Goal: Obtain resource: Obtain resource

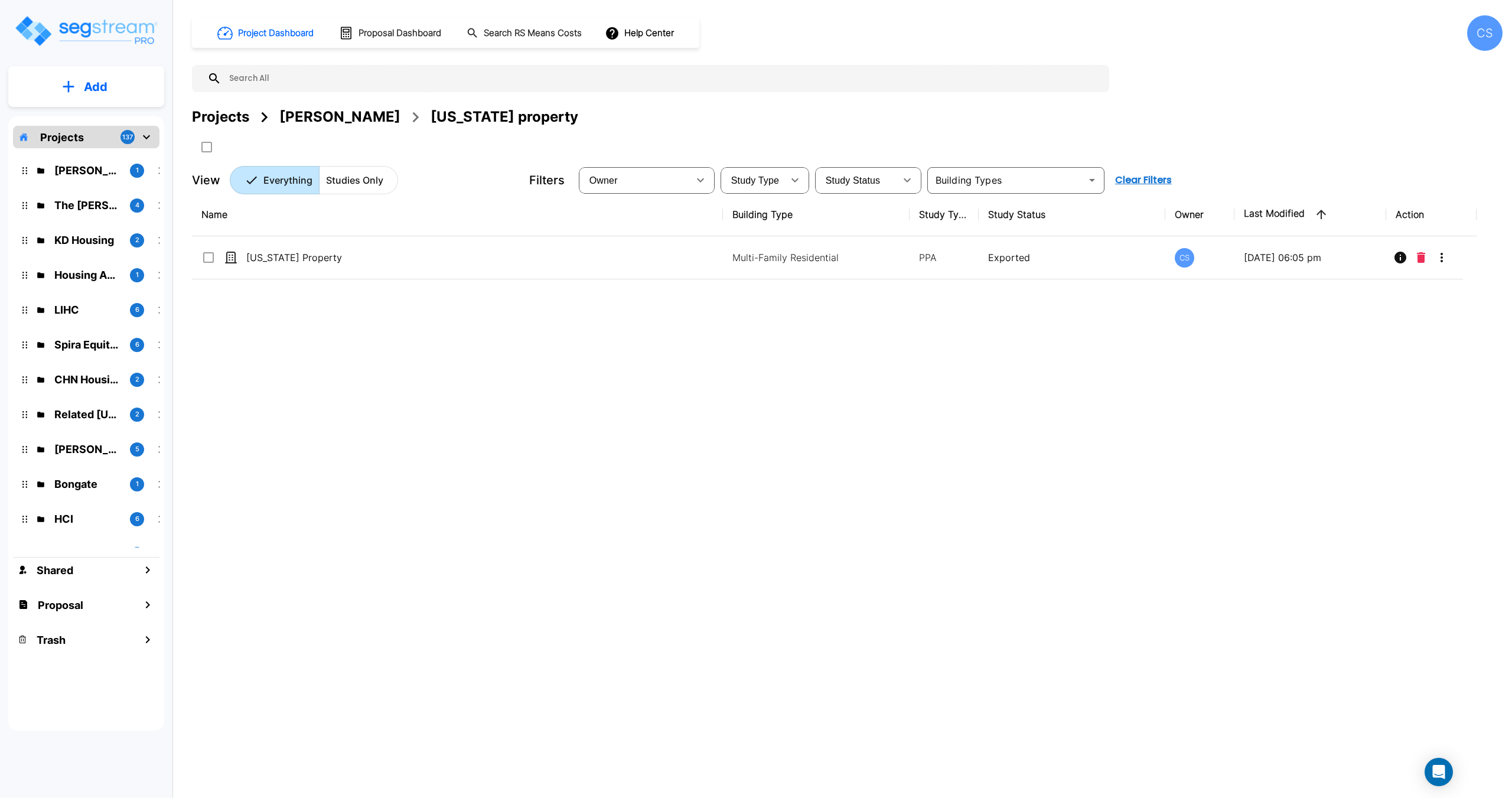
click at [267, 81] on input "text" at bounding box center [662, 77] width 882 height 27
click at [284, 75] on input "gortikov" at bounding box center [654, 77] width 864 height 27
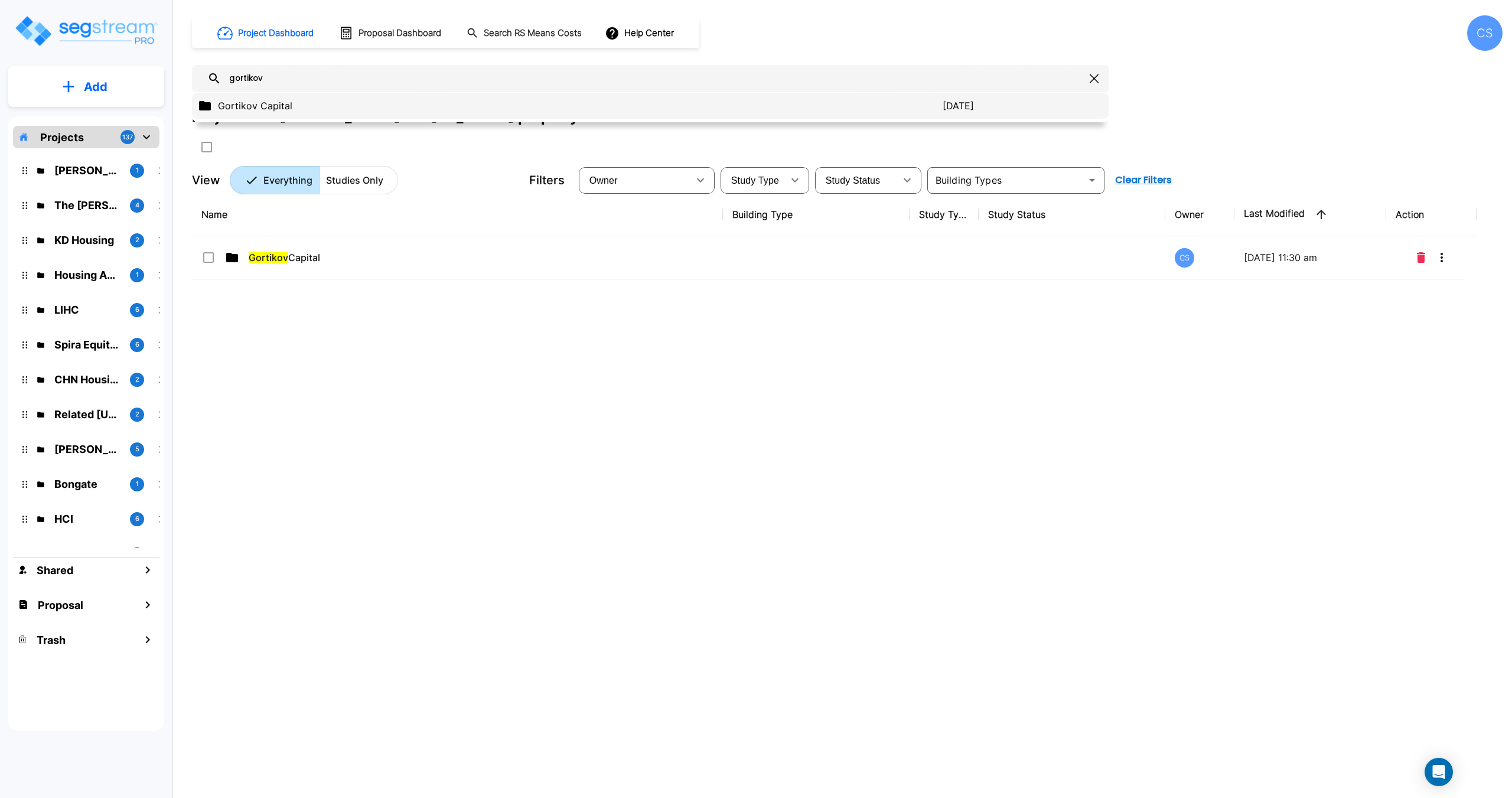
type input "gortikov"
click at [275, 101] on p "Gortikov Capital" at bounding box center [580, 105] width 725 height 14
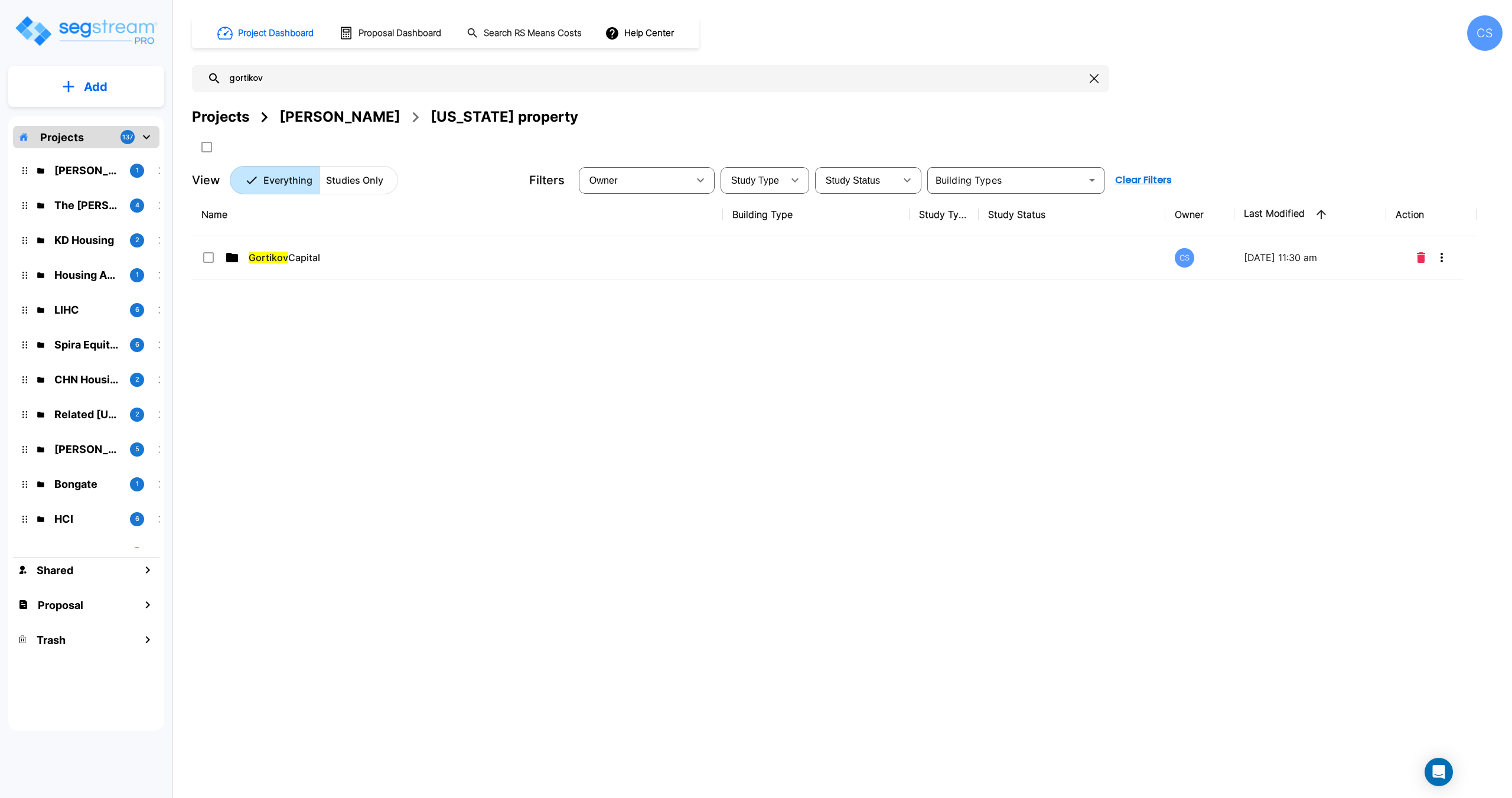
click at [305, 234] on th "Name" at bounding box center [457, 214] width 531 height 43
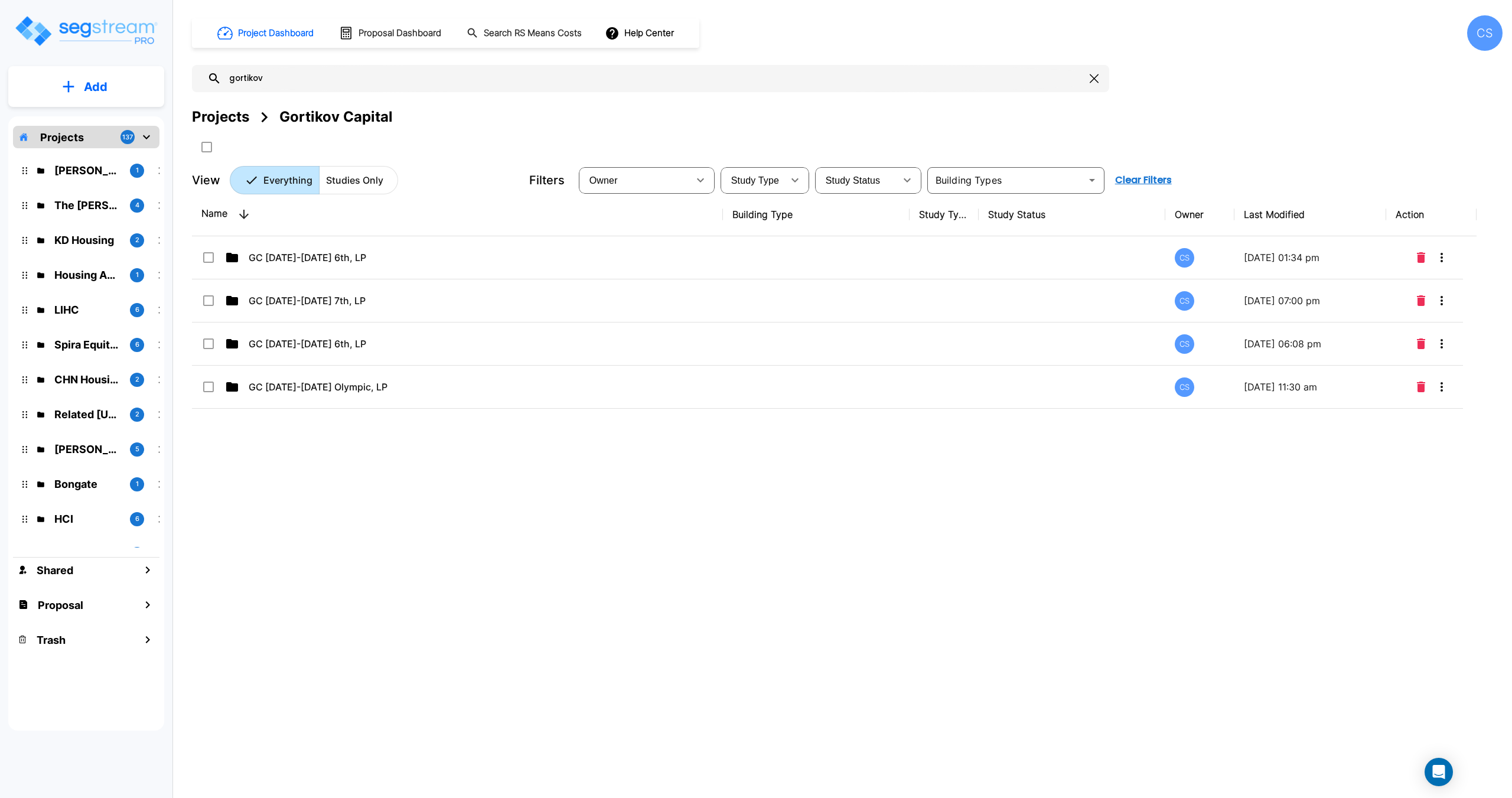
click at [630, 537] on div "Name Building Type Study Type Study Status Owner Last Modified Action GC 1422-1…" at bounding box center [834, 440] width 1285 height 494
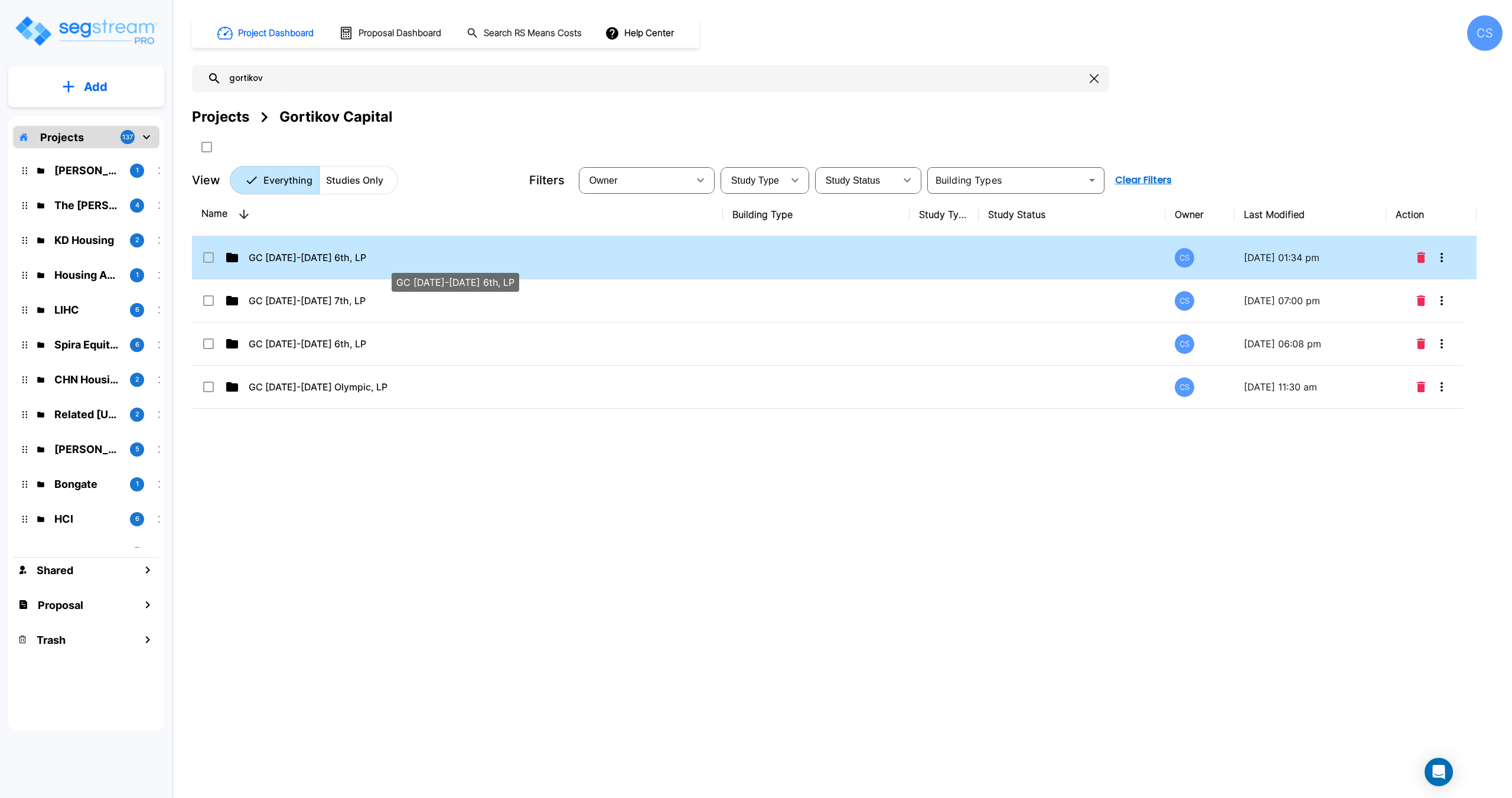
click at [279, 242] on td "GC 1422-1428 6th, LP" at bounding box center [457, 257] width 531 height 43
checkbox input "true"
click at [319, 250] on td "GC 1422-1428 6th, LP" at bounding box center [457, 257] width 531 height 43
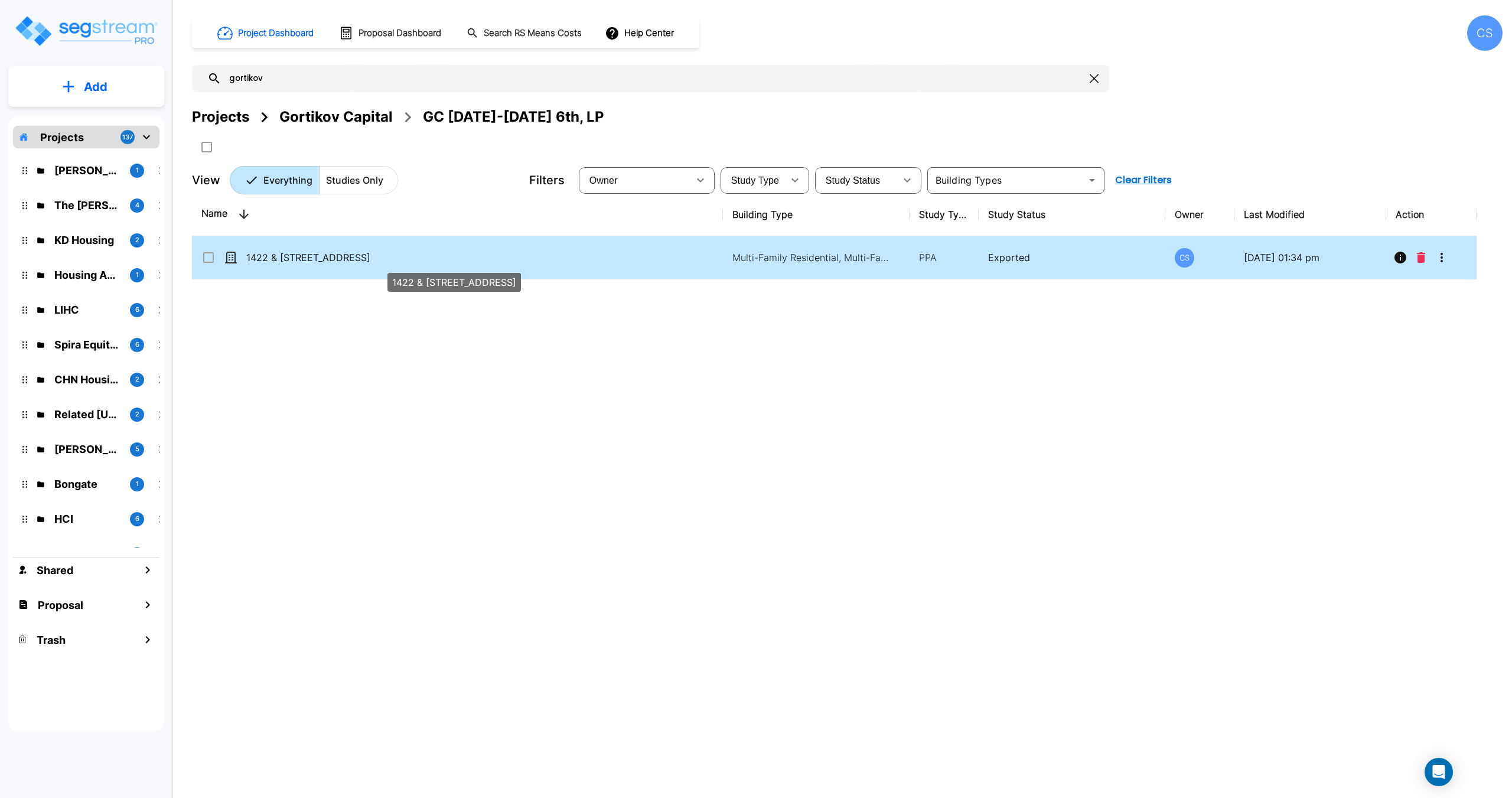
click at [296, 253] on span "1422 & 1428 6th Street" at bounding box center [308, 256] width 124 height 14
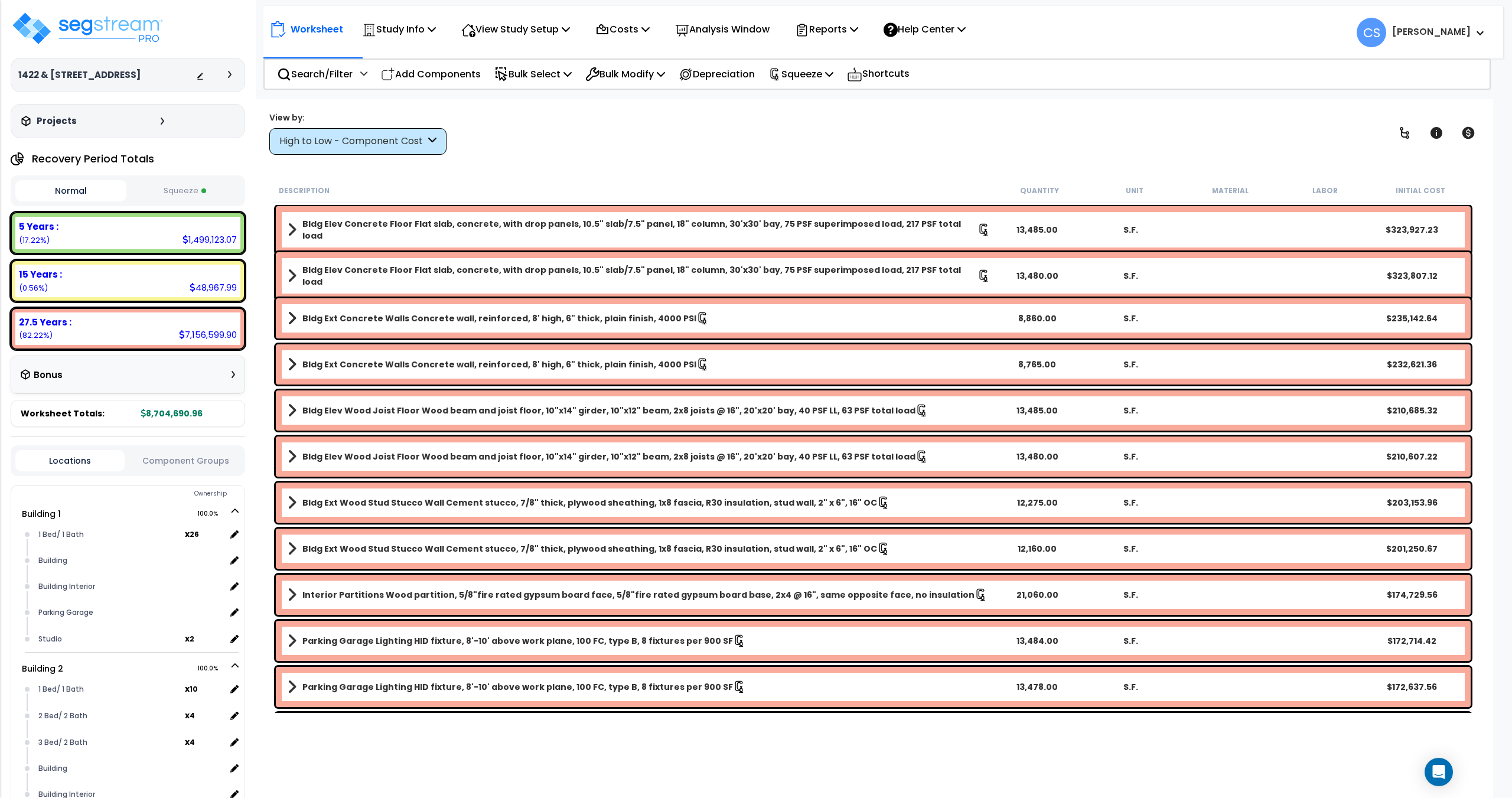
click at [822, 79] on p "Squeeze" at bounding box center [801, 74] width 65 height 16
click at [819, 75] on p "Squeeze" at bounding box center [801, 74] width 65 height 16
click at [182, 185] on button "Squeeze" at bounding box center [185, 191] width 111 height 20
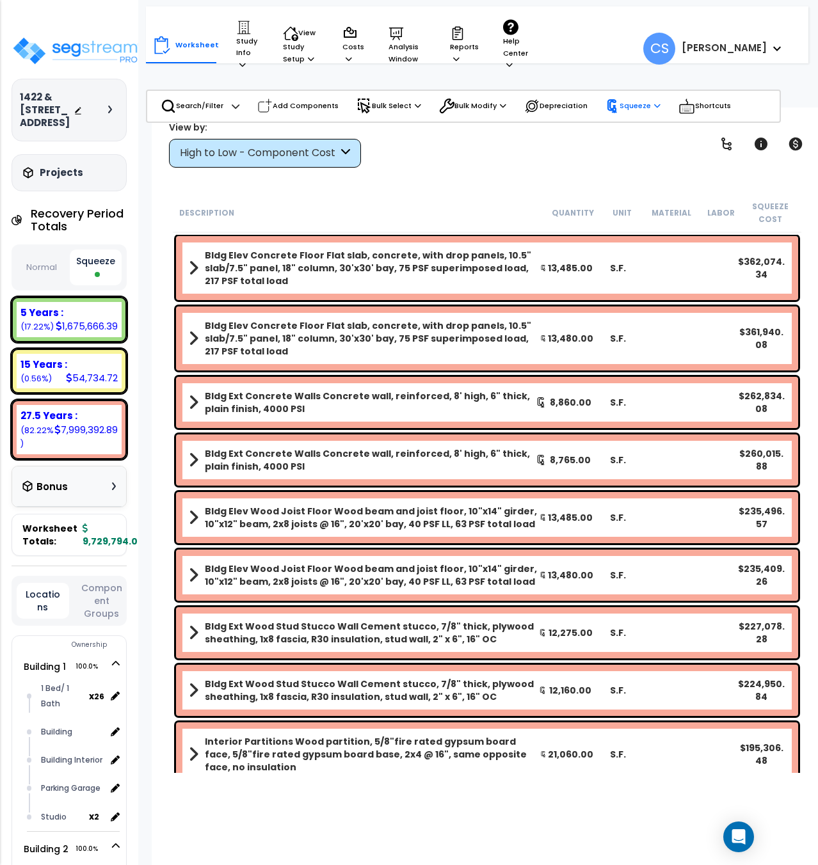
click at [630, 111] on p "Squeeze" at bounding box center [632, 106] width 55 height 14
click at [633, 135] on link "Re-squeeze" at bounding box center [662, 133] width 127 height 26
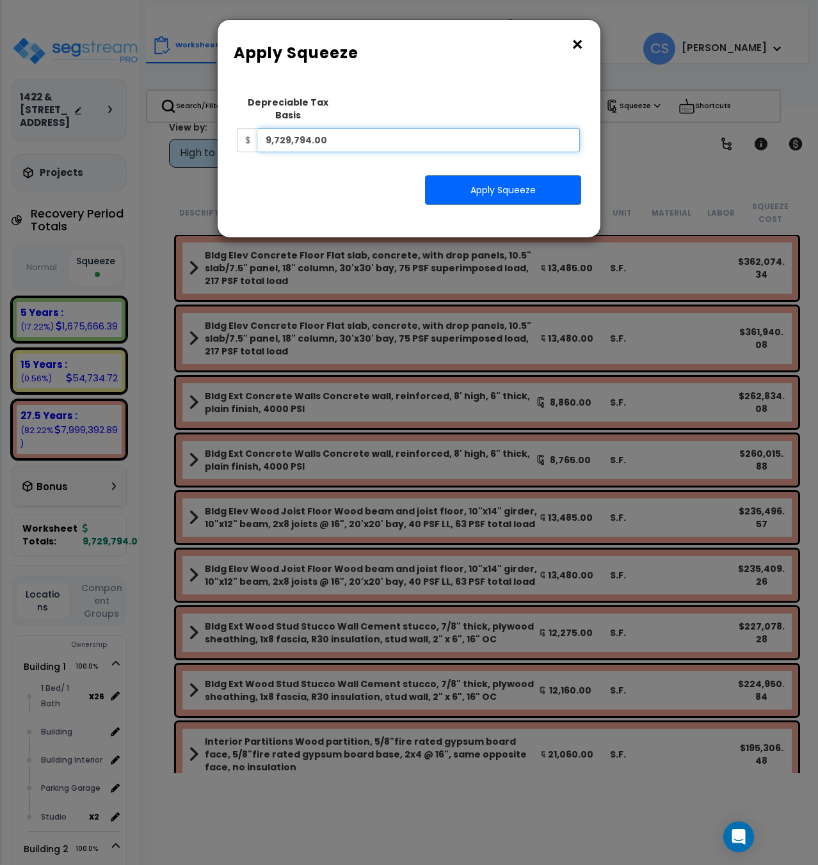
click at [414, 128] on input "9,729,794.00" at bounding box center [419, 140] width 322 height 24
drag, startPoint x: 443, startPoint y: 127, endPoint x: 127, endPoint y: 134, distance: 315.6
click at [140, 128] on div "× Apply Squeeze Squeeze Type Select 1. Squeeze Entire Worksheet 2. Squeeze by […" at bounding box center [409, 432] width 818 height 865
type input "11,036,560"
click at [451, 181] on button "Apply Squeeze" at bounding box center [503, 189] width 156 height 29
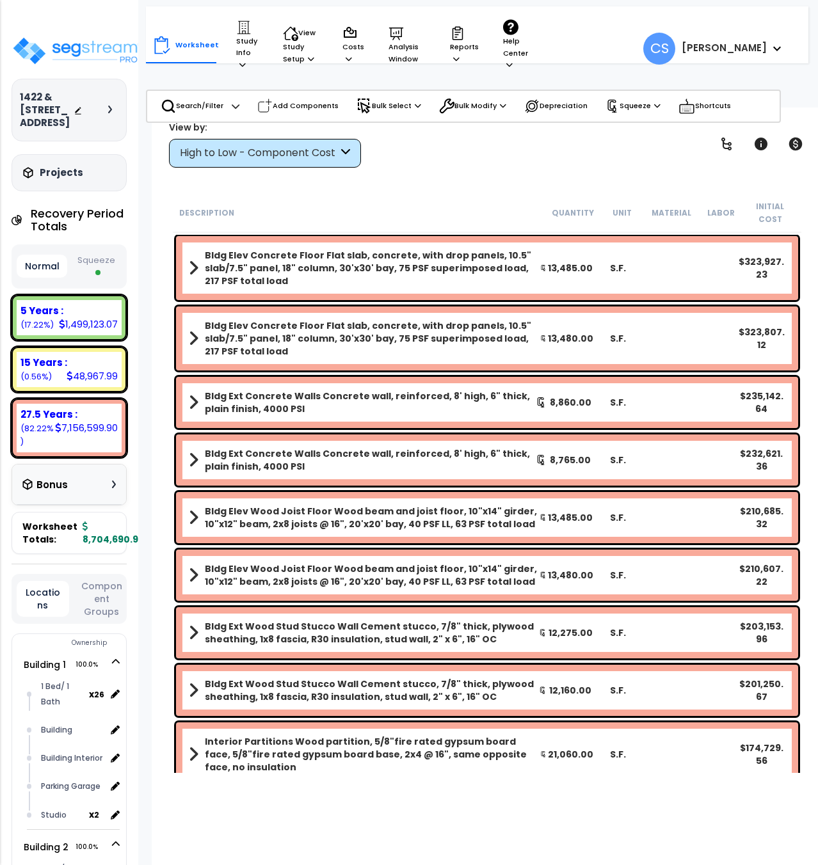
click at [96, 253] on button "Squeeze" at bounding box center [95, 267] width 51 height 34
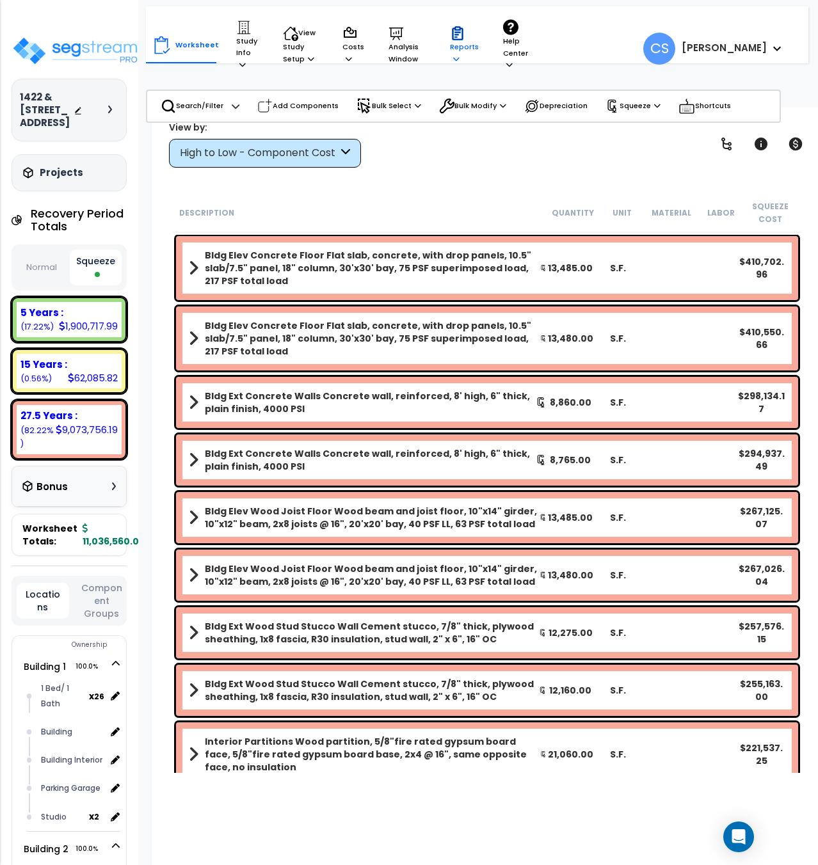
click at [459, 58] on p "Reports" at bounding box center [464, 45] width 29 height 39
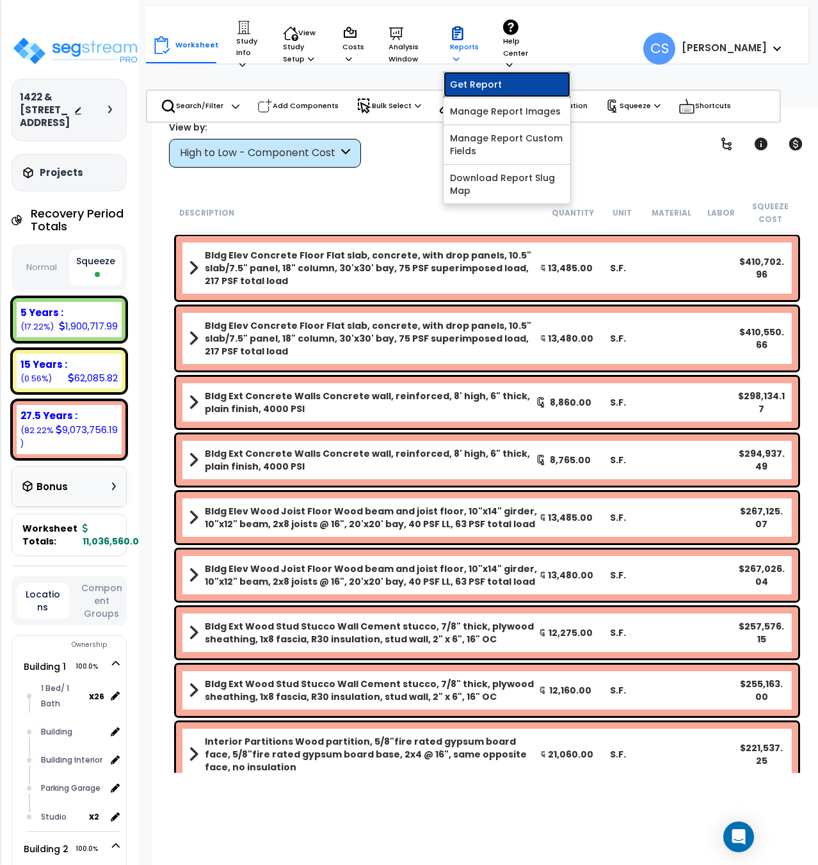
click at [470, 79] on link "Get Report" at bounding box center [506, 85] width 127 height 26
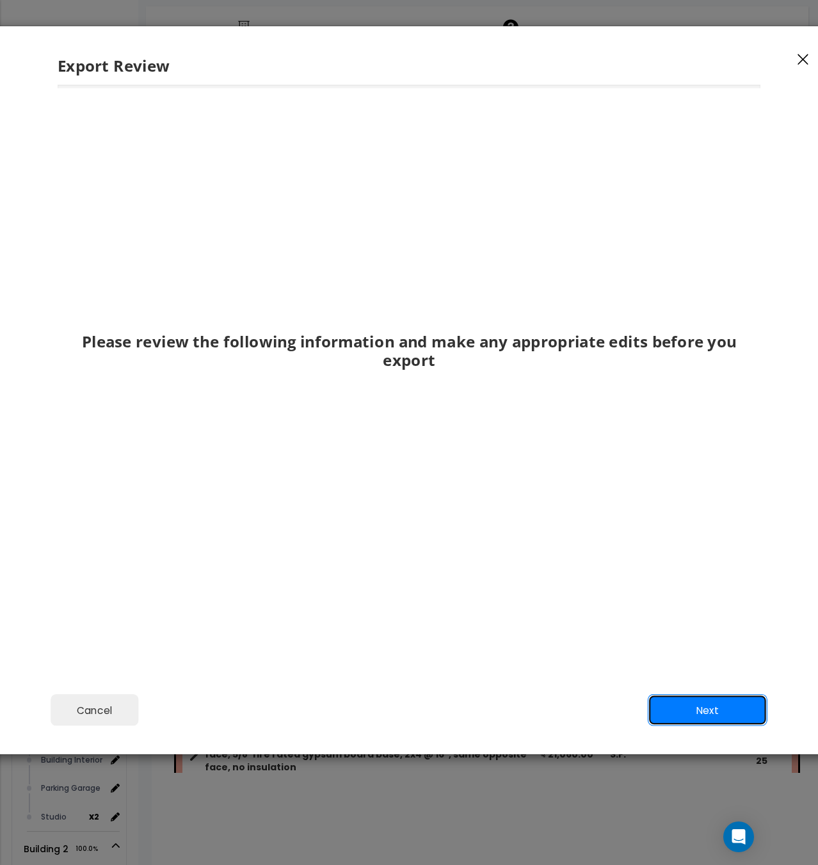
click at [717, 704] on button "Next" at bounding box center [708, 710] width 120 height 32
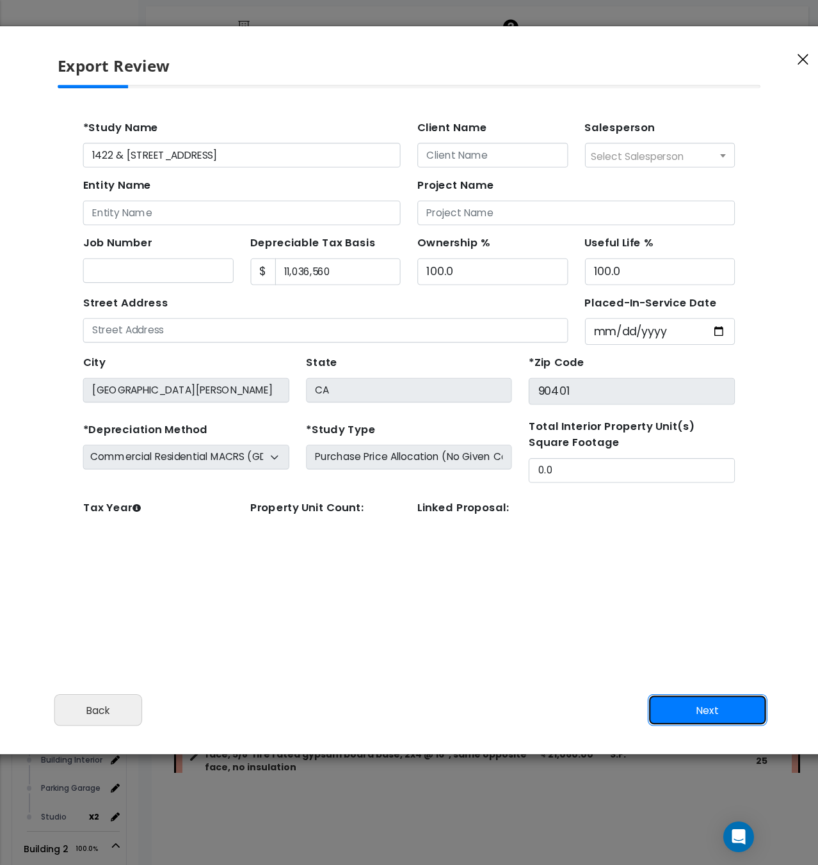
click at [687, 696] on button "Next" at bounding box center [708, 710] width 120 height 32
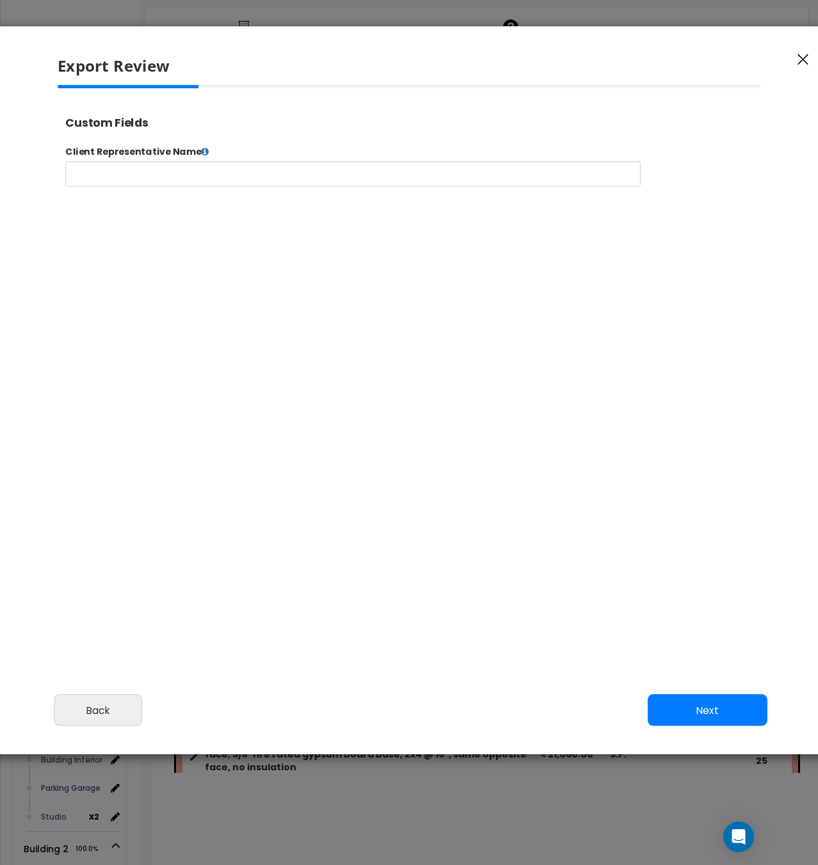
select select "2024"
click at [712, 710] on button "Next" at bounding box center [708, 710] width 120 height 32
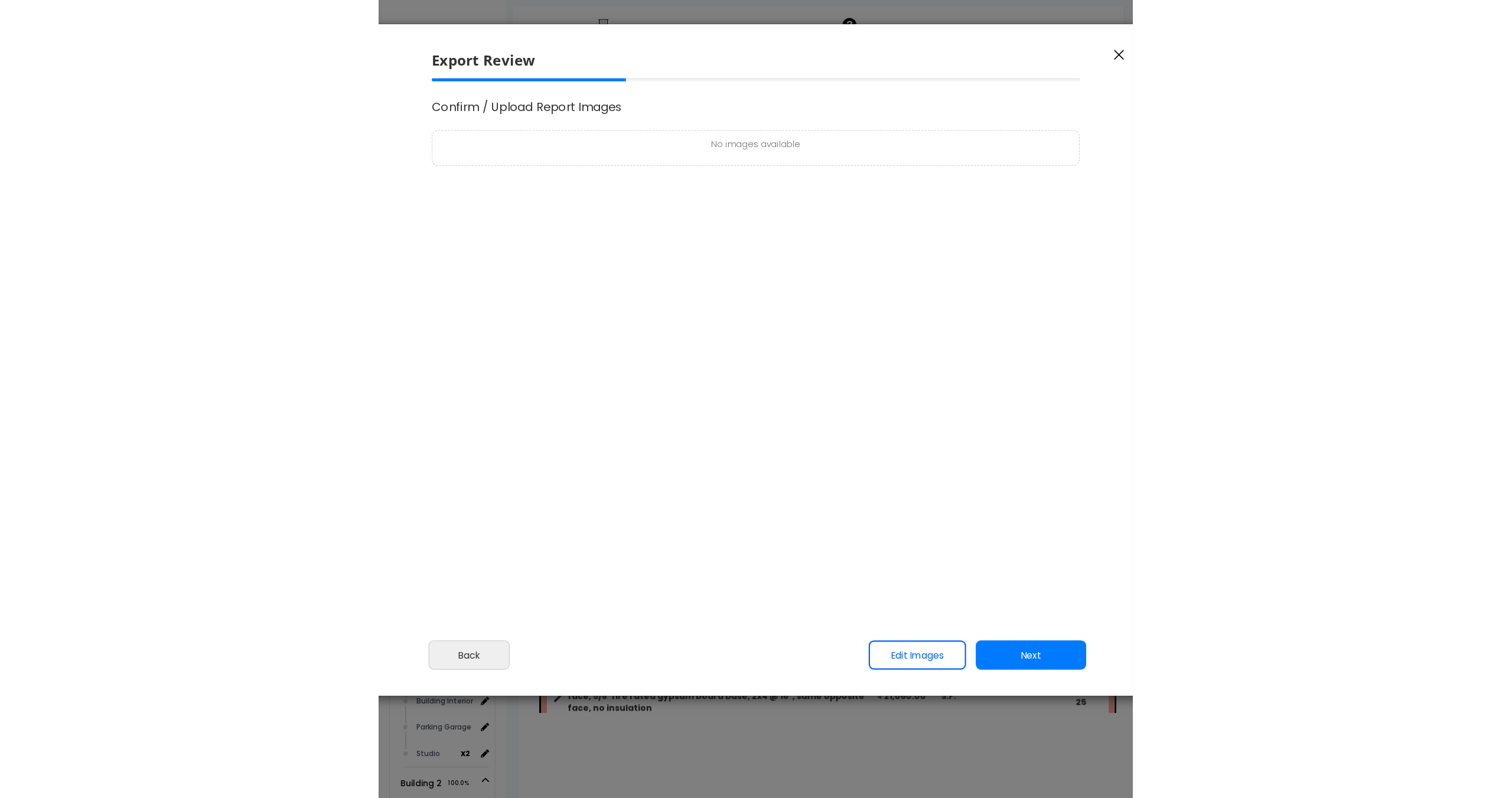
scroll to position [0, 0]
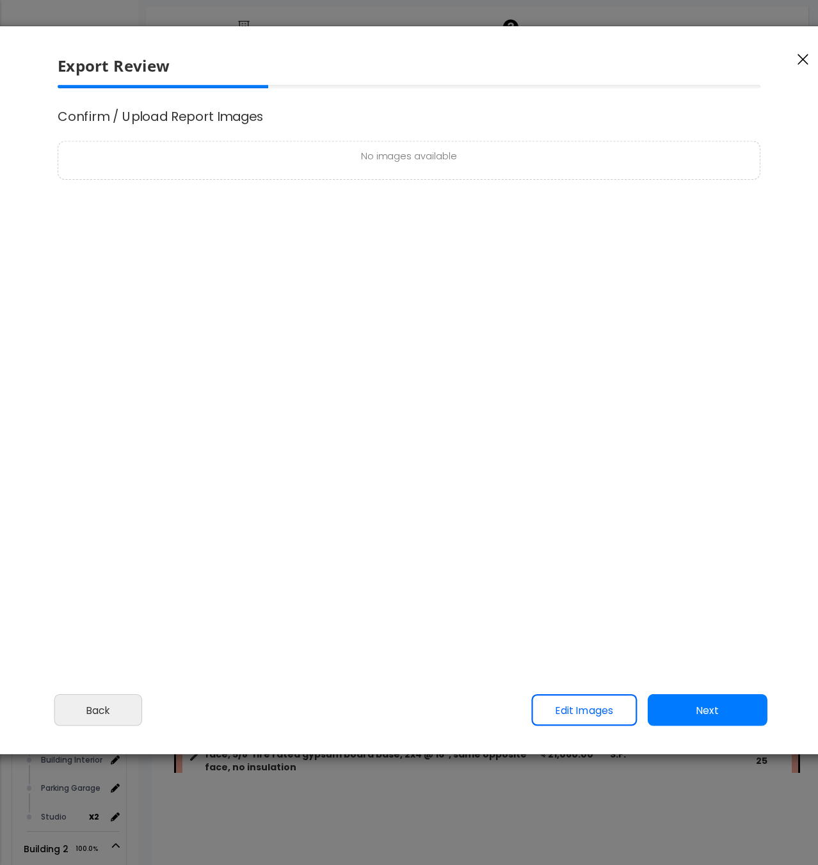
click at [734, 688] on div "Cancel Back Next Export Edit Images" at bounding box center [408, 720] width 843 height 70
click at [724, 698] on button "Next" at bounding box center [708, 710] width 120 height 32
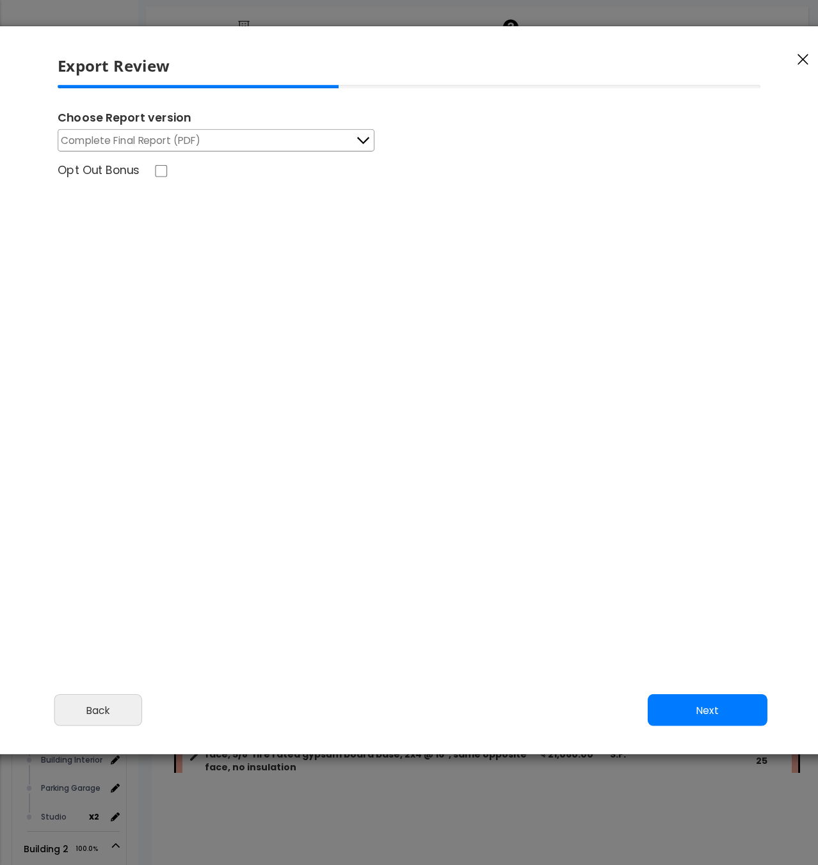
click at [212, 138] on button "Complete Final Report (PDF)" at bounding box center [216, 140] width 317 height 22
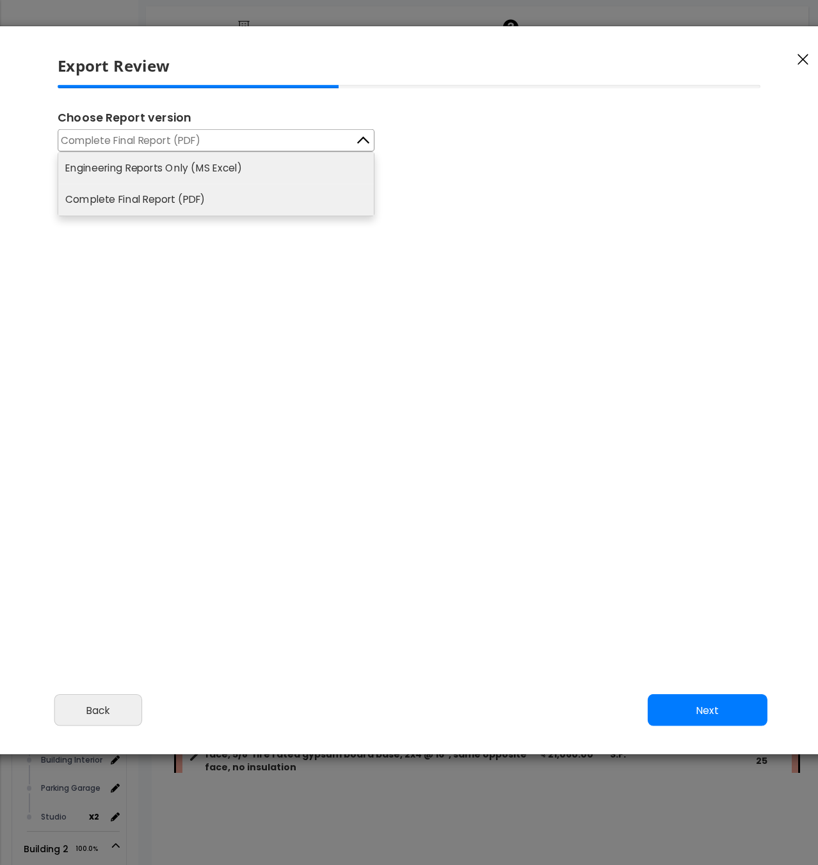
click at [214, 172] on li "Engineering Reports Only (MS Excel)" at bounding box center [215, 167] width 315 height 31
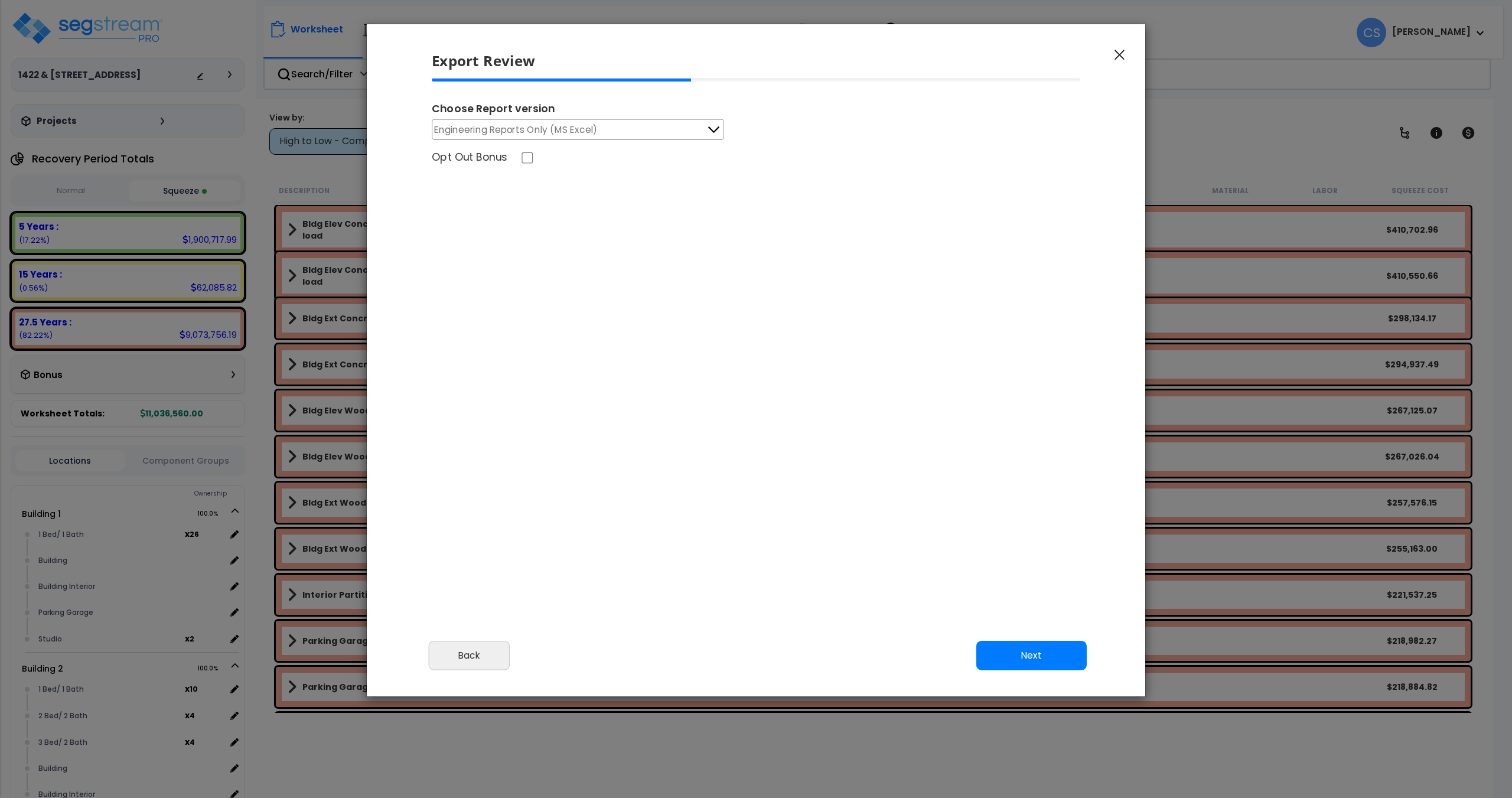
click at [696, 138] on button "Engineering Reports Only (MS Excel)" at bounding box center [578, 129] width 293 height 20
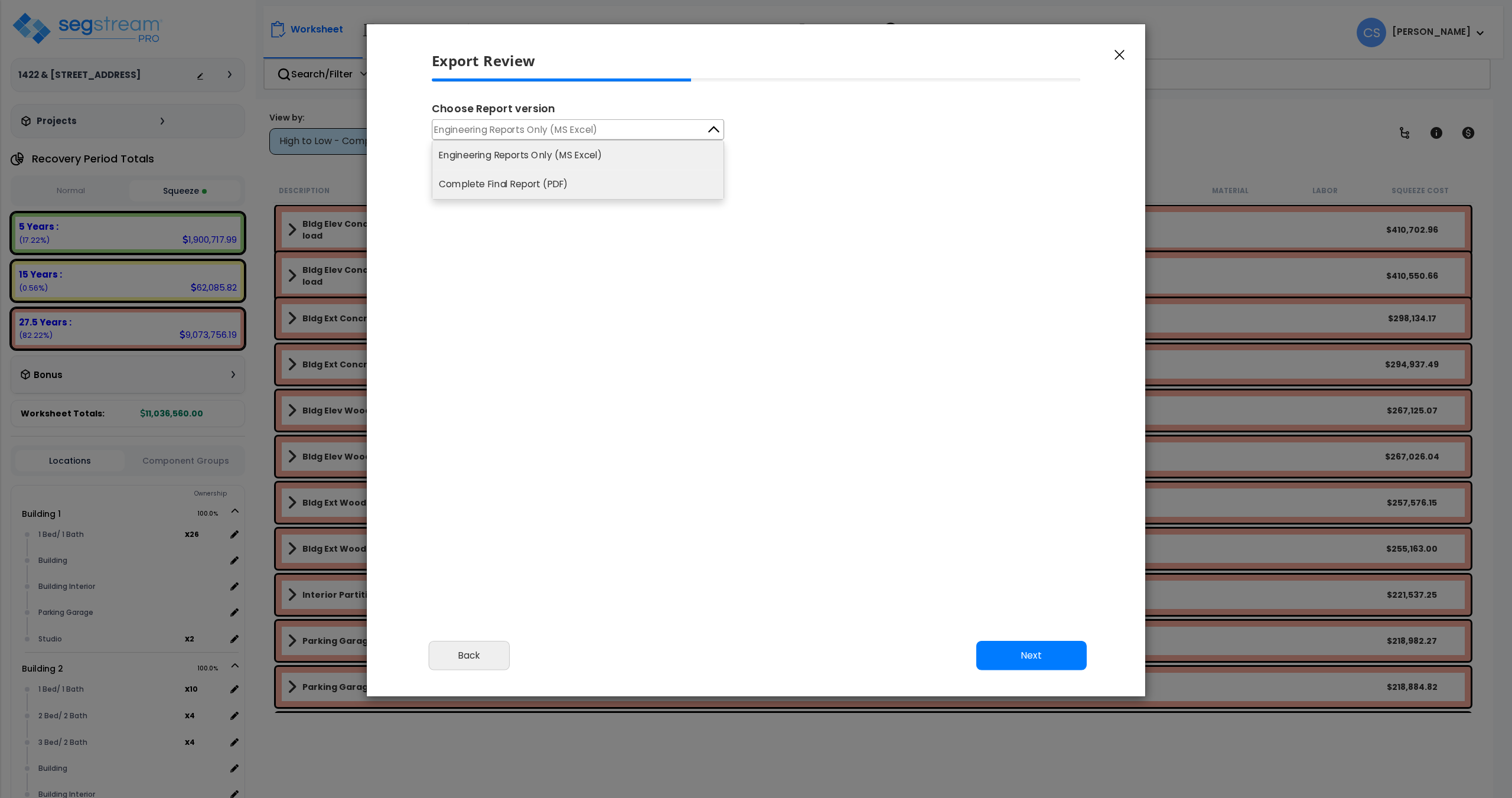
click at [571, 180] on li "Complete Final Report (PDF)" at bounding box center [577, 185] width 291 height 30
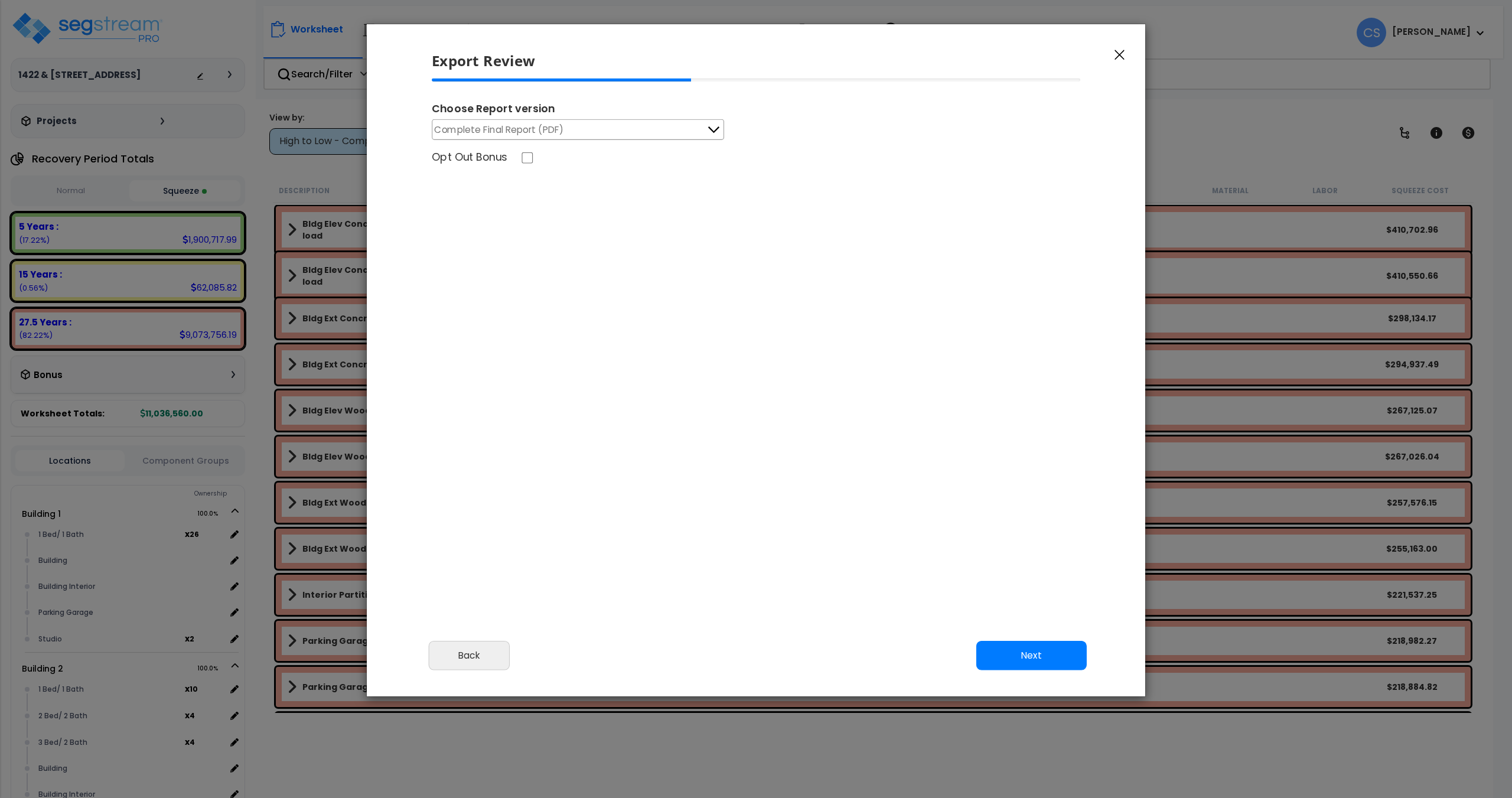
click at [594, 117] on div "Choose Report version" at bounding box center [756, 110] width 649 height 18
click at [571, 136] on button "Complete Final Report (PDF)" at bounding box center [578, 129] width 293 height 20
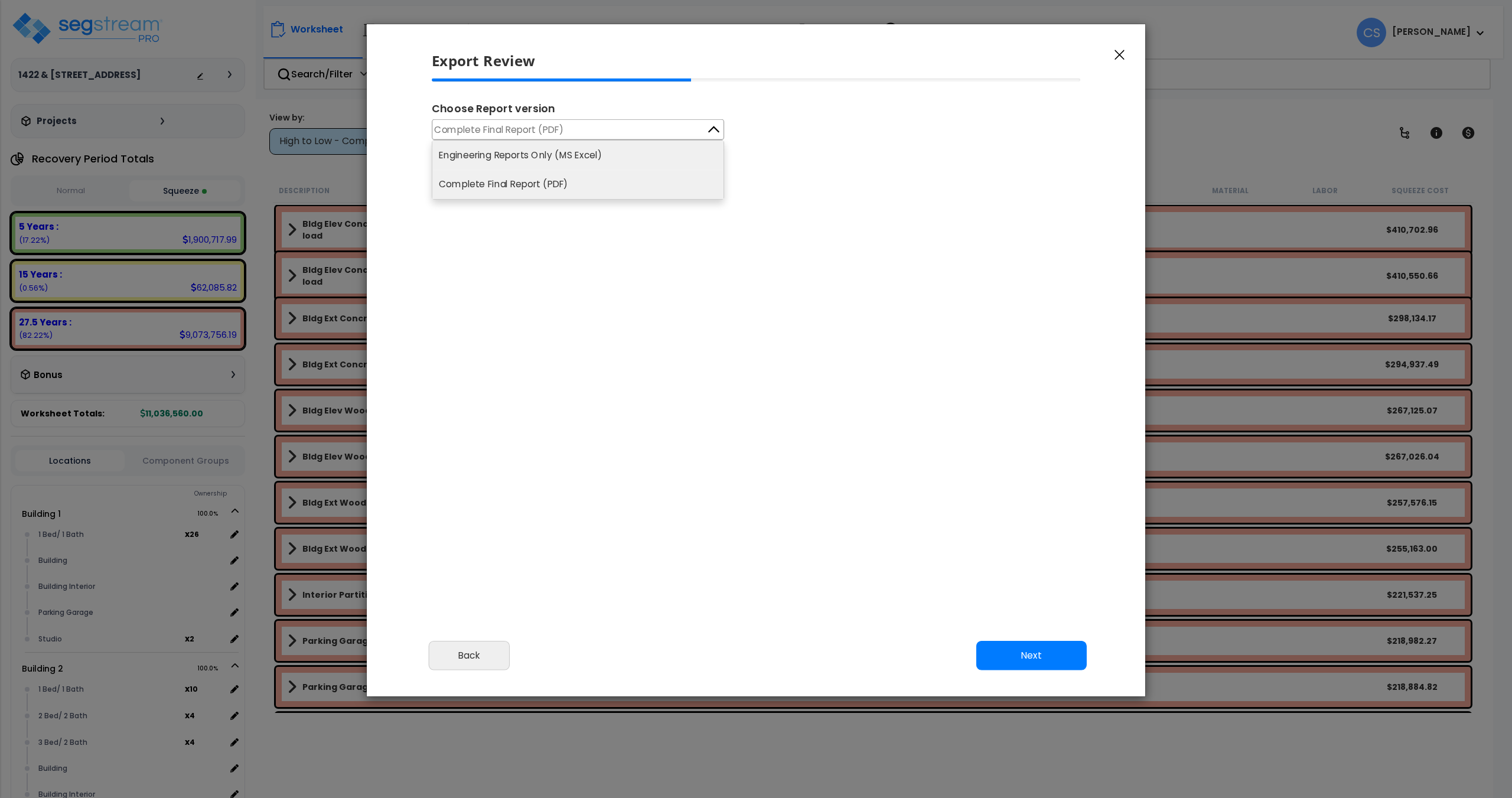
click at [550, 158] on li "Engineering Reports Only (MS Excel)" at bounding box center [577, 154] width 291 height 29
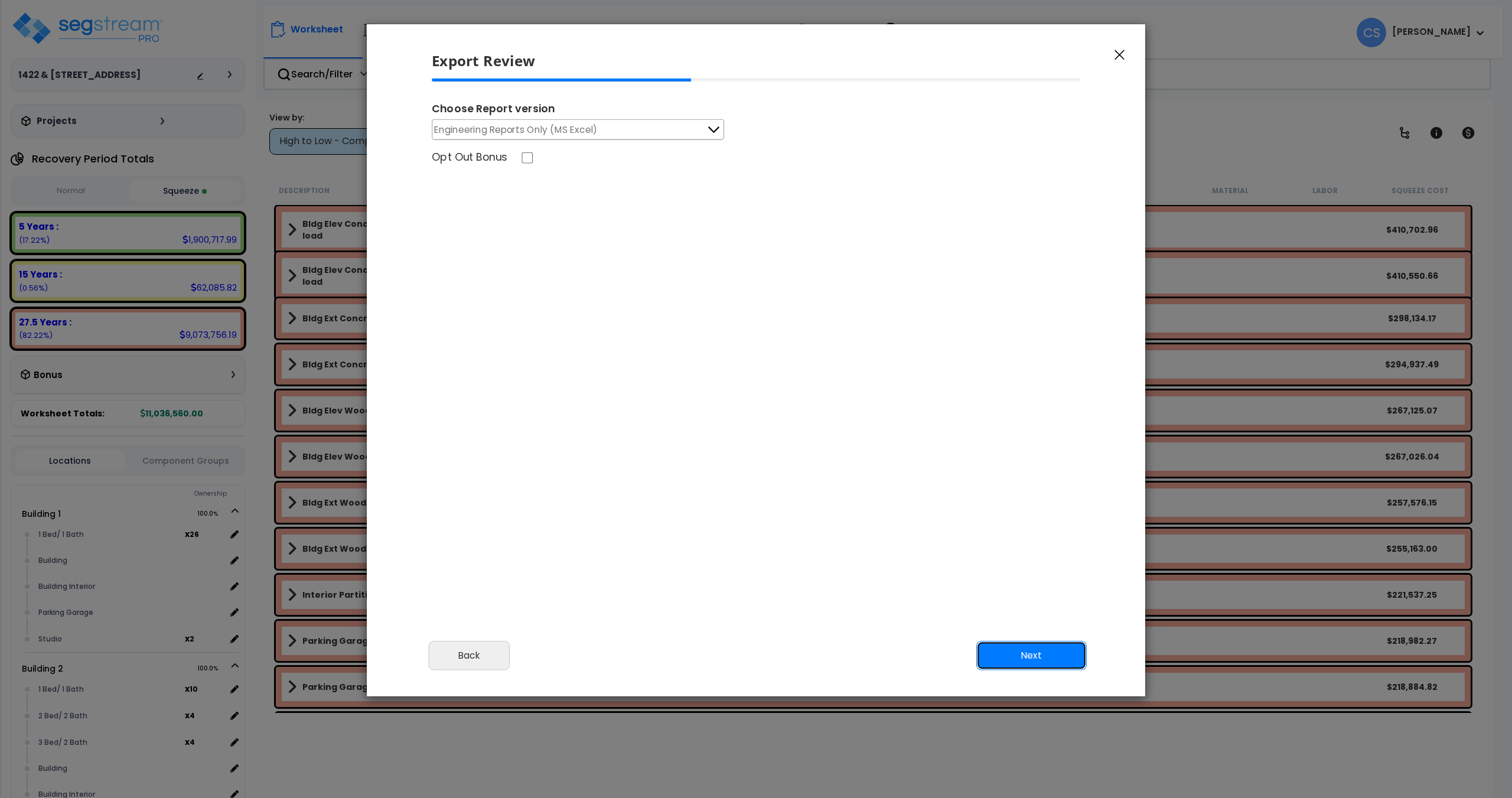
click at [754, 650] on button "Next" at bounding box center [1032, 655] width 111 height 30
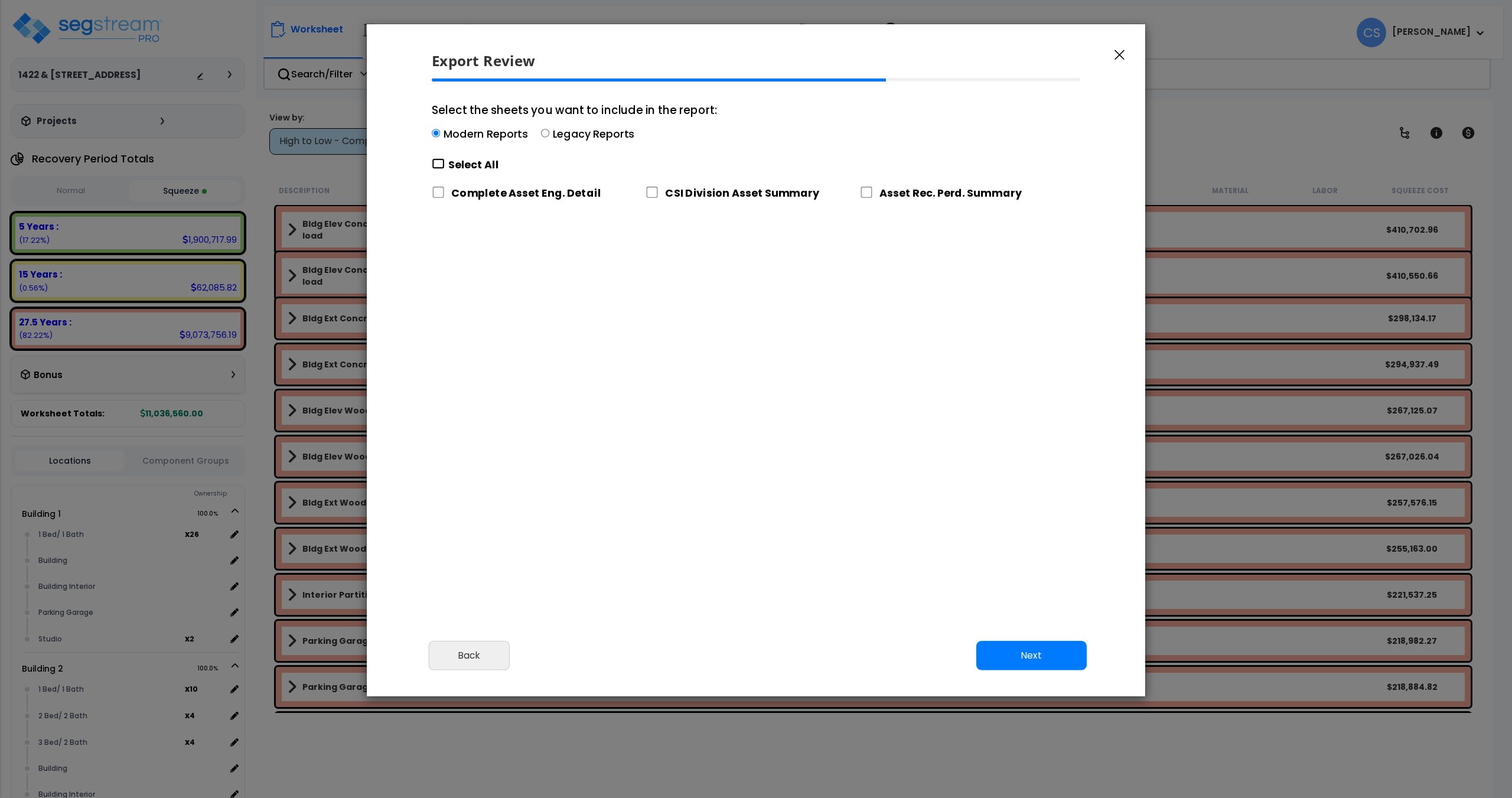
click at [442, 168] on input "Select the sheets you want to include in the report: Modern Reports Legacy Repo…" at bounding box center [438, 164] width 13 height 11
checkbox input "true"
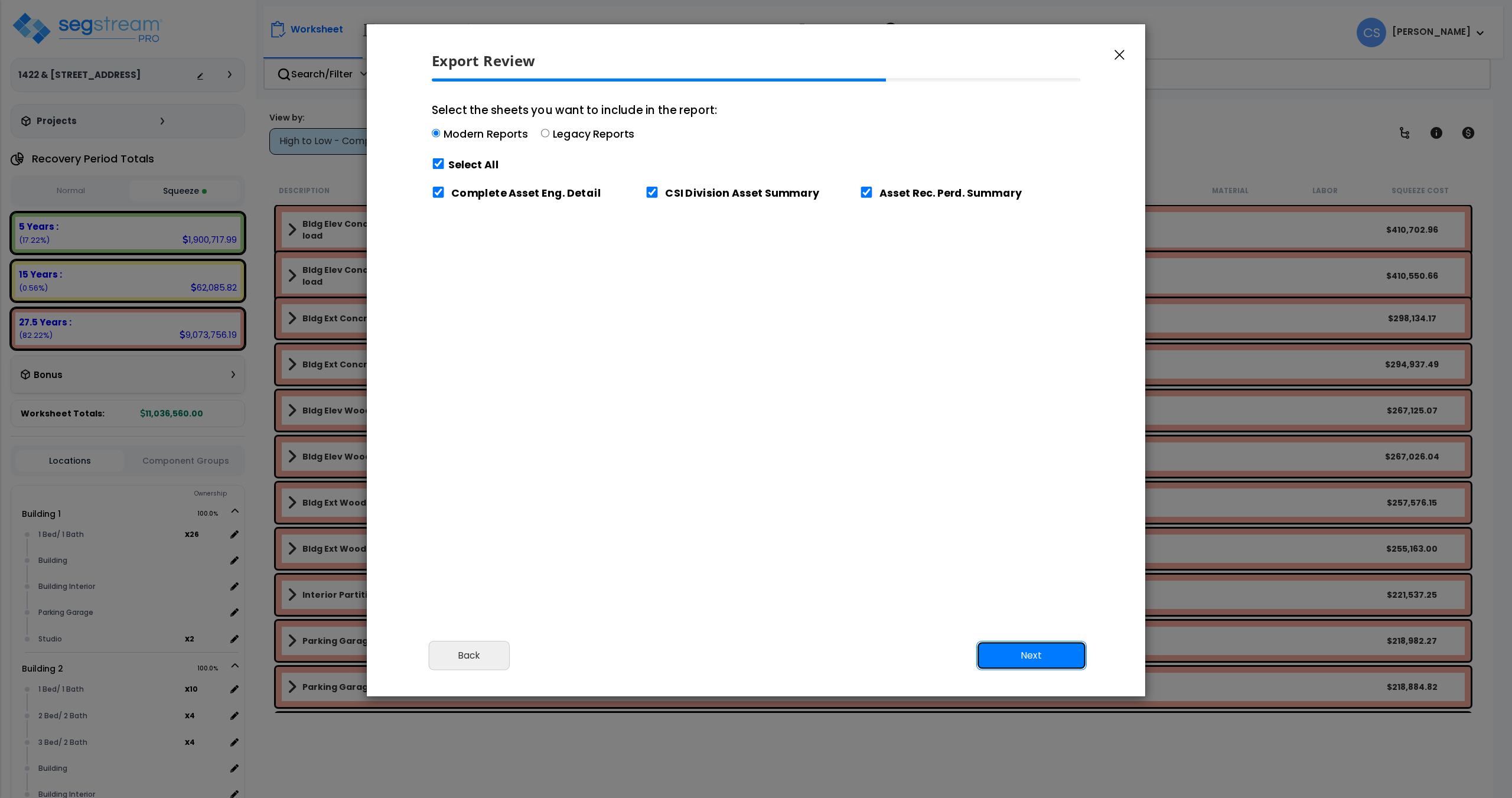
click at [754, 651] on button "Next" at bounding box center [1032, 655] width 111 height 30
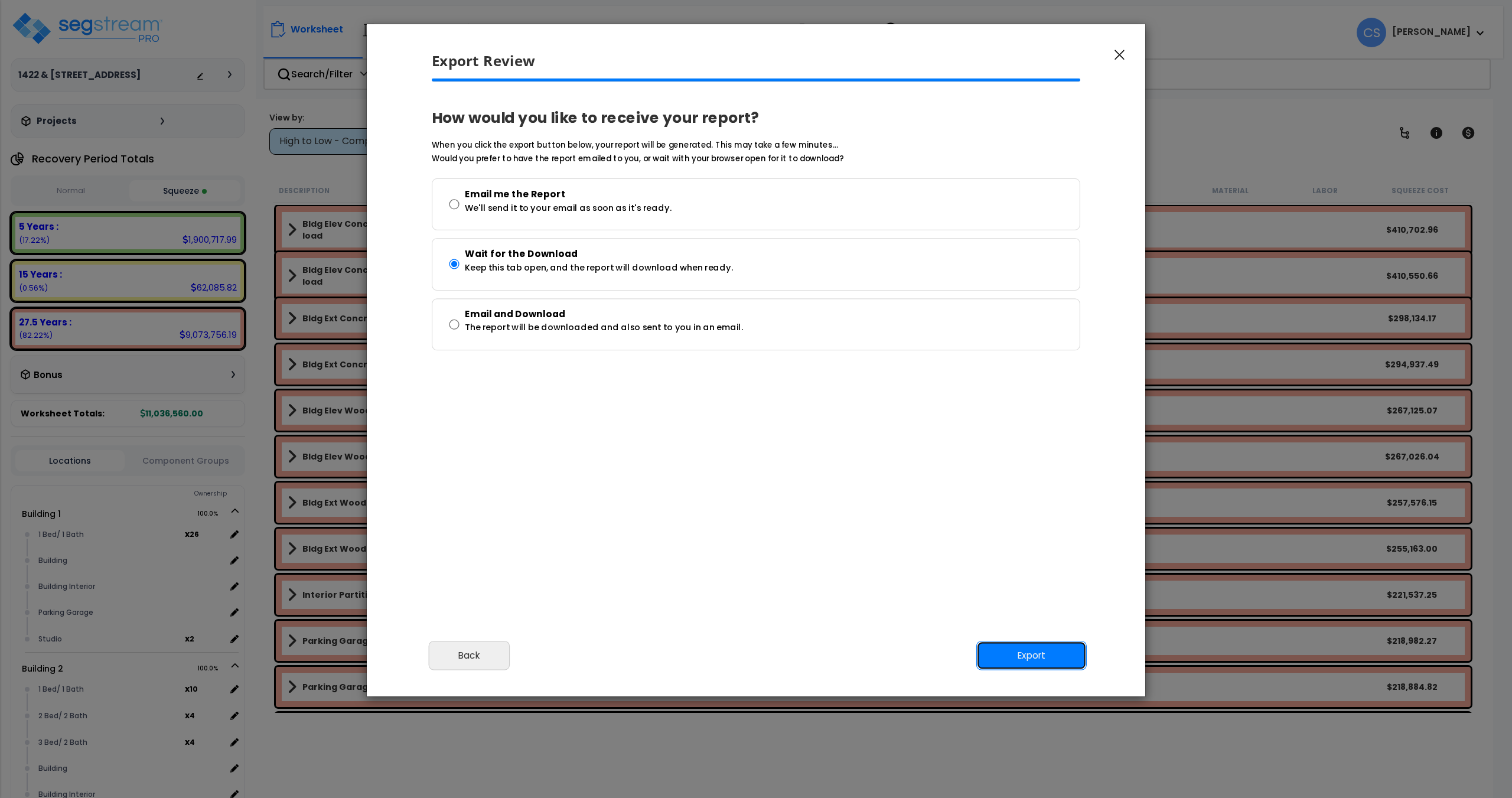
click at [754, 655] on button "Export" at bounding box center [1032, 655] width 111 height 30
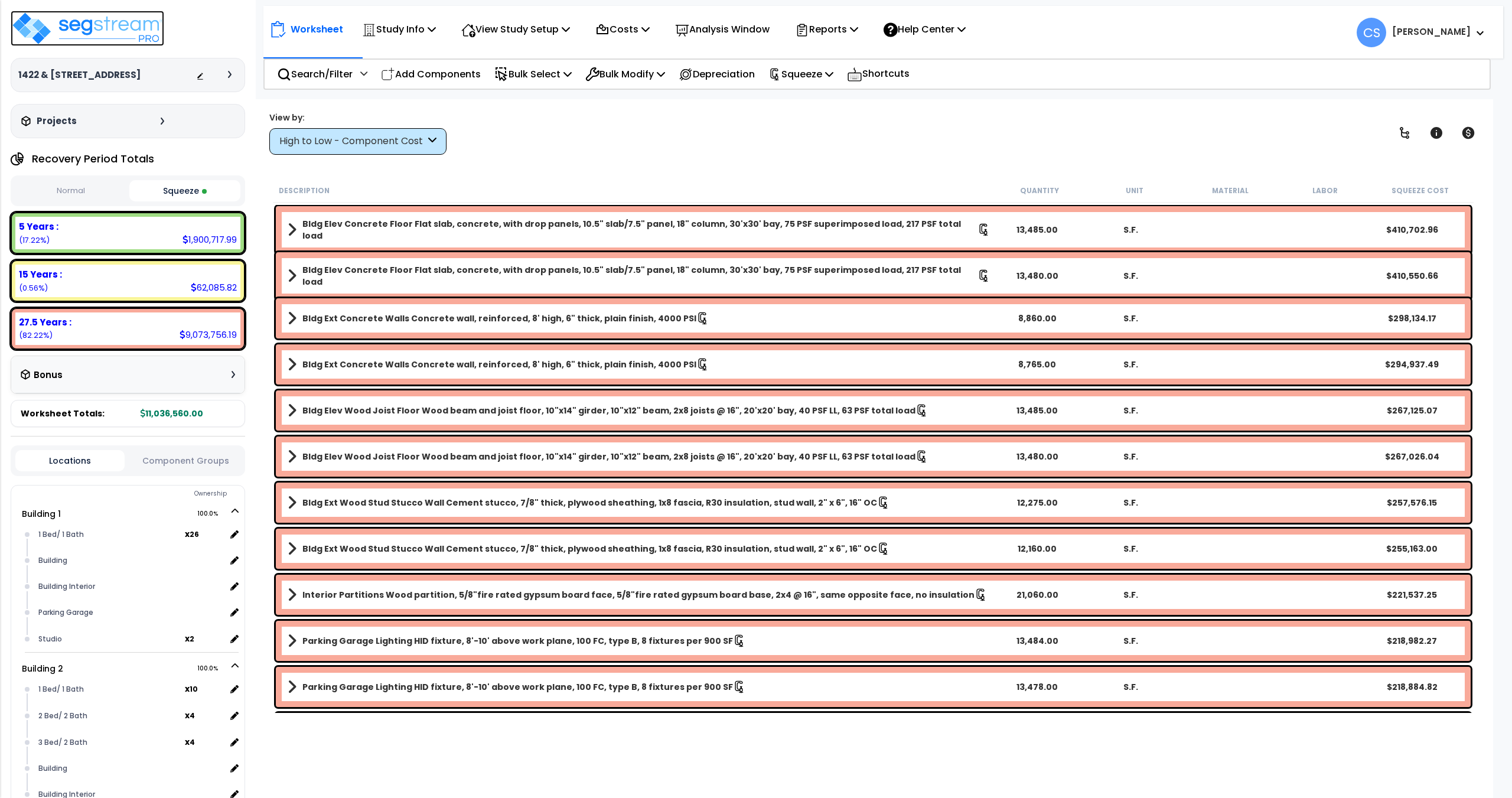
click at [121, 35] on img at bounding box center [88, 29] width 153 height 35
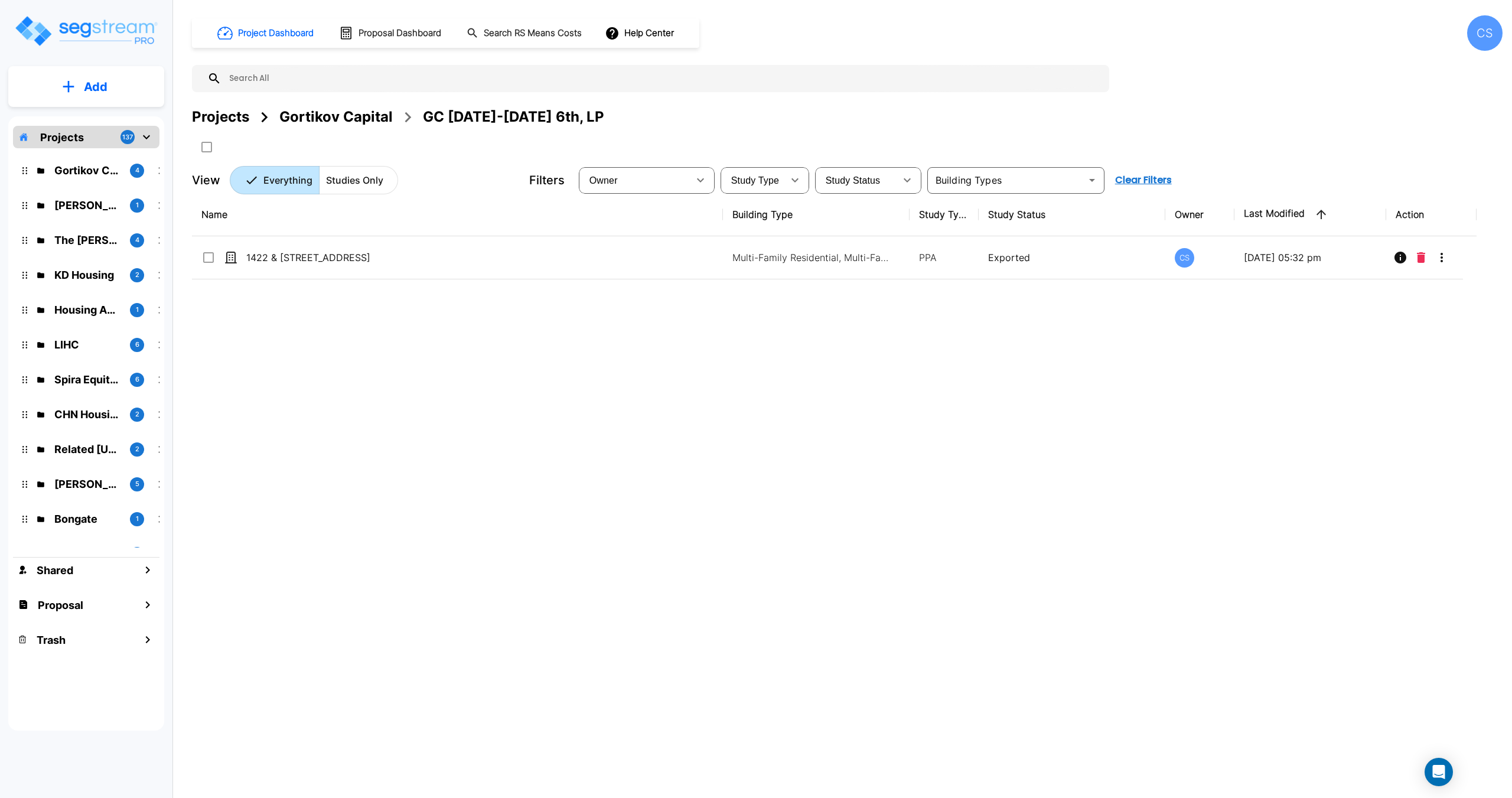
click at [356, 122] on div "Gortikov Capital" at bounding box center [336, 116] width 114 height 21
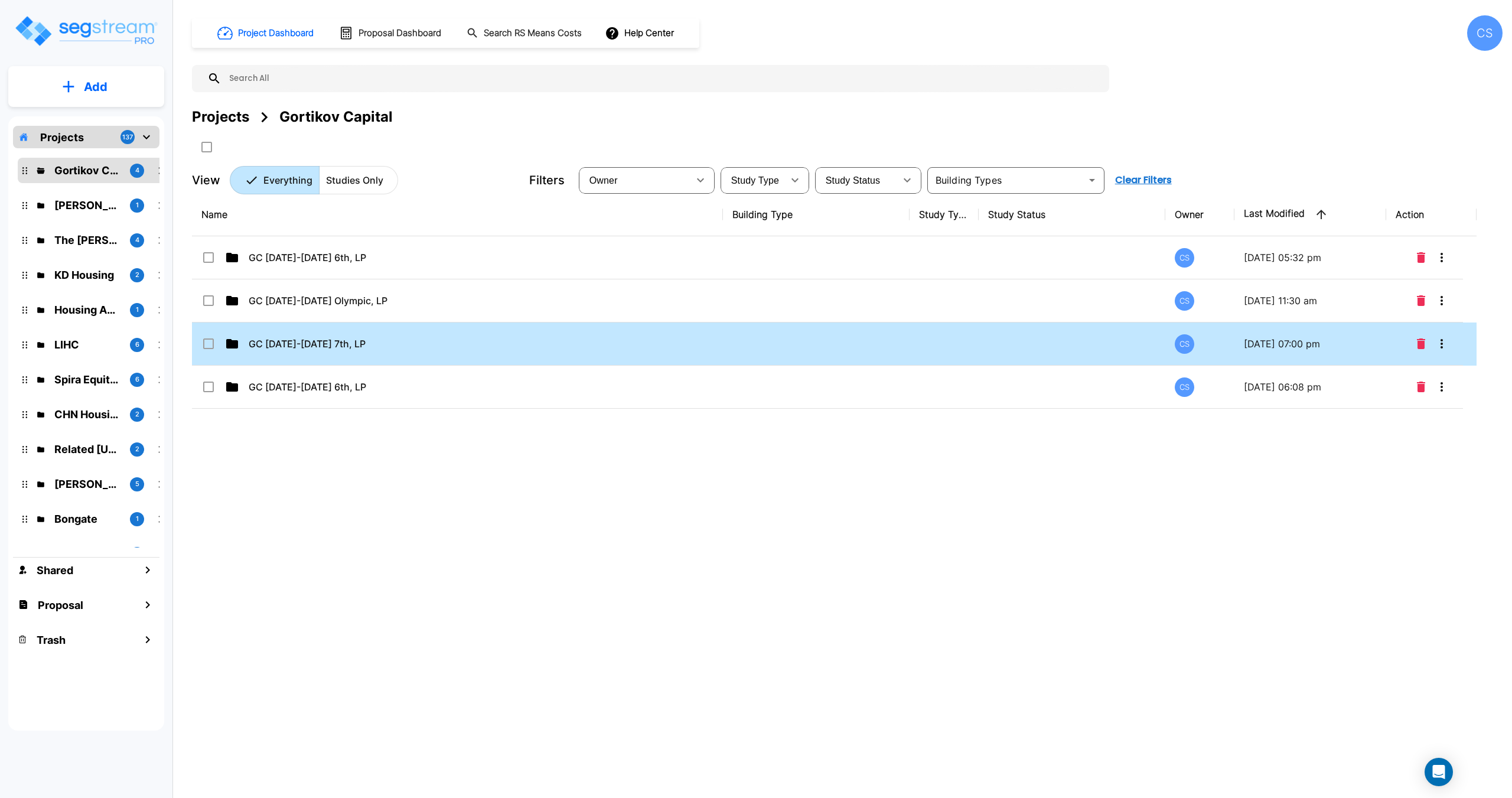
click at [328, 351] on td "GC [DATE]-[DATE] 7th, LP" at bounding box center [457, 343] width 531 height 43
checkbox input "true"
drag, startPoint x: 301, startPoint y: 390, endPoint x: 315, endPoint y: 339, distance: 52.9
click at [301, 390] on p "GC [DATE]-[DATE] 6th, LP" at bounding box center [445, 386] width 394 height 14
checkbox input "true"
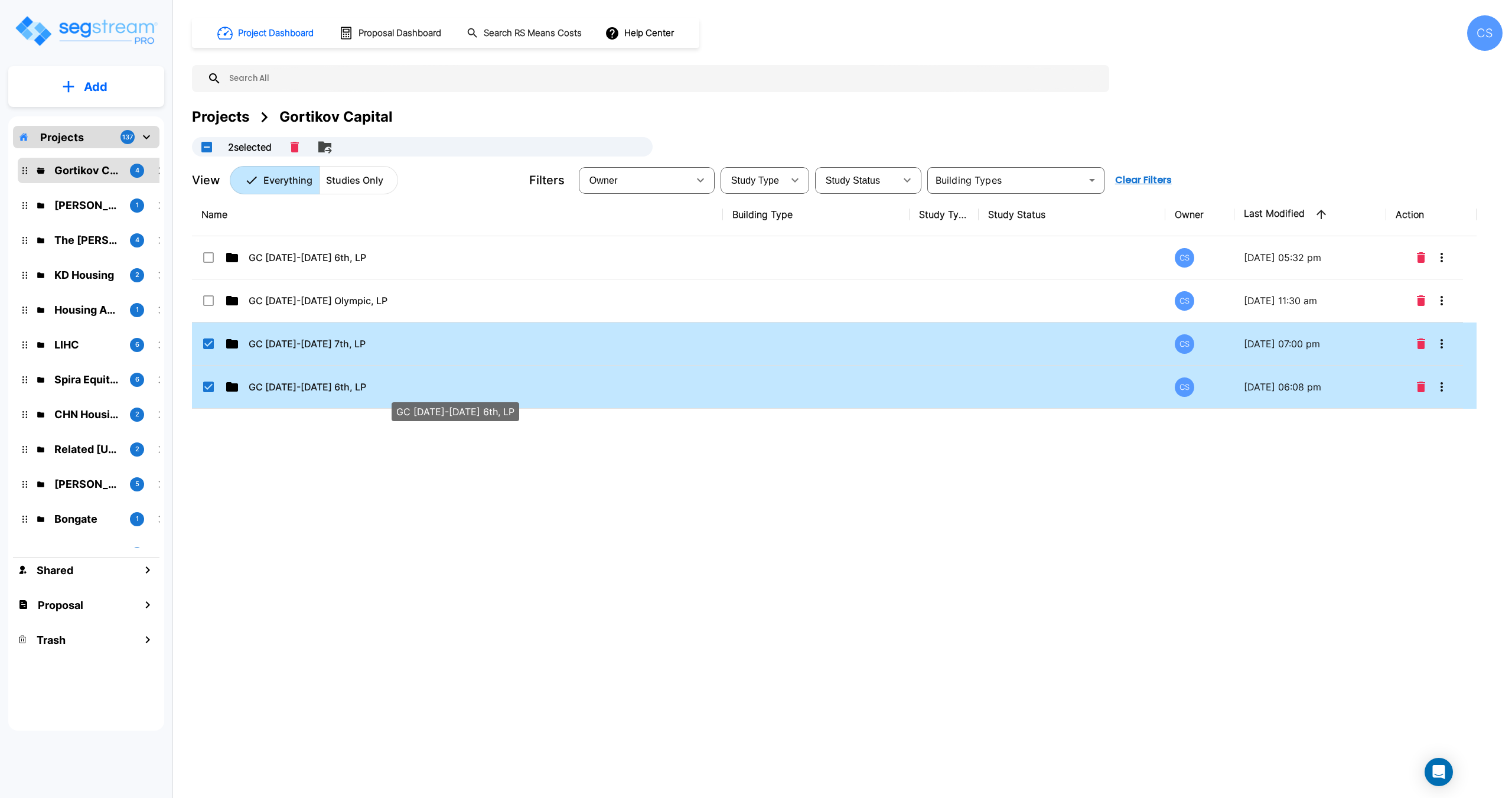
click at [315, 339] on p "GC [DATE]-[DATE] 7th, LP" at bounding box center [445, 343] width 394 height 14
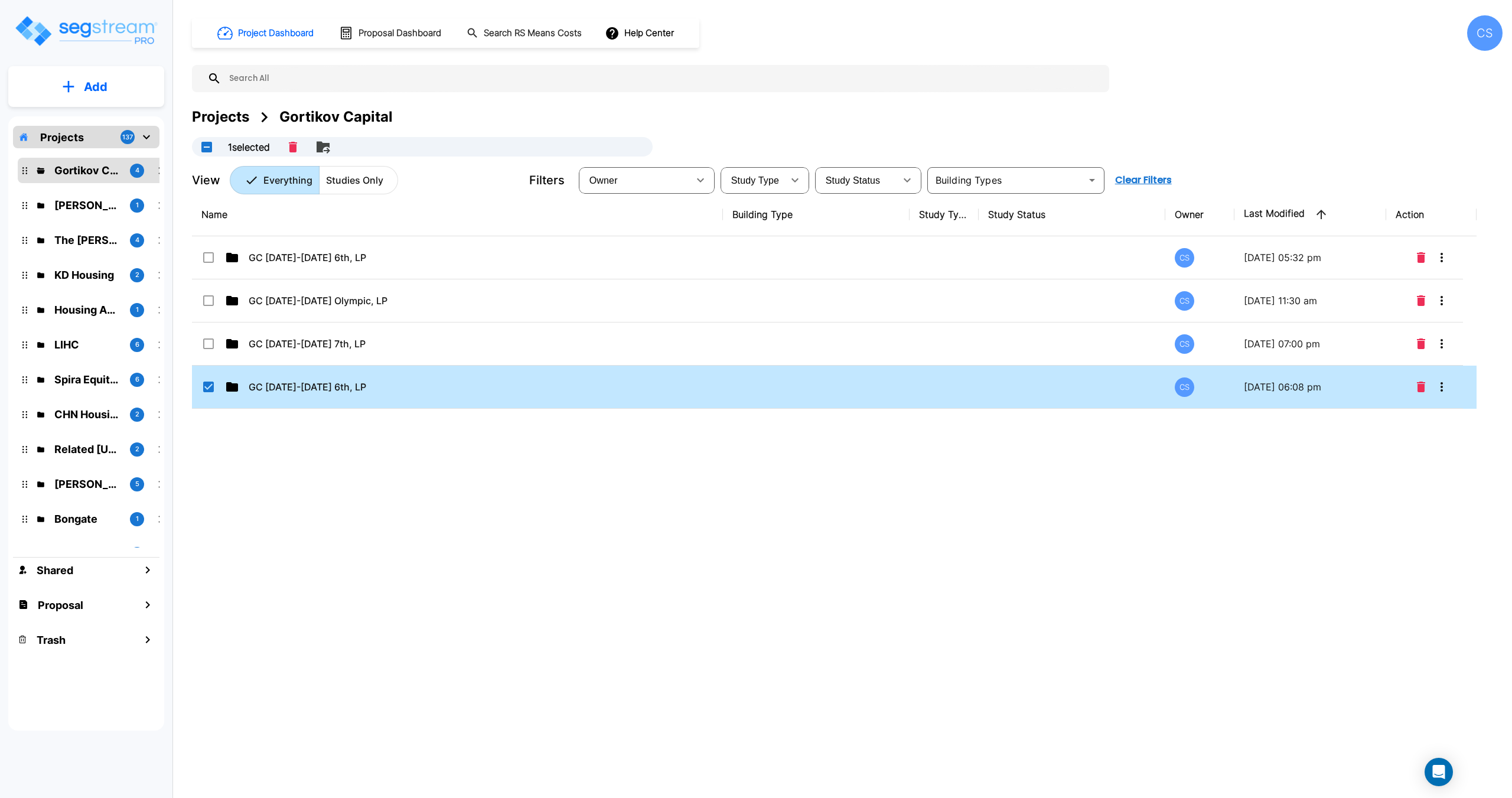
drag, startPoint x: 352, startPoint y: 355, endPoint x: 318, endPoint y: 382, distance: 43.4
click at [352, 355] on td "GC [DATE]-[DATE] 7th, LP" at bounding box center [457, 343] width 531 height 43
checkbox input "true"
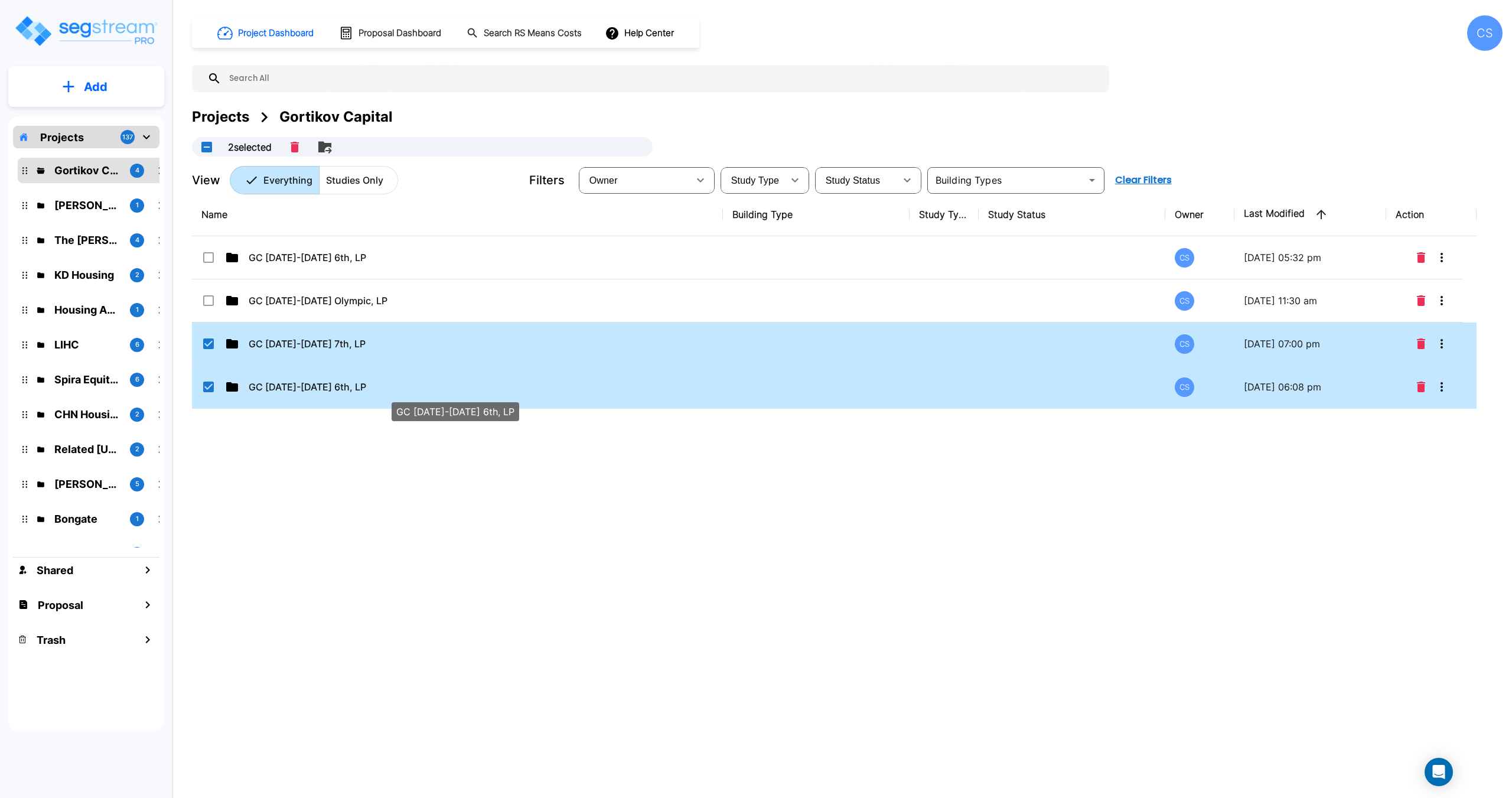
click at [318, 382] on p "GC [DATE]-[DATE] 6th, LP" at bounding box center [445, 386] width 394 height 14
checkbox input "false"
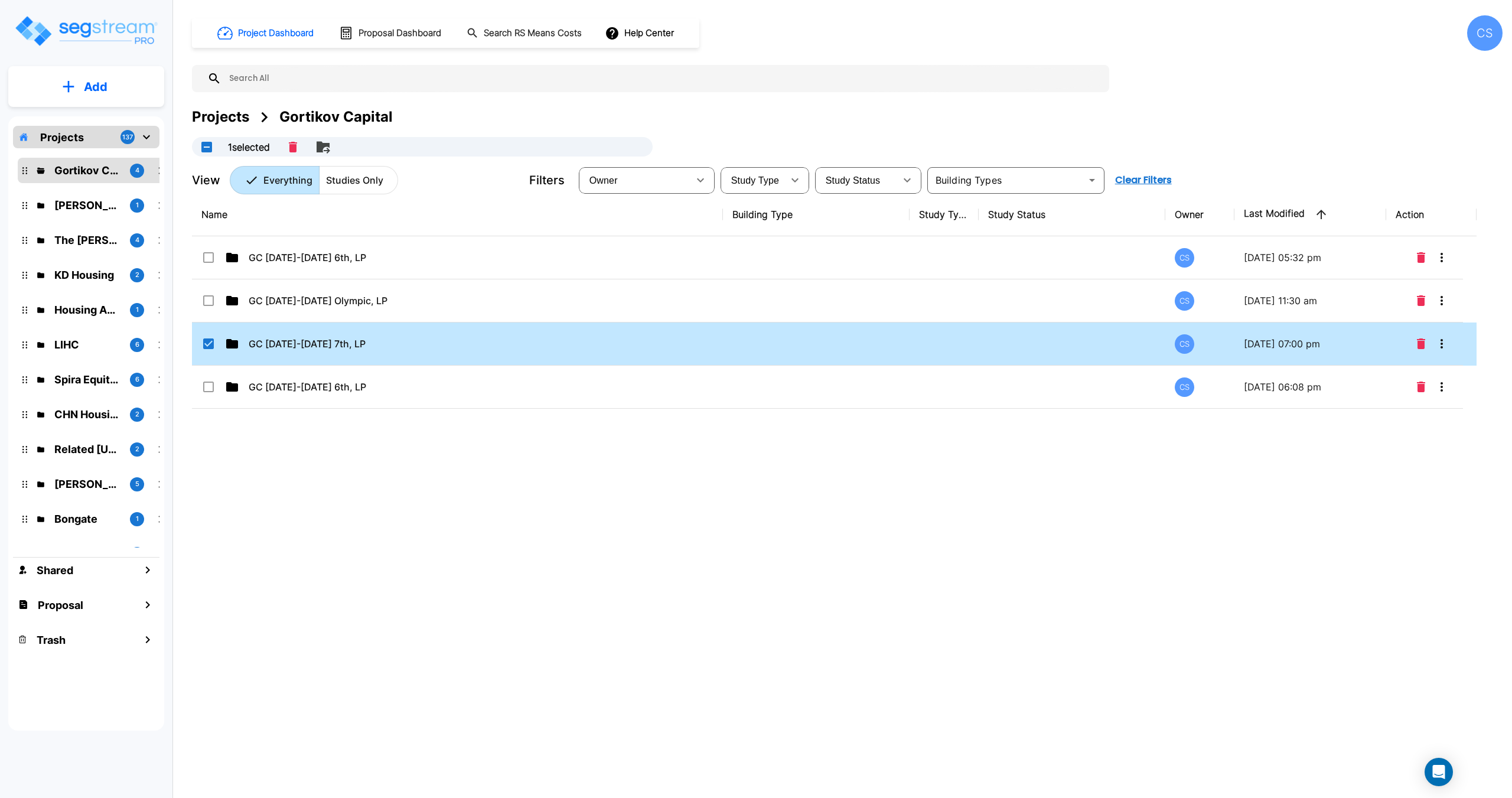
click at [211, 342] on input "select row GC 1422-1432 7th, LP" at bounding box center [207, 341] width 12 height 10
checkbox input "false"
click at [301, 337] on p "GC [DATE]-[DATE] 7th, LP" at bounding box center [445, 343] width 394 height 14
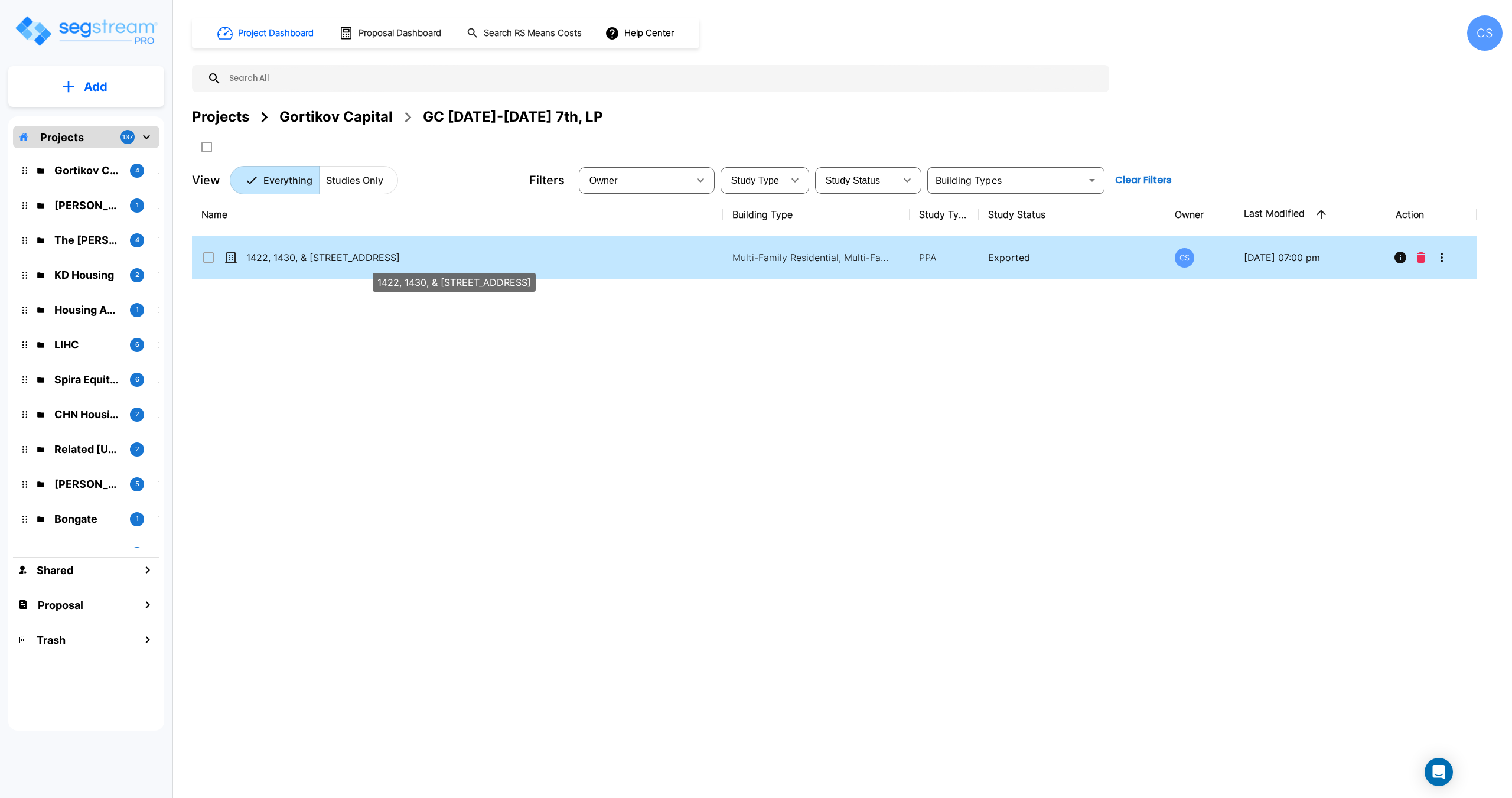
click at [330, 256] on p "1422, 1430, & 1432 7th Street" at bounding box center [443, 256] width 394 height 14
checkbox input "false"
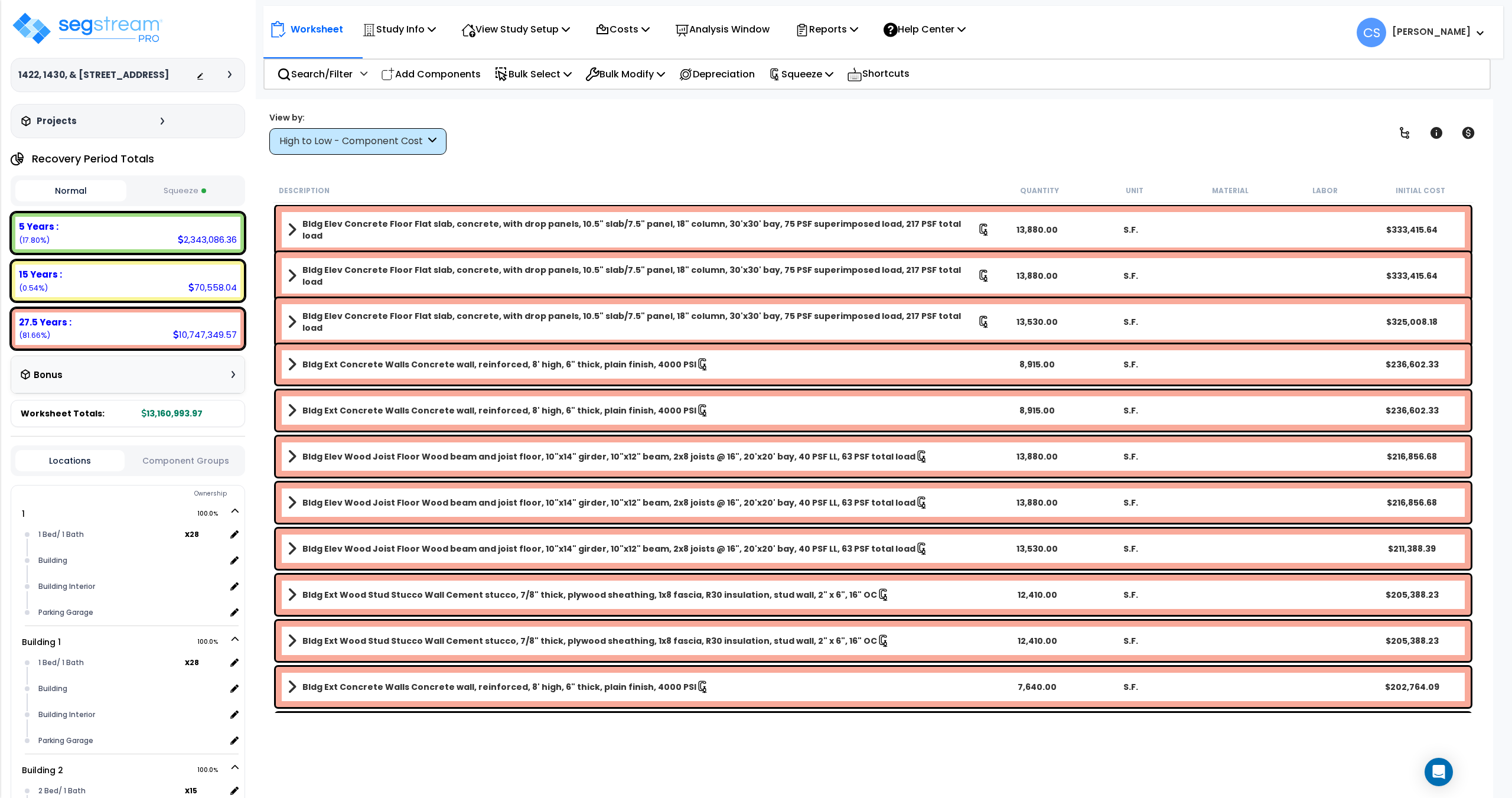
click at [166, 197] on button "Squeeze" at bounding box center [185, 191] width 111 height 20
click at [834, 68] on p "Squeeze" at bounding box center [801, 74] width 65 height 16
click at [822, 92] on link "Re-squeeze" at bounding box center [821, 101] width 117 height 24
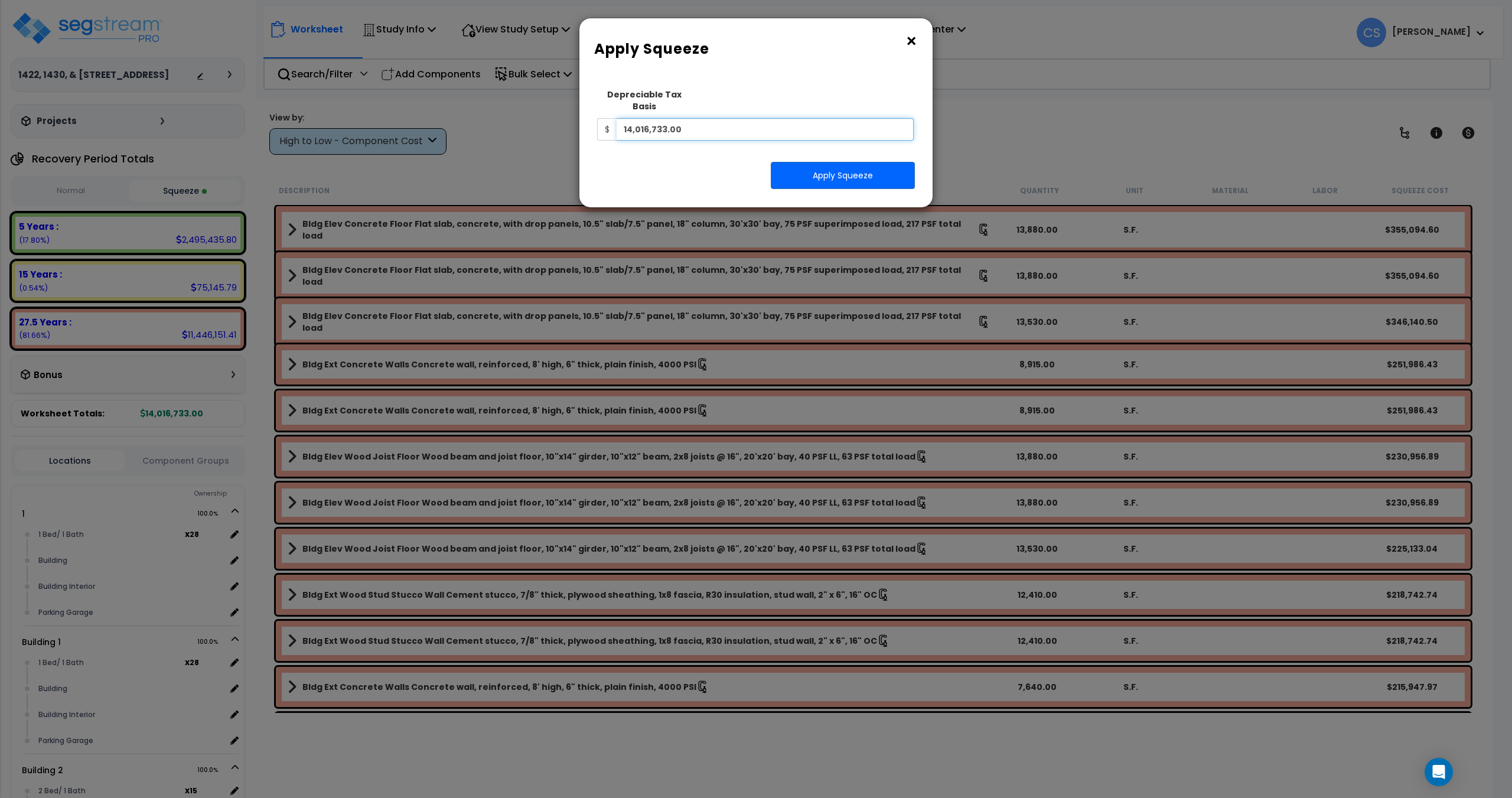
click at [738, 119] on input "14,016,733.00" at bounding box center [765, 129] width 297 height 22
click at [700, 118] on input "14,016,733.00" at bounding box center [765, 129] width 297 height 22
drag, startPoint x: 730, startPoint y: 120, endPoint x: 490, endPoint y: 102, distance: 240.7
click at [483, 101] on div "× Apply Squeeze Squeeze Type Select 1. Squeeze Entire Worksheet 2. Squeeze by T…" at bounding box center [756, 399] width 1512 height 798
paste input "5899259"
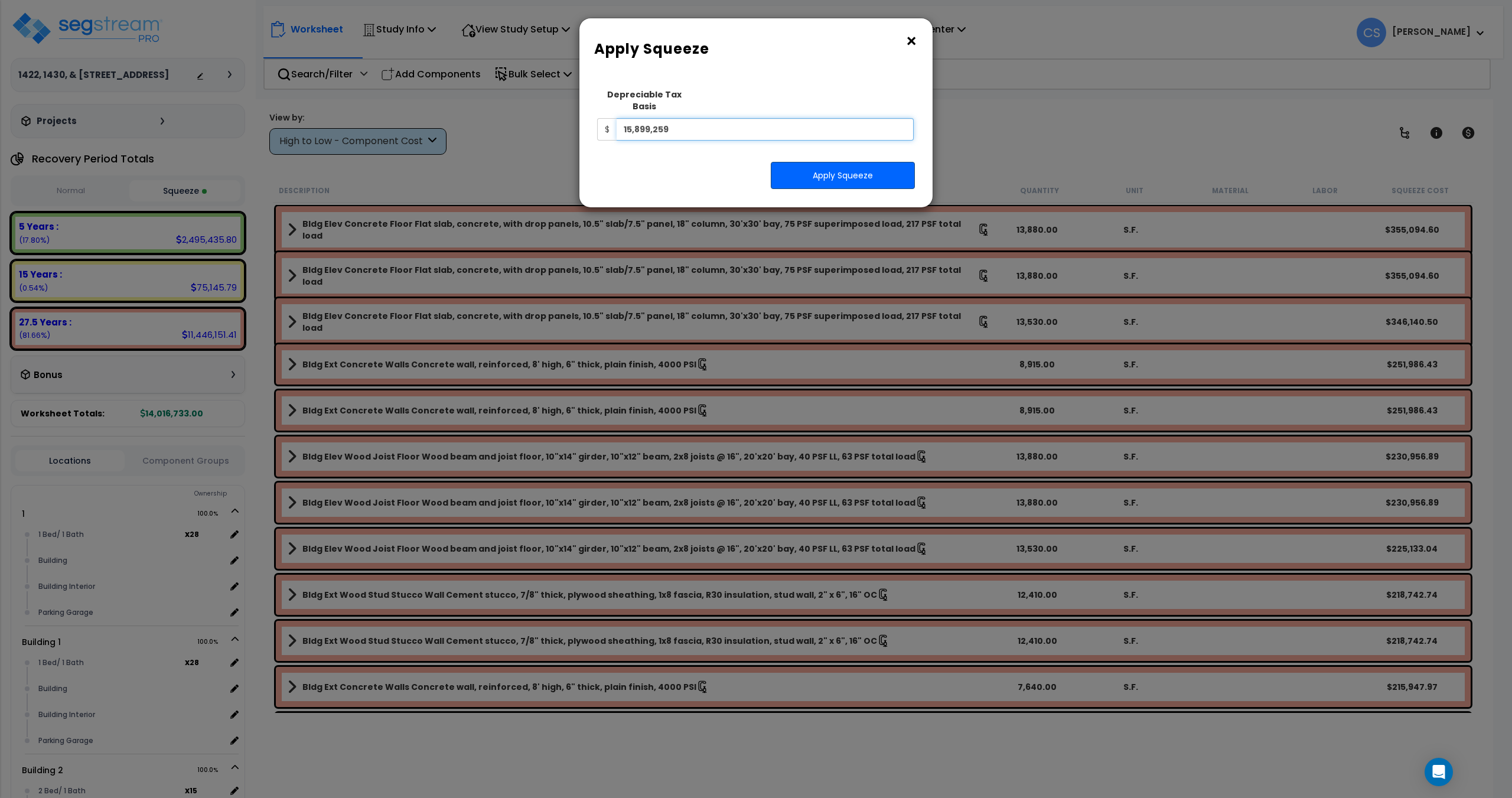
type input "15,899,259"
click at [823, 161] on button "Apply Squeeze" at bounding box center [843, 174] width 144 height 27
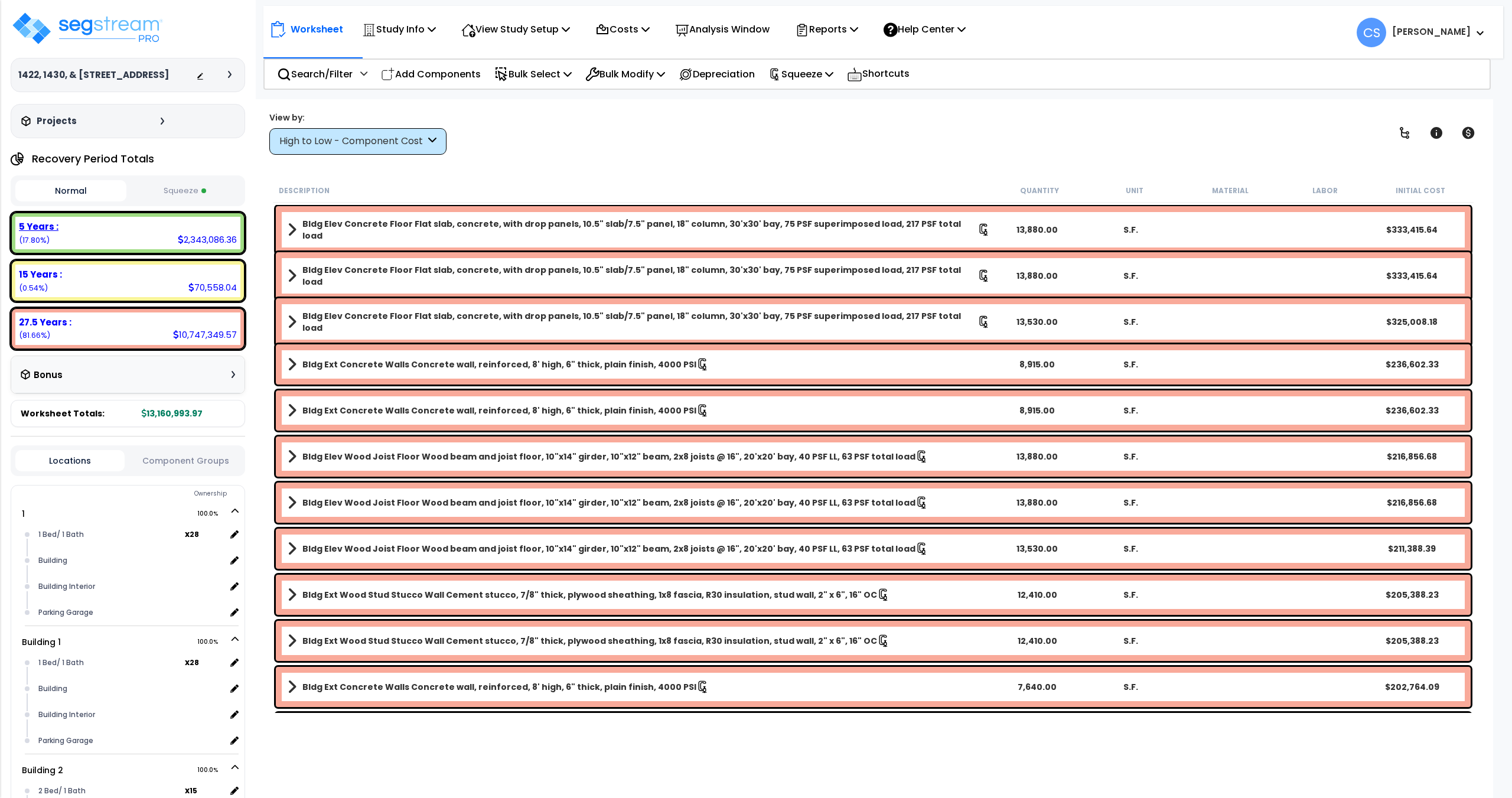
click at [189, 202] on div "Normal Squeeze" at bounding box center [128, 190] width 234 height 30
click at [189, 195] on button "Squeeze" at bounding box center [185, 190] width 111 height 21
click at [536, 134] on div "View by: High to Low - Component Cost High to Low - Component Cost" at bounding box center [873, 132] width 1217 height 43
click at [834, 28] on p "Reports" at bounding box center [826, 29] width 63 height 16
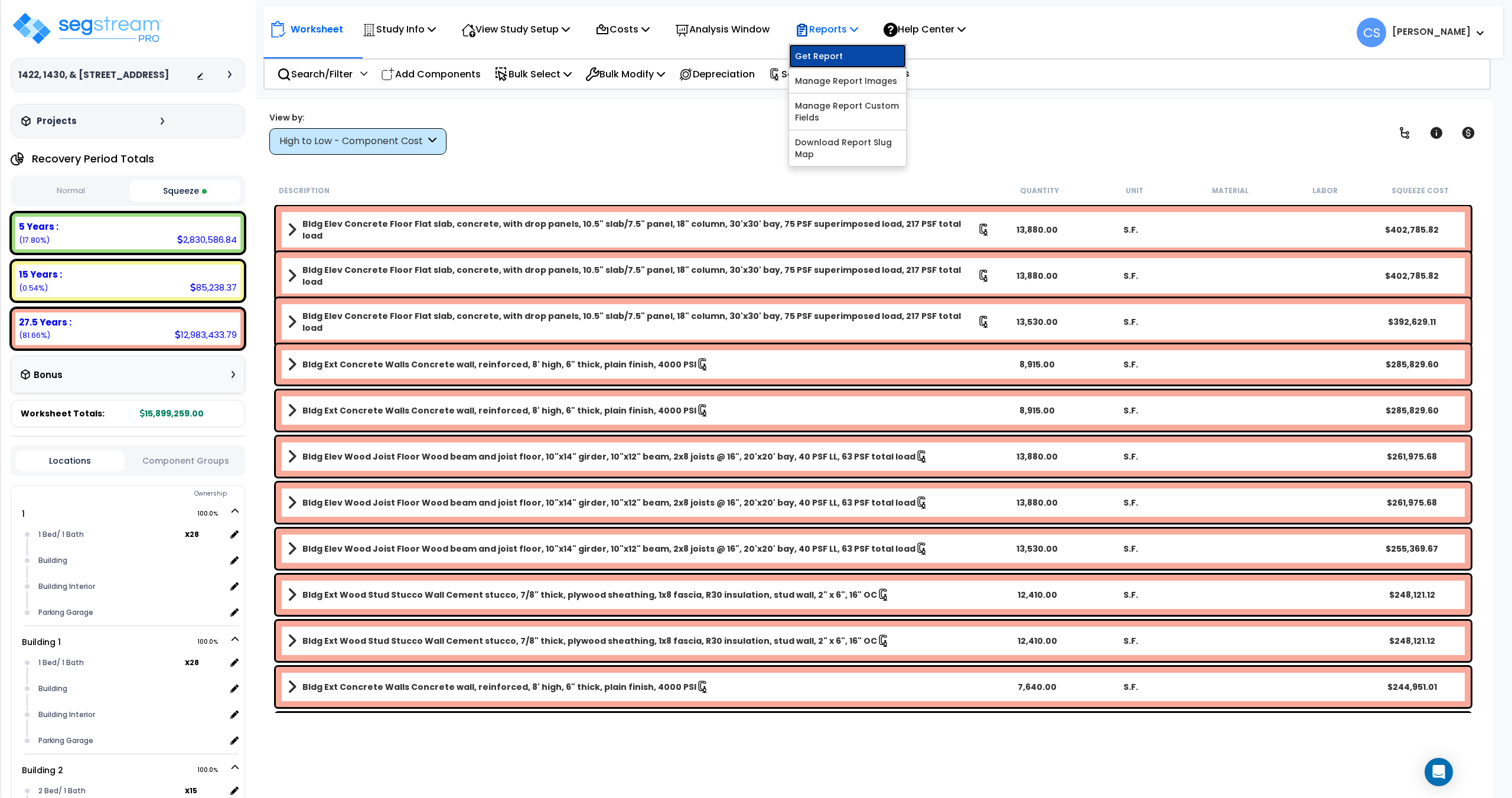
click at [831, 55] on link "Get Report" at bounding box center [847, 56] width 117 height 24
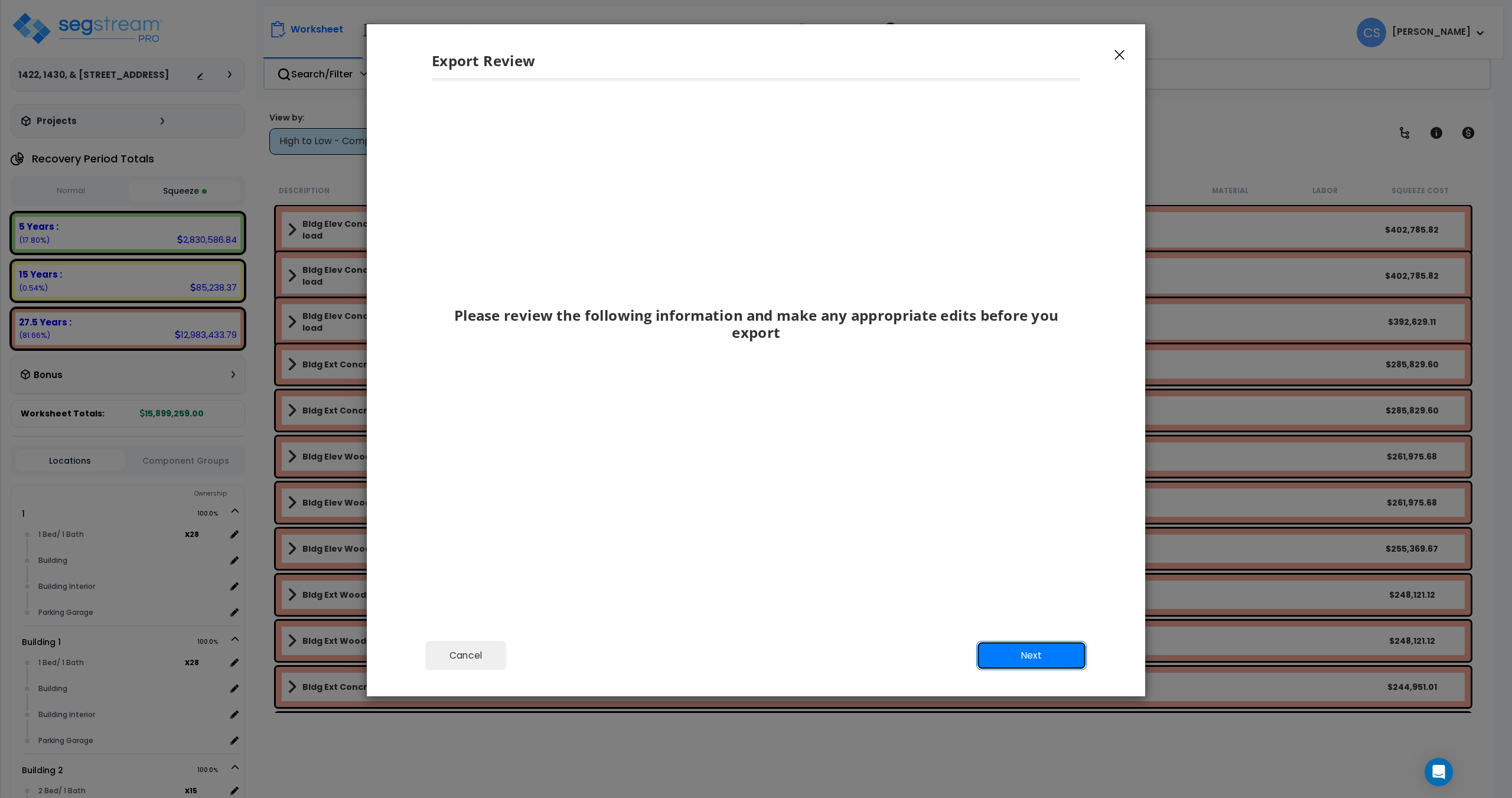
click at [1013, 665] on button "Next" at bounding box center [1032, 655] width 111 height 30
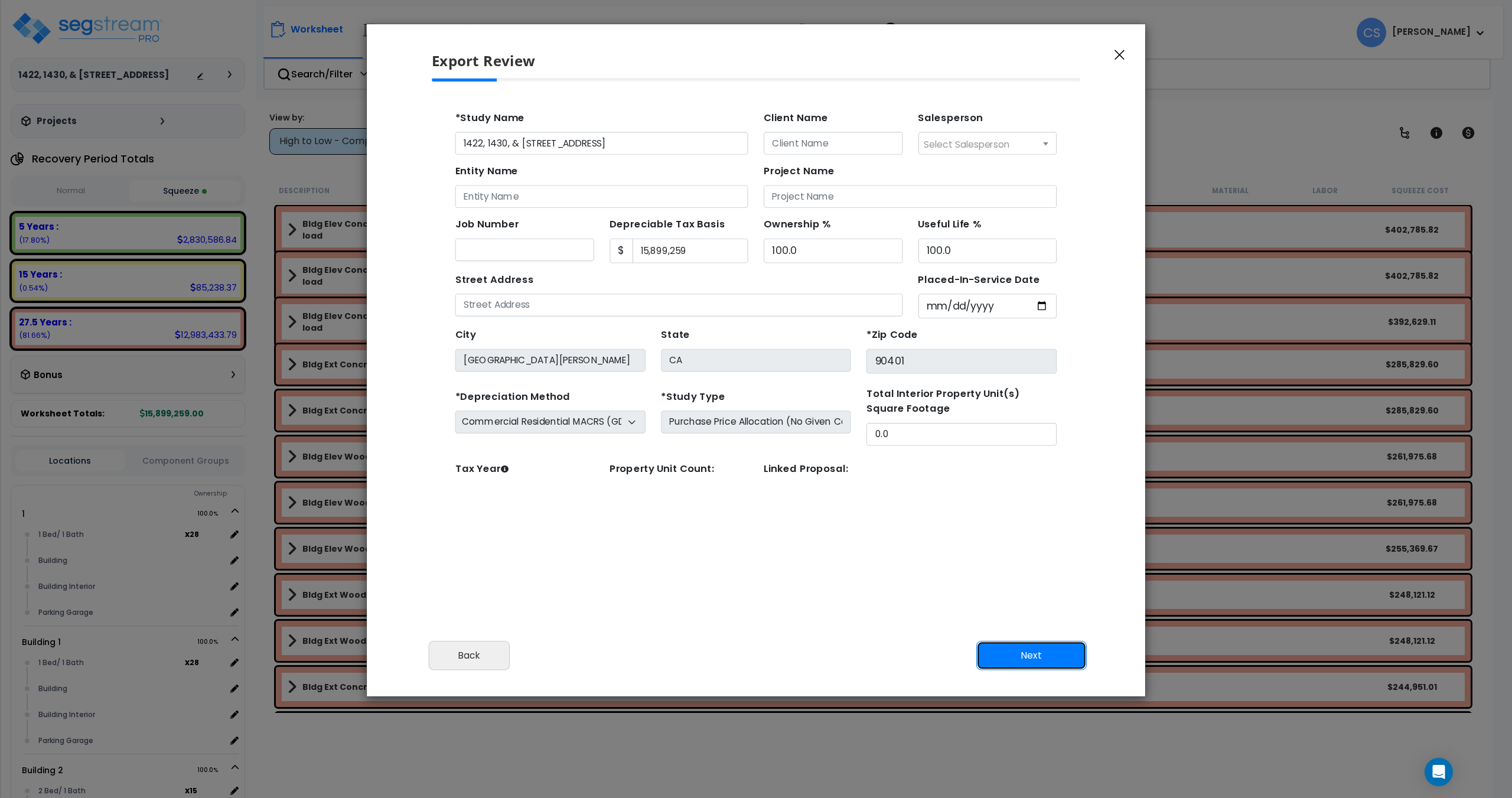
click at [1004, 658] on button "Next" at bounding box center [1032, 655] width 111 height 30
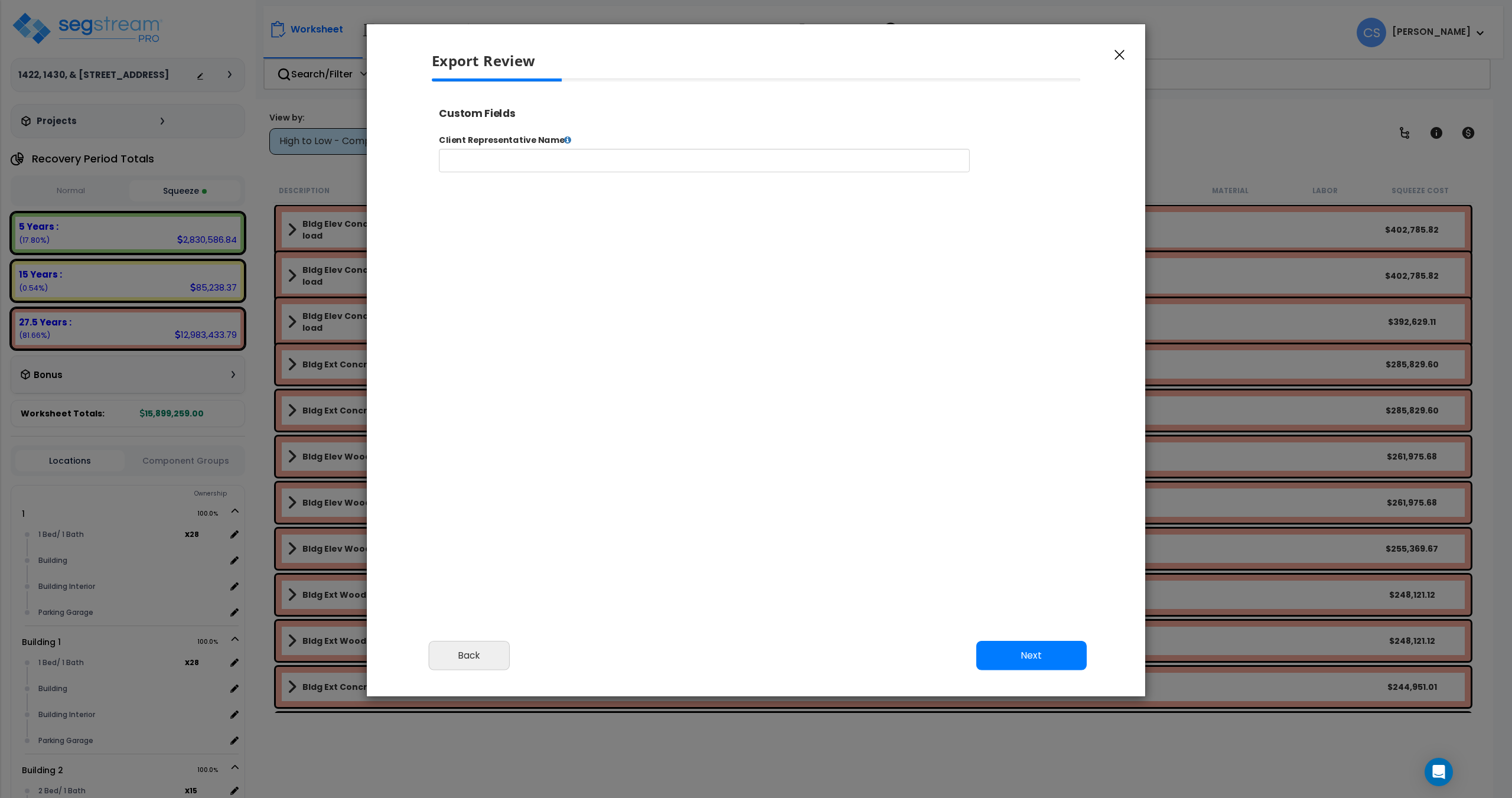
select select "2024"
click at [993, 647] on button "Next" at bounding box center [1032, 655] width 111 height 30
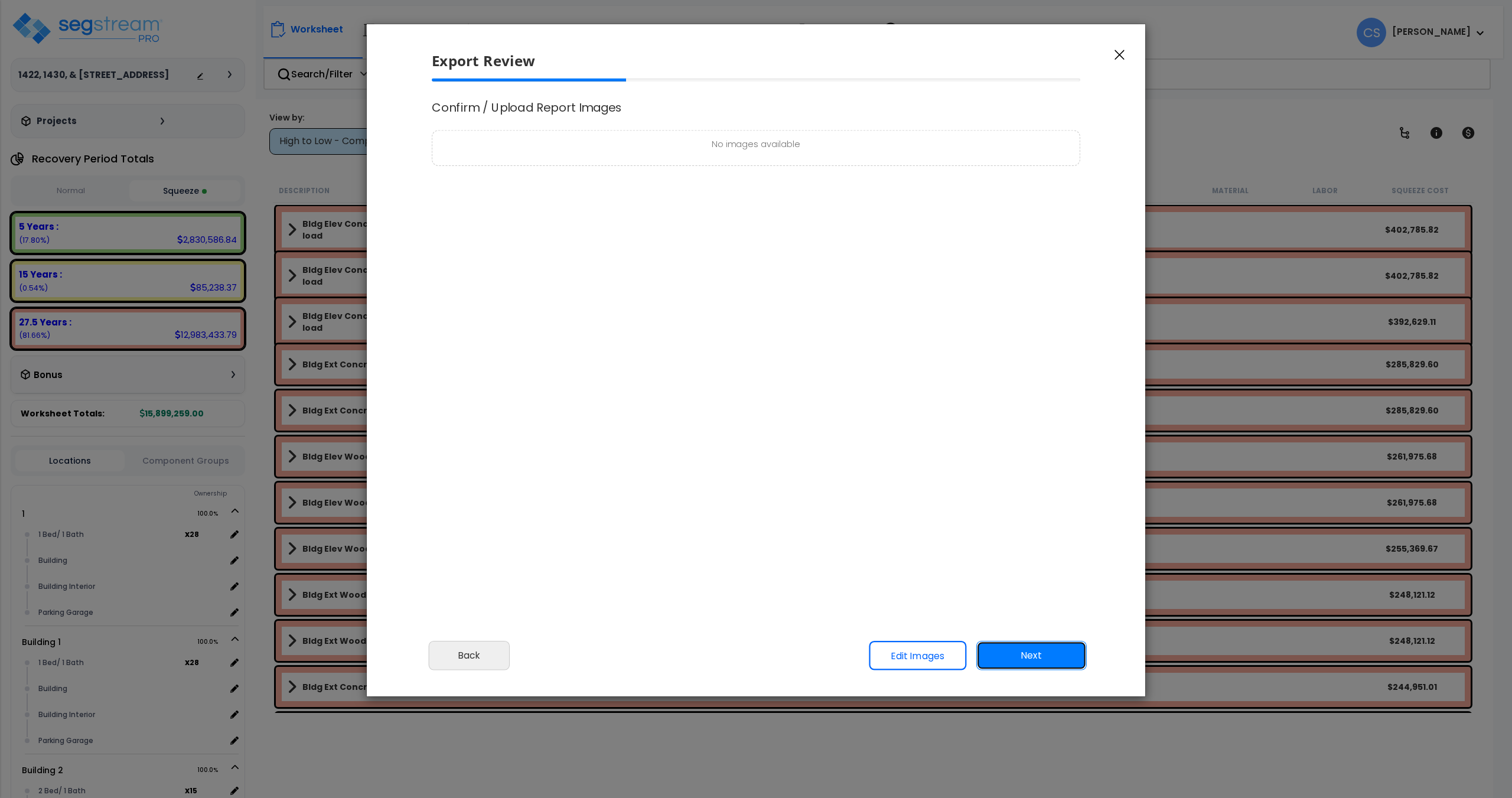
scroll to position [0, 0]
click at [1035, 641] on button "Next" at bounding box center [1032, 655] width 111 height 30
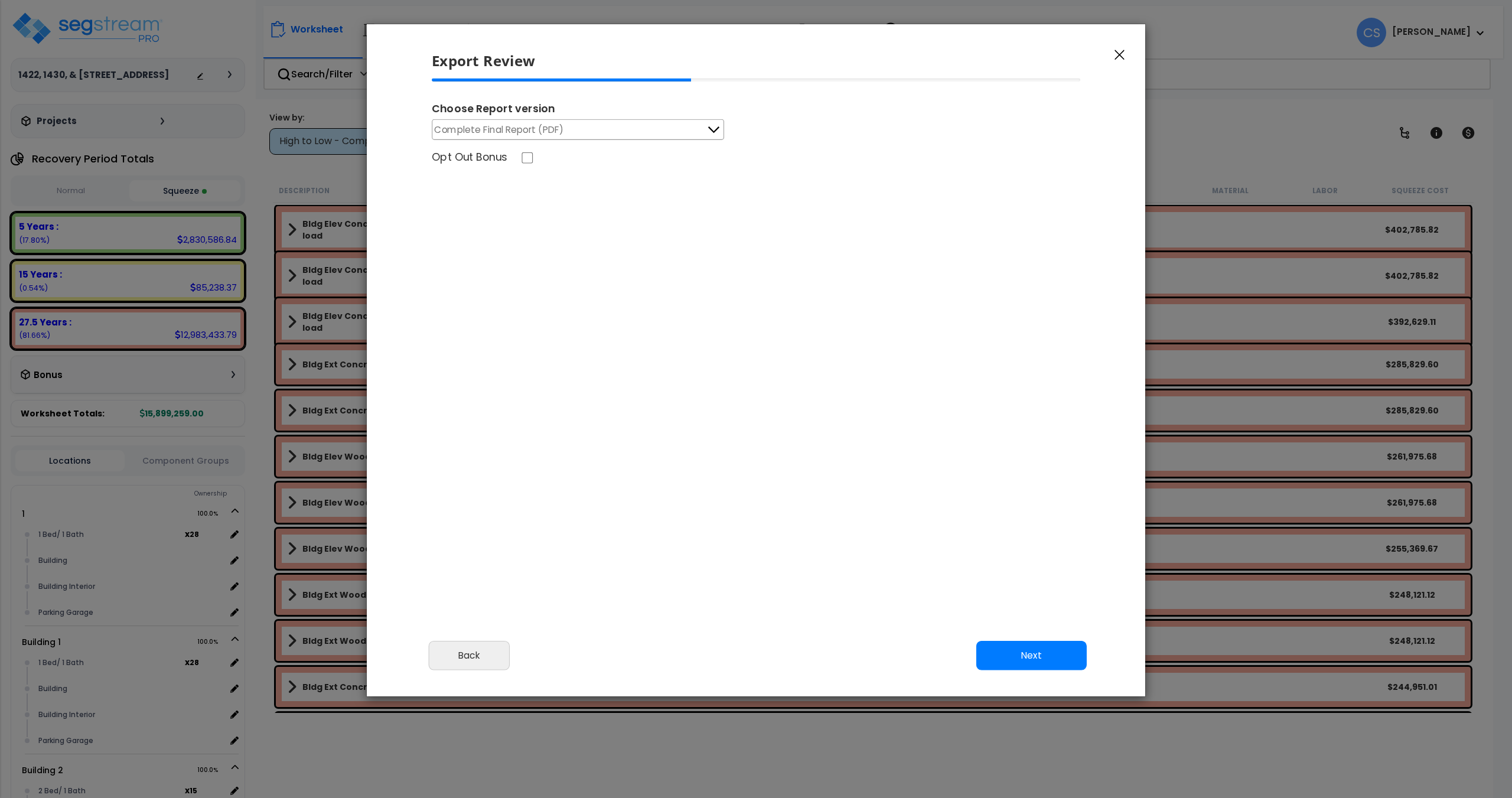
click at [501, 125] on span "Complete Final Report (PDF)" at bounding box center [499, 129] width 129 height 15
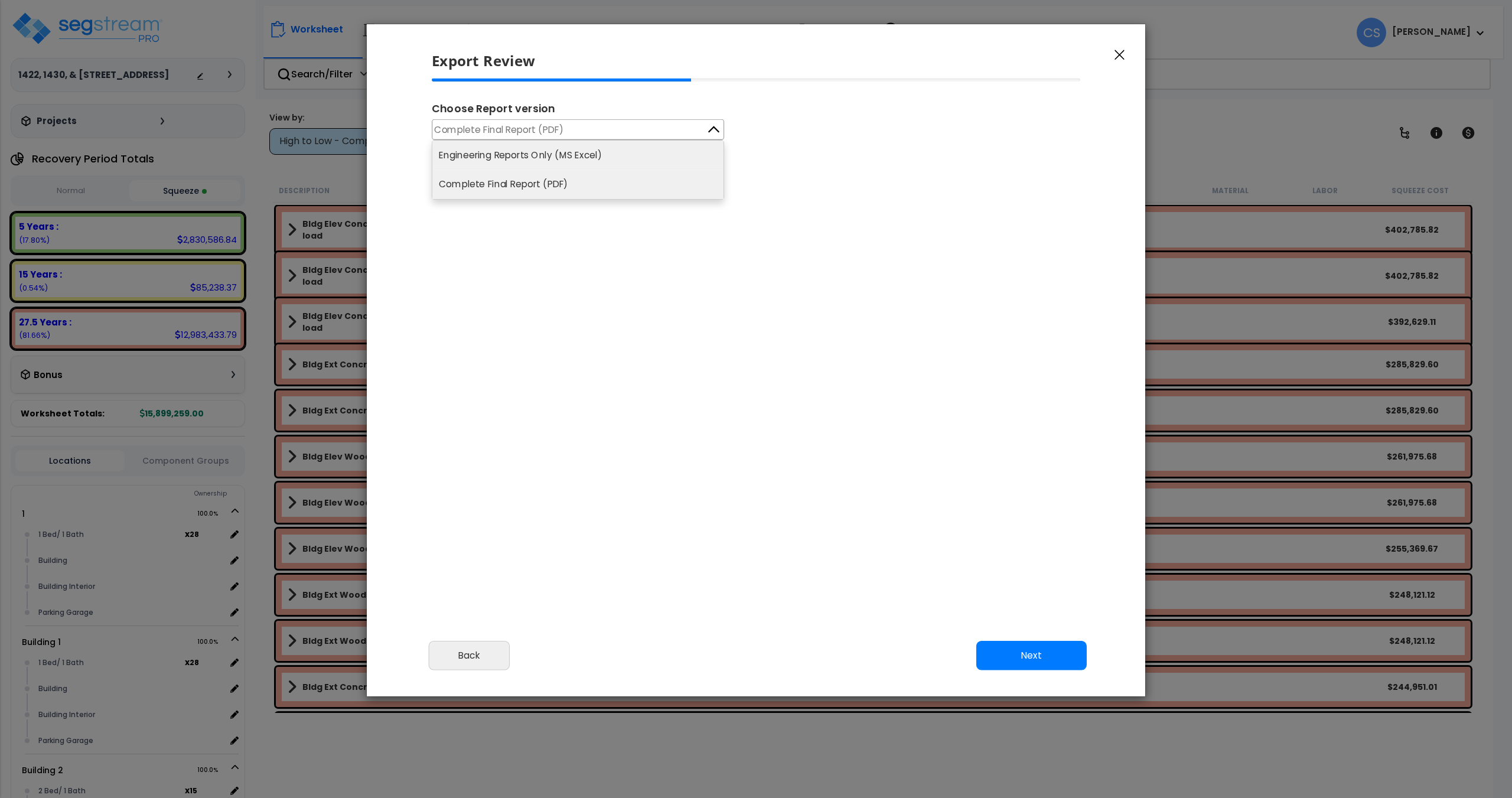
click at [526, 162] on li "Engineering Reports Only (MS Excel)" at bounding box center [577, 154] width 291 height 29
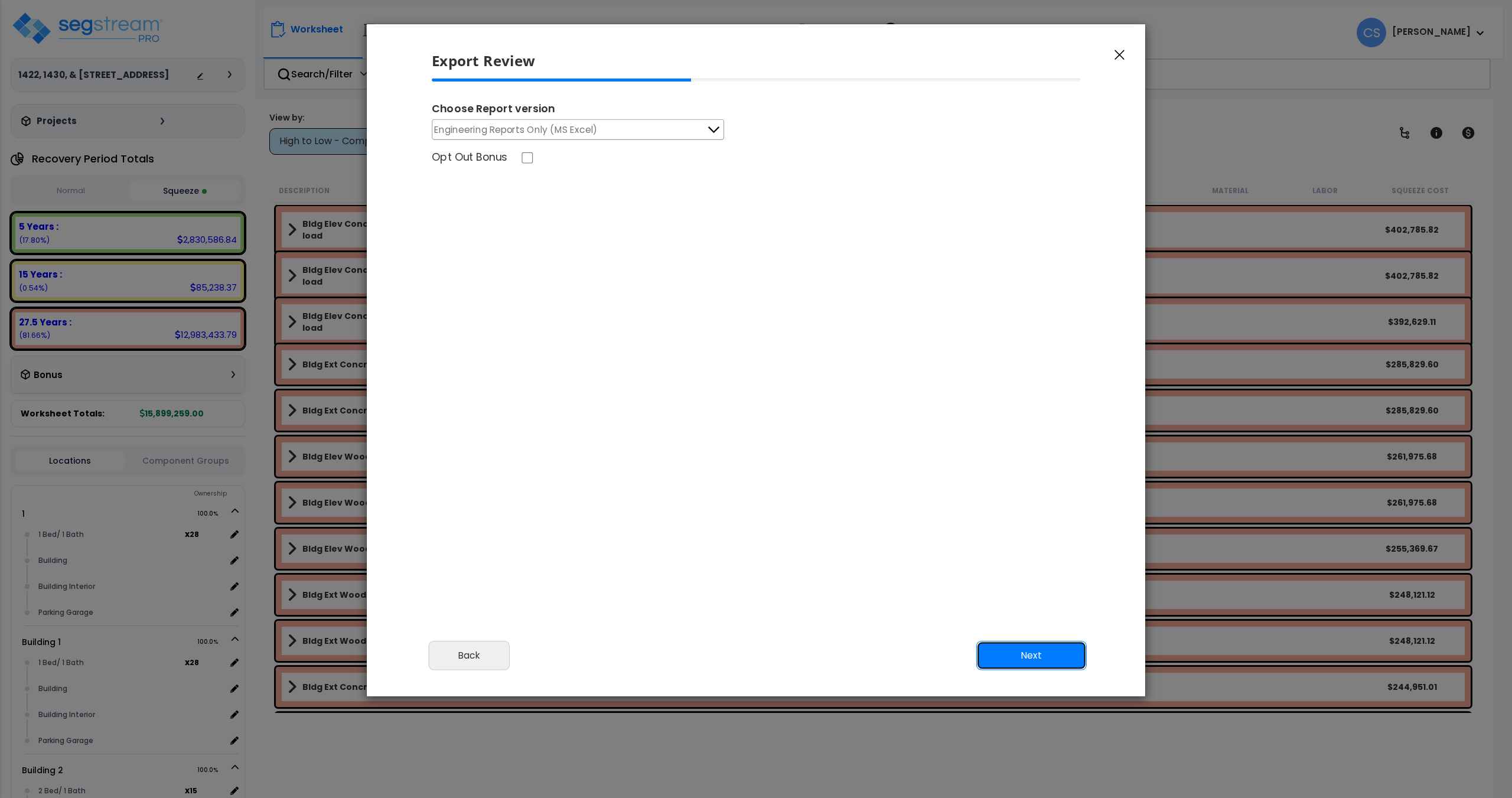
click at [1049, 661] on button "Next" at bounding box center [1032, 655] width 111 height 30
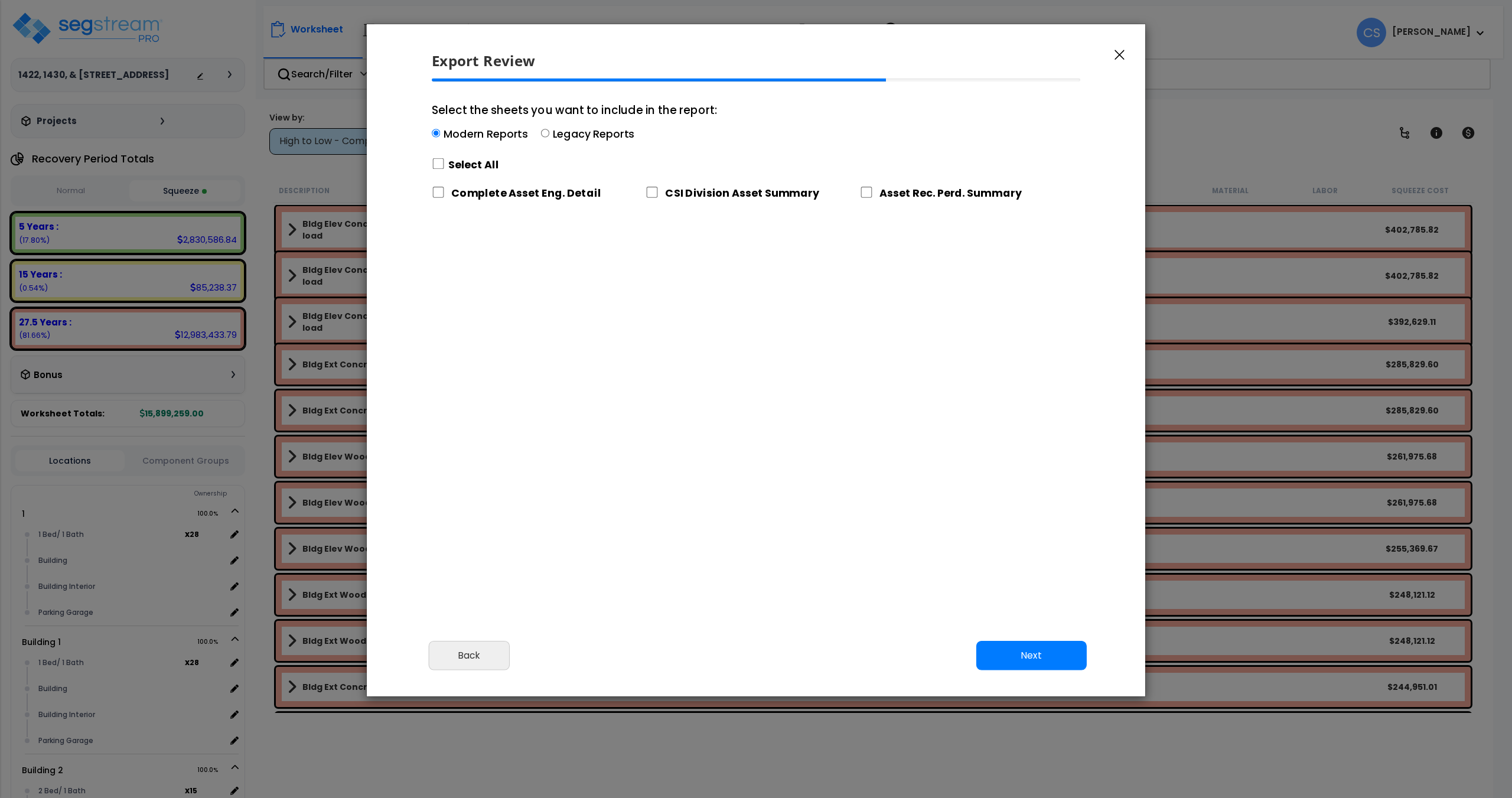
click at [446, 164] on div "Select All" at bounding box center [574, 164] width 285 height 20
click at [445, 165] on input "Select the sheets you want to include in the report: Modern Reports Legacy Repo…" at bounding box center [438, 164] width 13 height 11
checkbox input "true"
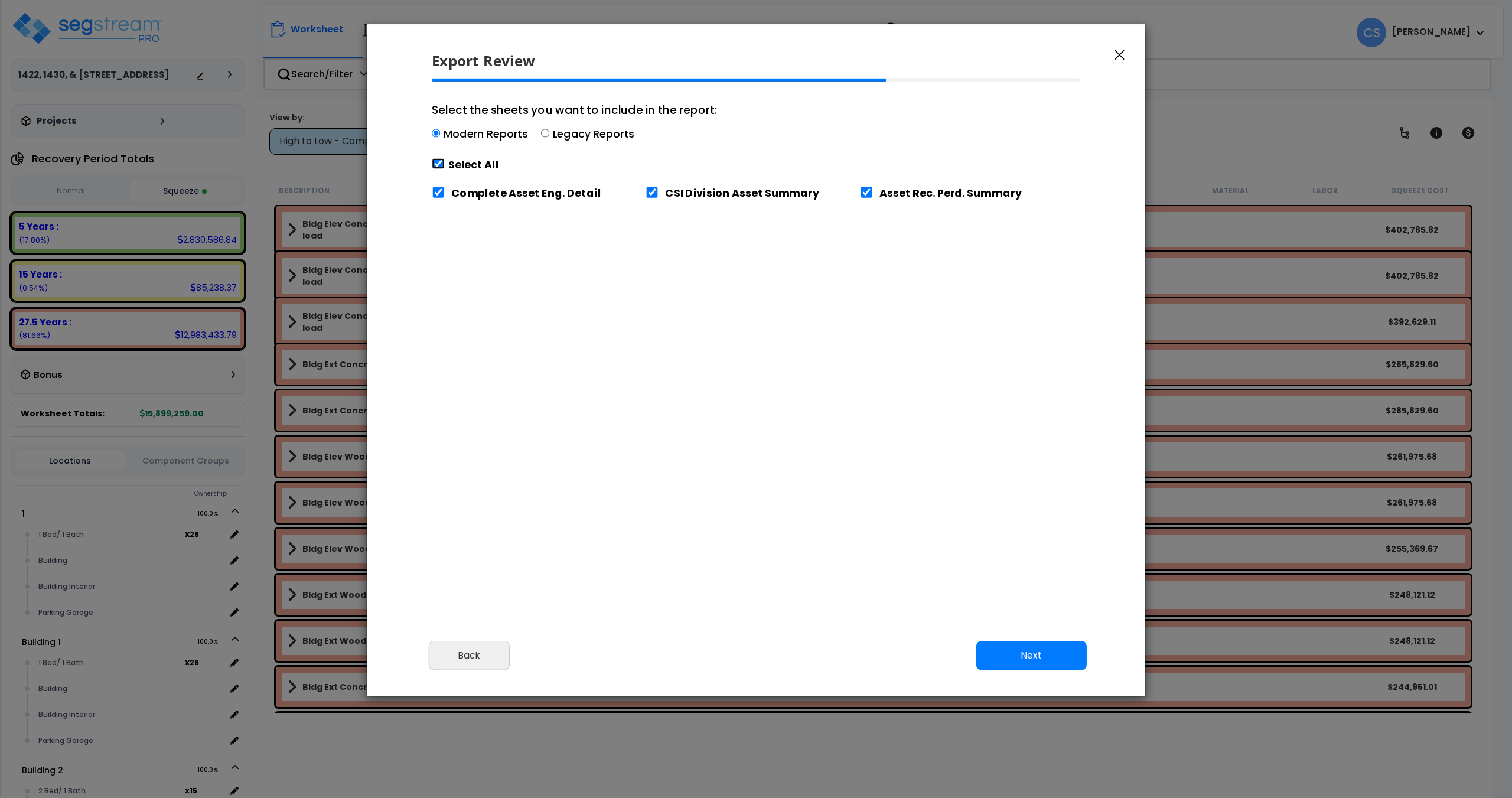
checkbox input "true"
click at [1038, 652] on button "Next" at bounding box center [1032, 655] width 111 height 30
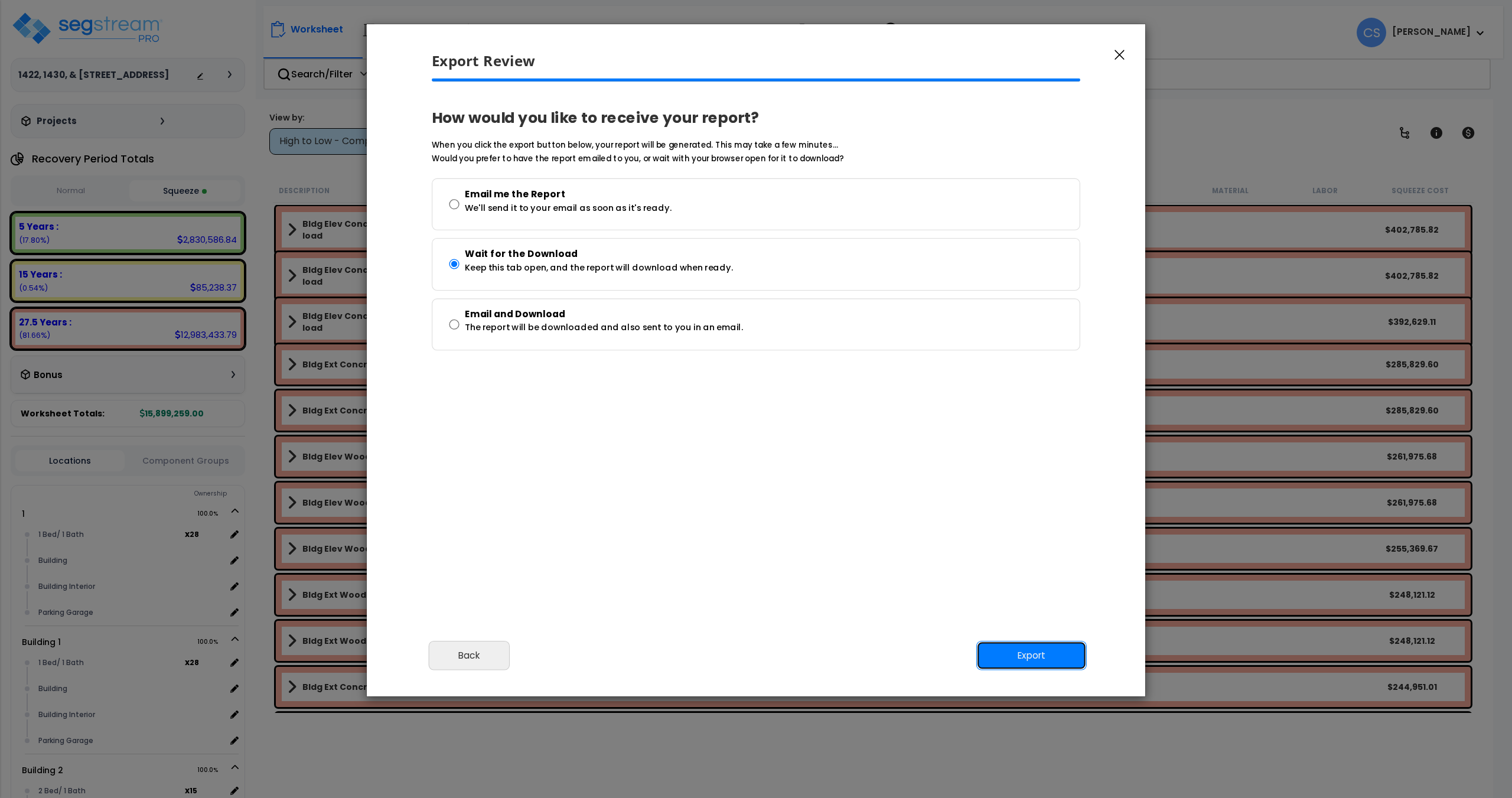
click at [1015, 651] on button "Export" at bounding box center [1032, 655] width 111 height 30
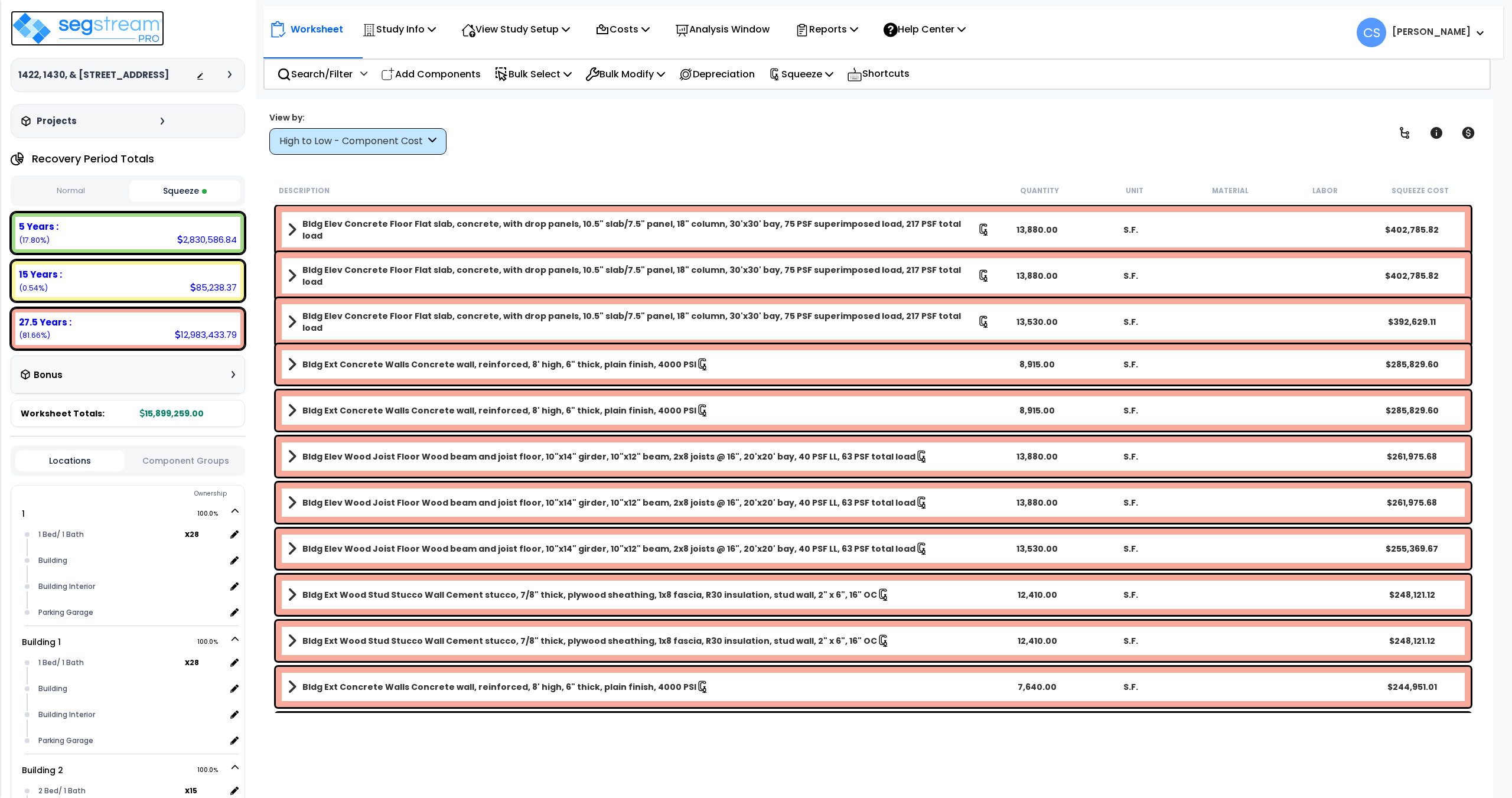
click at [82, 34] on img at bounding box center [88, 29] width 153 height 35
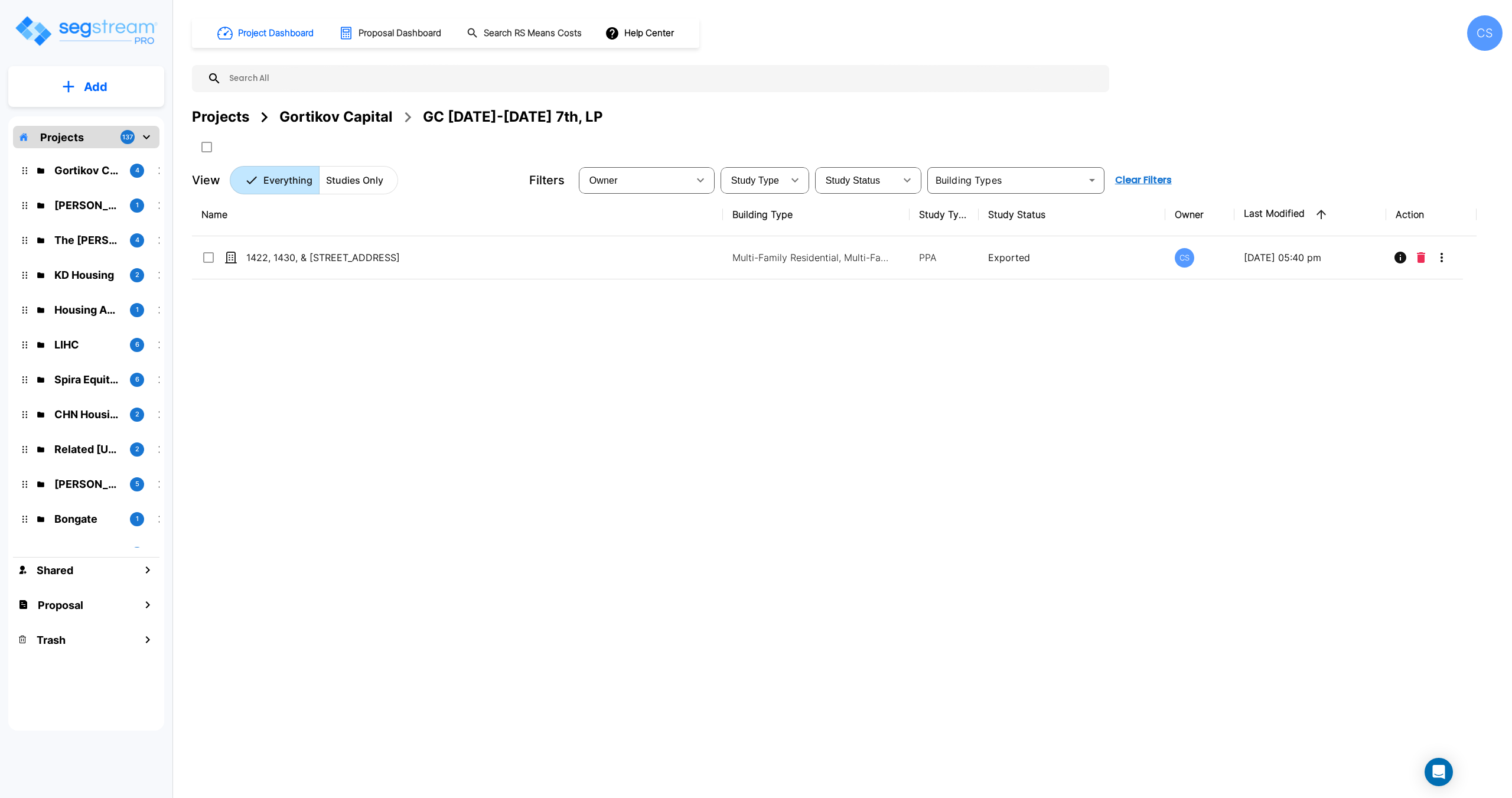
click at [362, 110] on div "Gortikov Capital" at bounding box center [336, 116] width 114 height 21
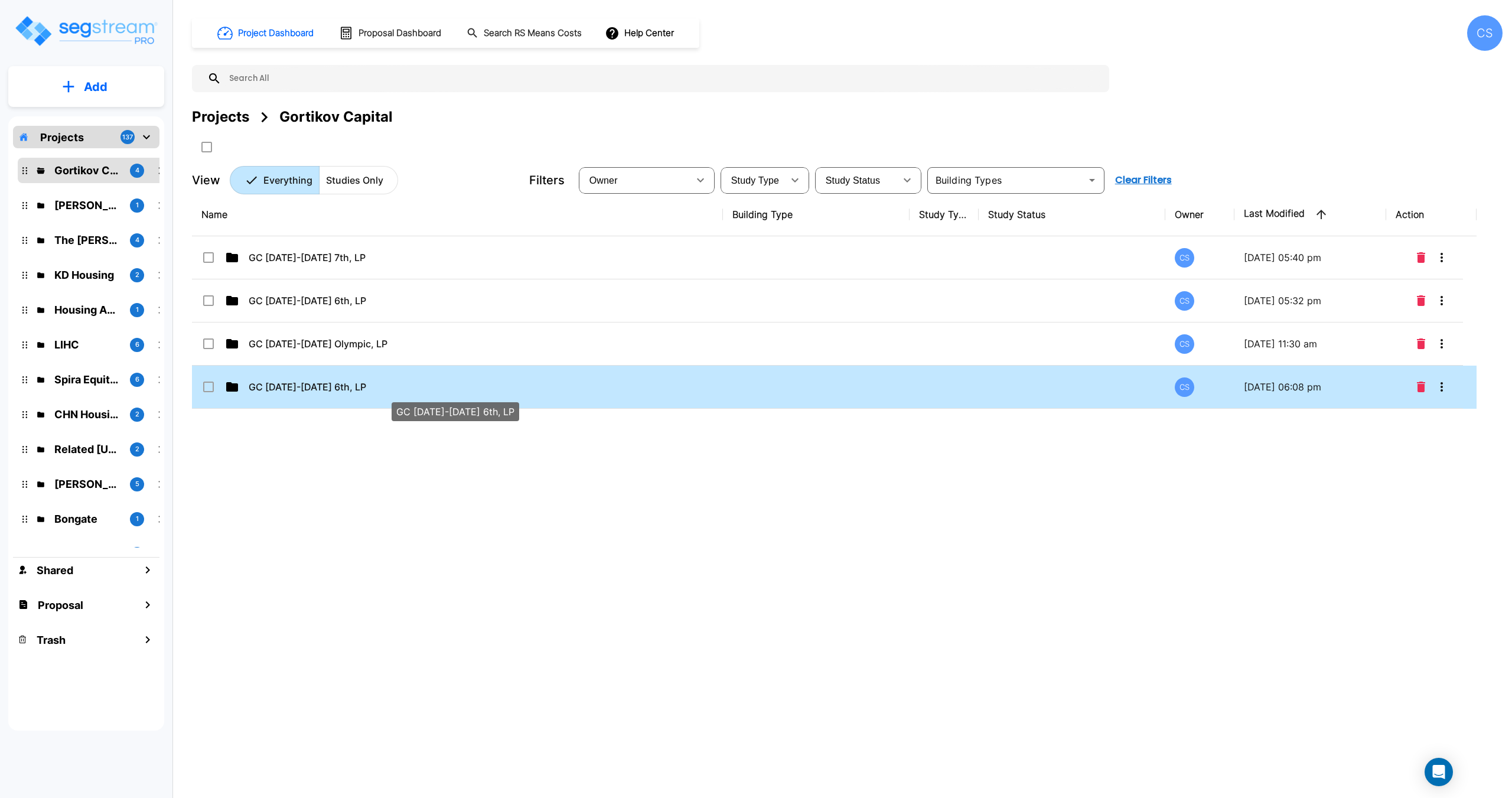
click at [325, 393] on p "GC [DATE]-[DATE] 6th, LP" at bounding box center [445, 386] width 394 height 14
checkbox input "true"
click at [325, 393] on p "GC [DATE]-[DATE] 6th, LP" at bounding box center [445, 386] width 394 height 14
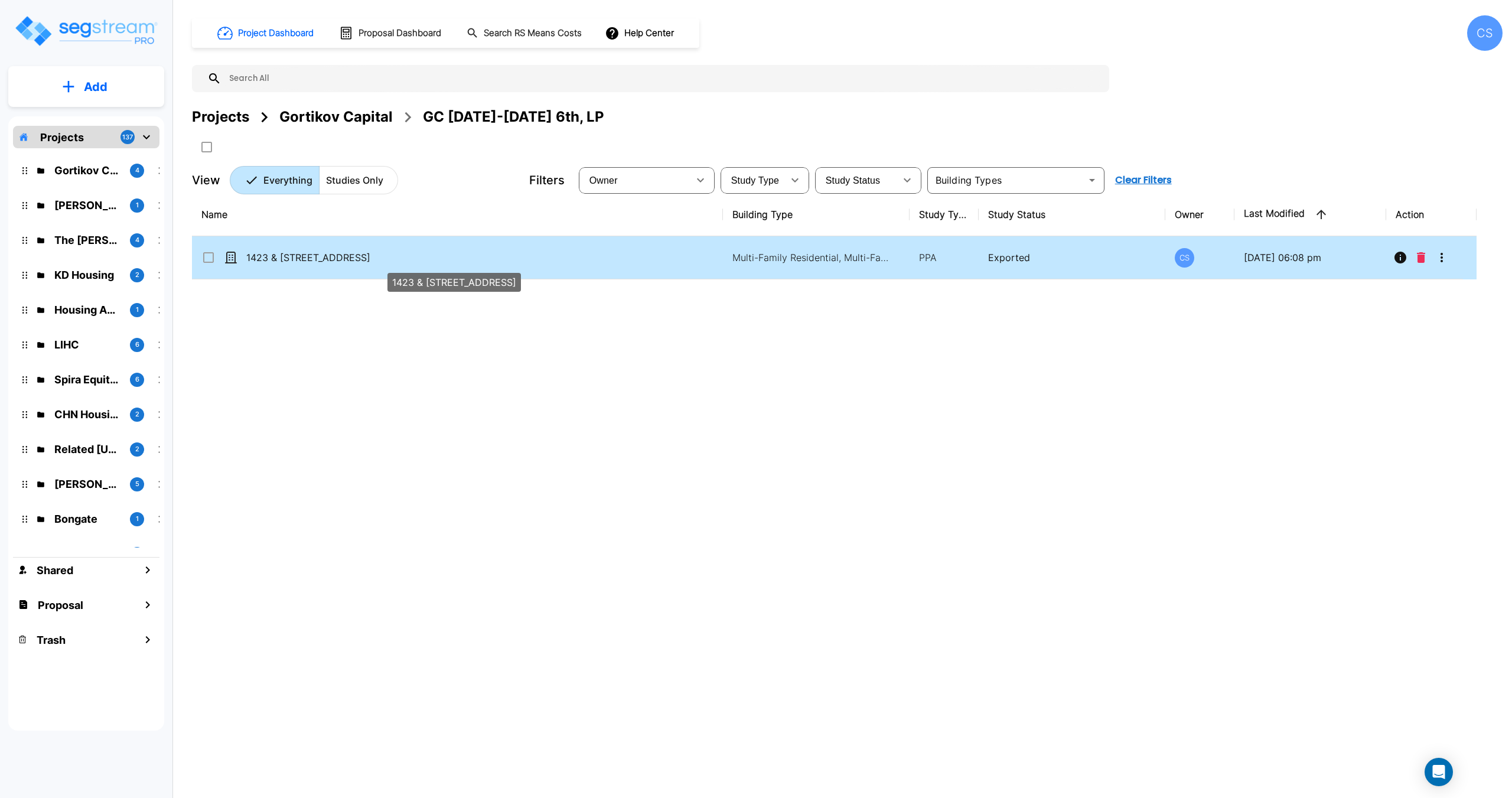
click at [318, 262] on p "1423 & [STREET_ADDRESS]" at bounding box center [443, 256] width 394 height 14
checkbox input "true"
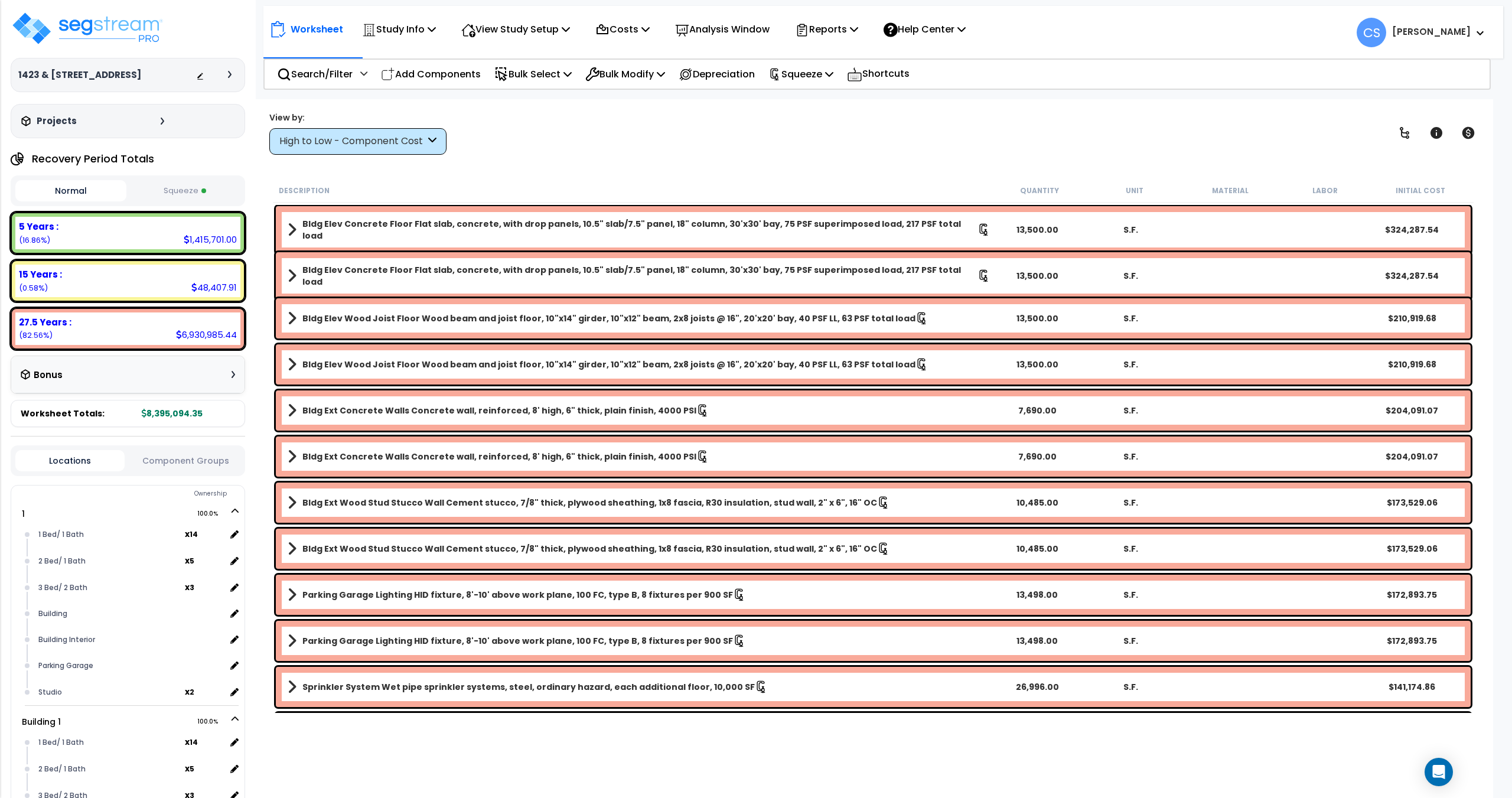
click at [173, 191] on button "Squeeze" at bounding box center [185, 191] width 111 height 20
click at [831, 67] on p "Squeeze" at bounding box center [801, 74] width 65 height 16
click at [816, 96] on link "Re-squeeze" at bounding box center [821, 101] width 117 height 24
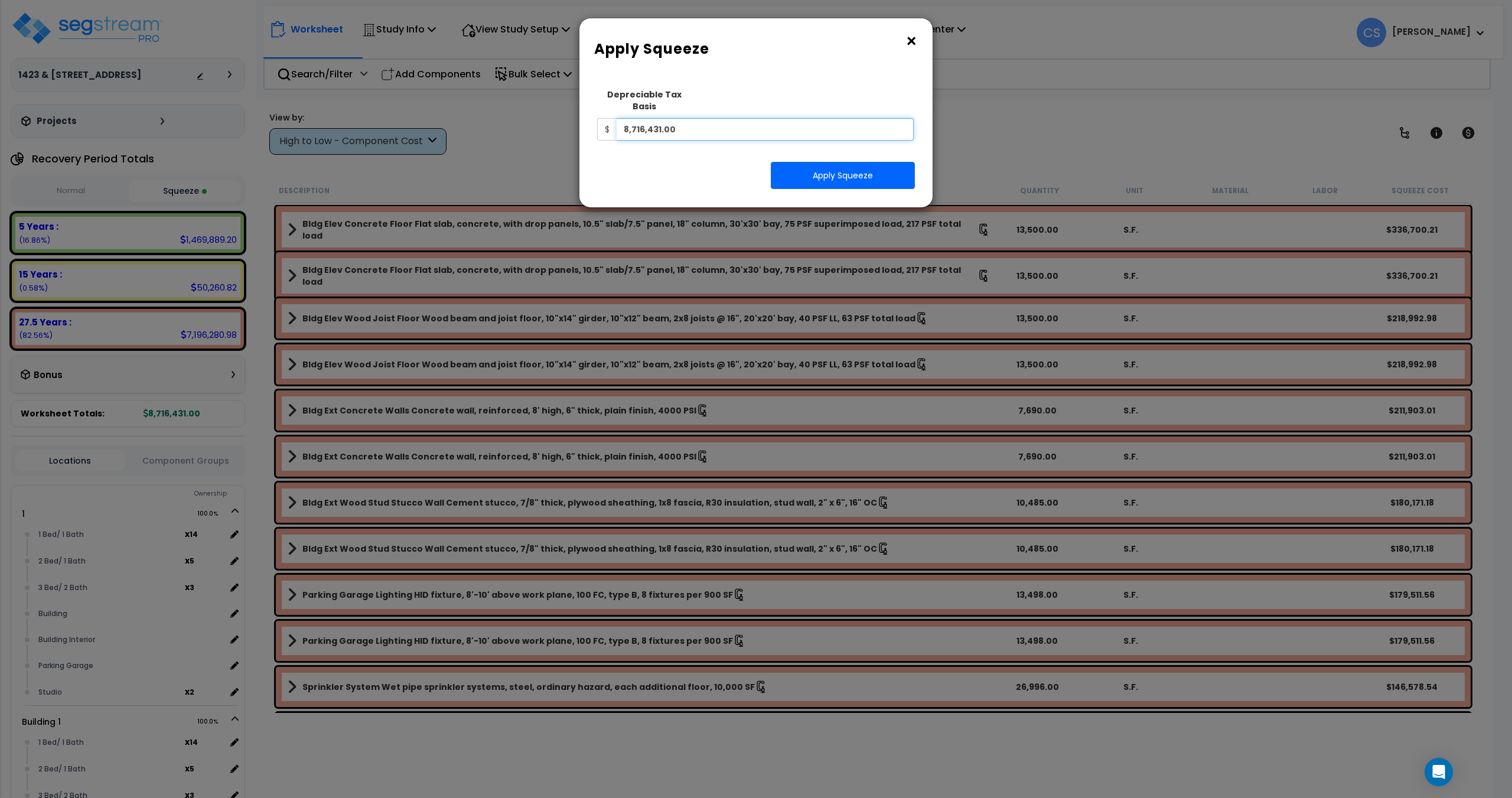
click at [678, 118] on input "8,716,431.00" at bounding box center [765, 129] width 297 height 22
drag, startPoint x: 691, startPoint y: 116, endPoint x: 453, endPoint y: 109, distance: 238.1
click at [489, 110] on div "× Apply Squeeze Squeeze Type Select 1. Squeeze Entire Worksheet 2. Squeeze by T…" at bounding box center [756, 399] width 1512 height 798
paste input "9887096"
type input "9,887,096"
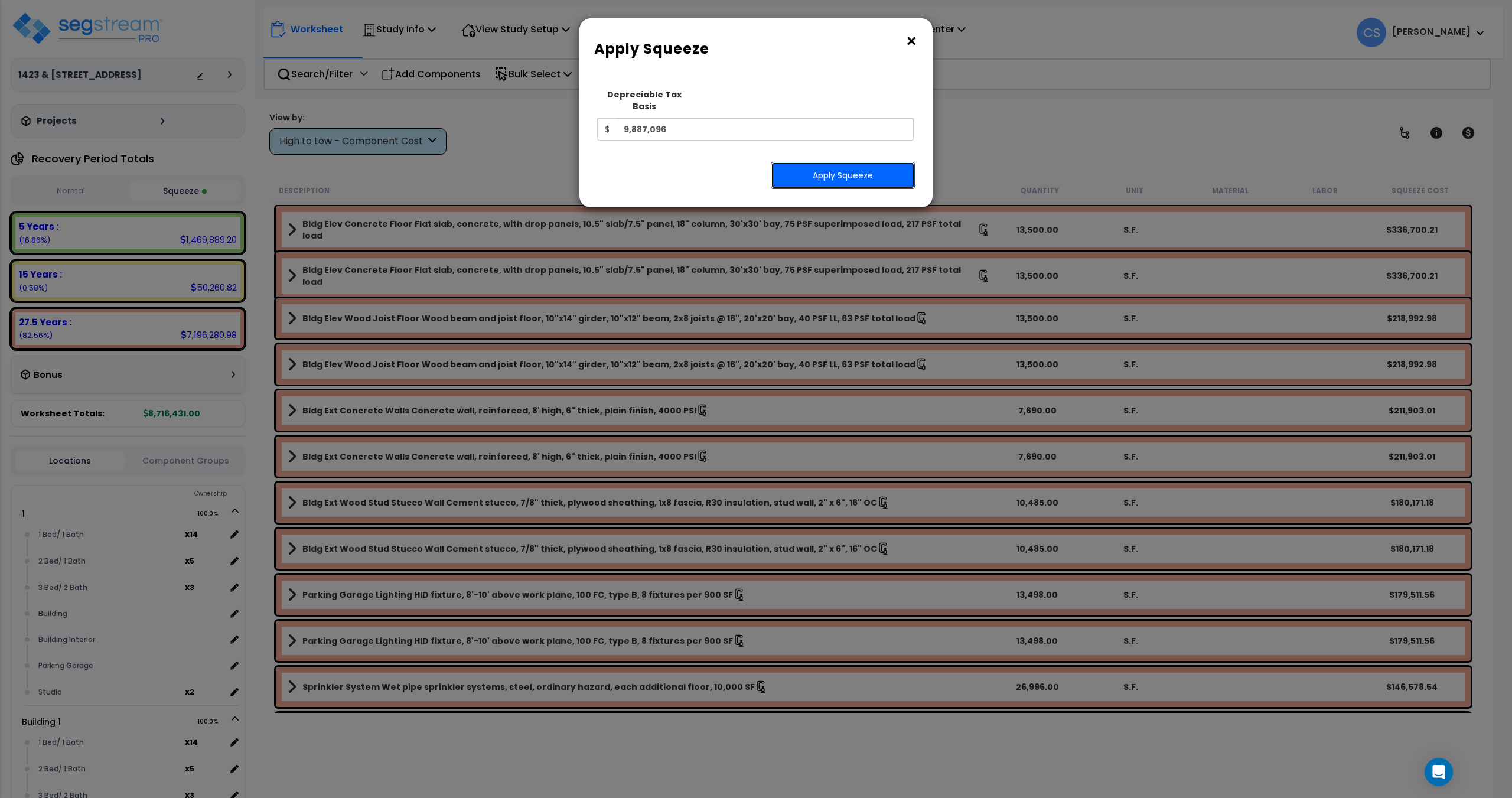
click at [810, 161] on button "Apply Squeeze" at bounding box center [843, 174] width 144 height 27
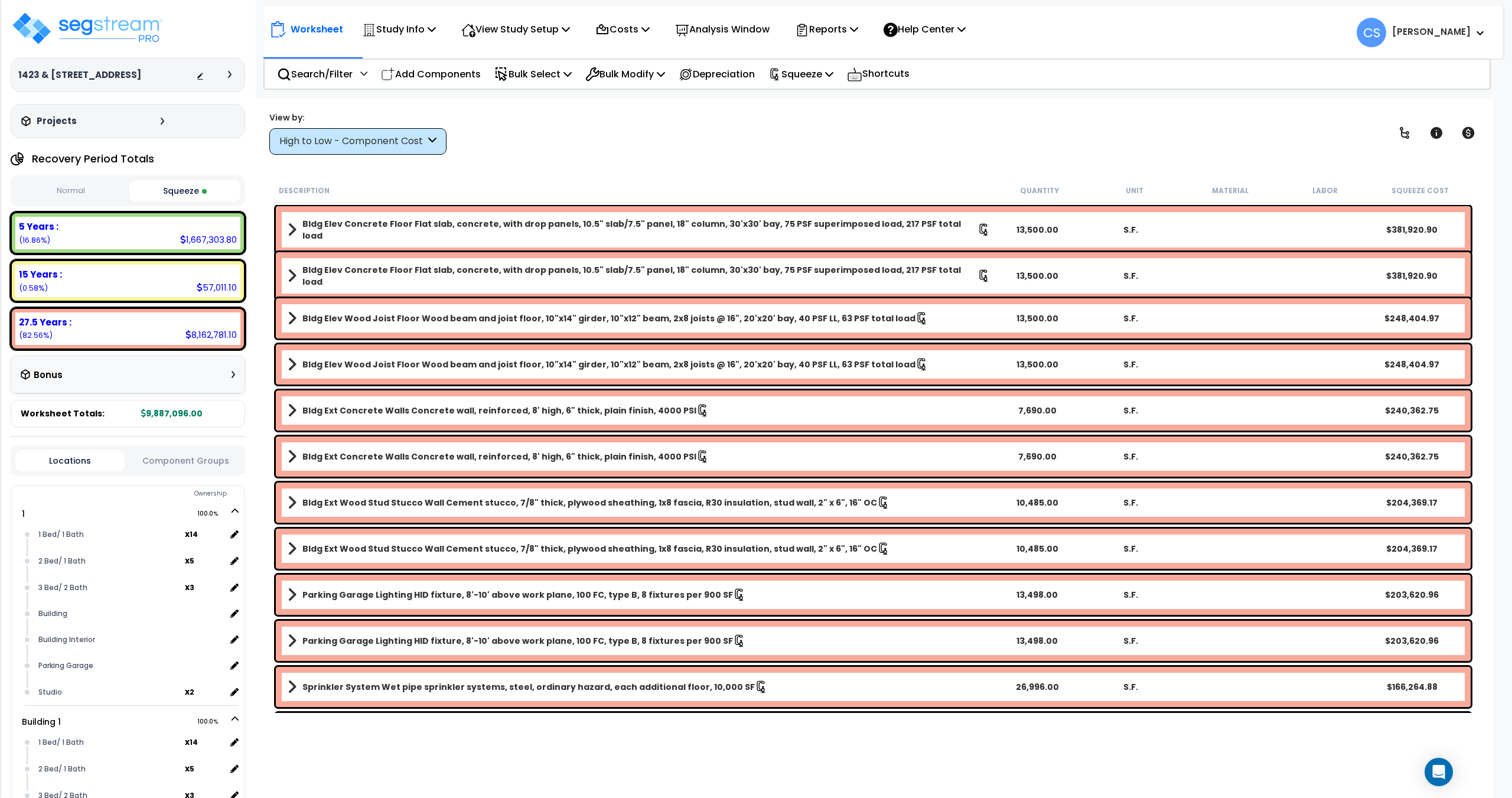
click at [193, 191] on button "Squeeze" at bounding box center [185, 190] width 111 height 21
click at [642, 28] on p "Costs" at bounding box center [622, 29] width 54 height 16
click at [650, 29] on p "Costs" at bounding box center [622, 29] width 54 height 16
click at [854, 36] on p "Reports" at bounding box center [826, 29] width 63 height 16
click at [849, 58] on link "Get Report" at bounding box center [847, 56] width 117 height 24
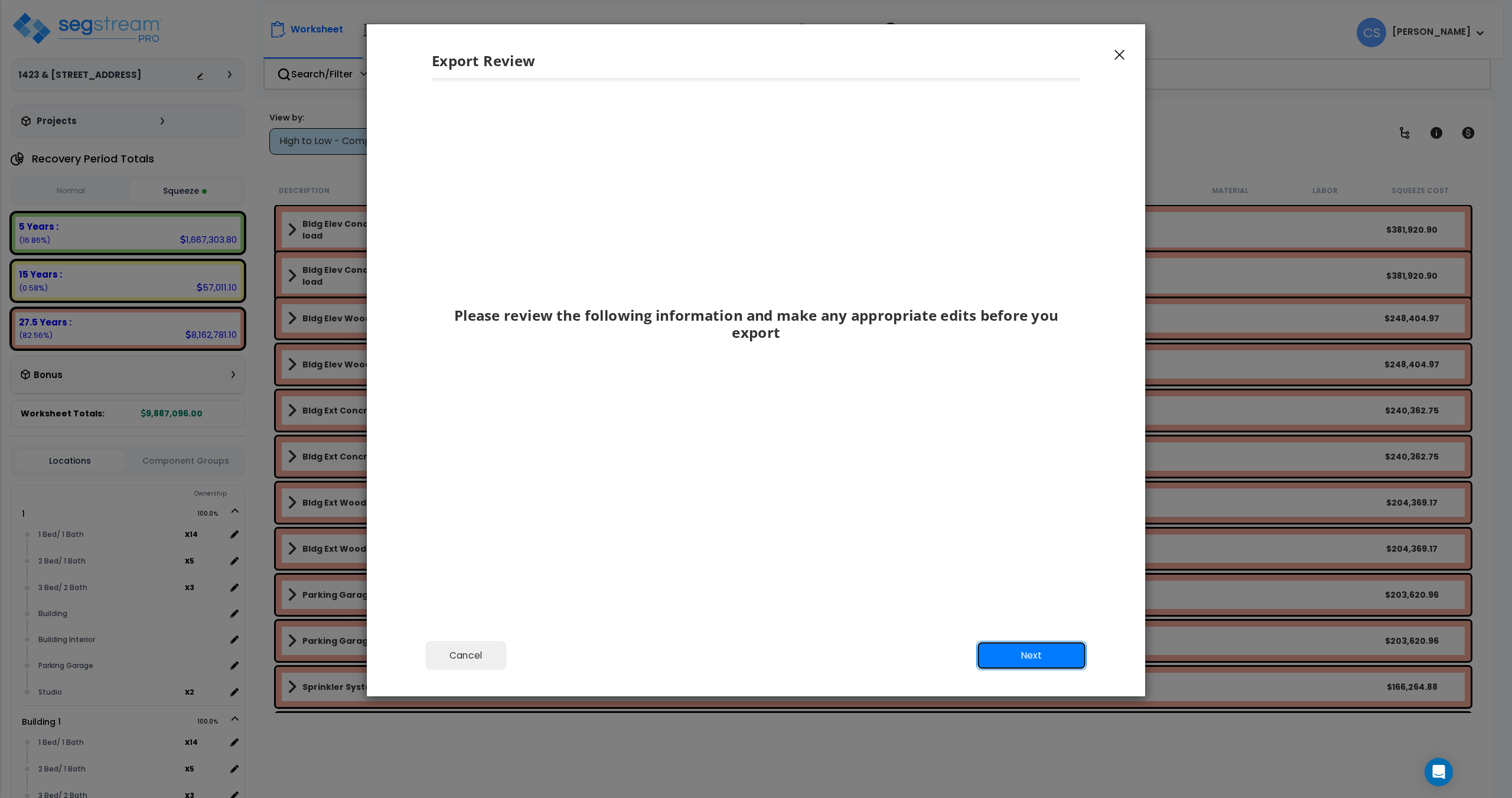
click at [1038, 665] on button "Next" at bounding box center [1032, 655] width 111 height 30
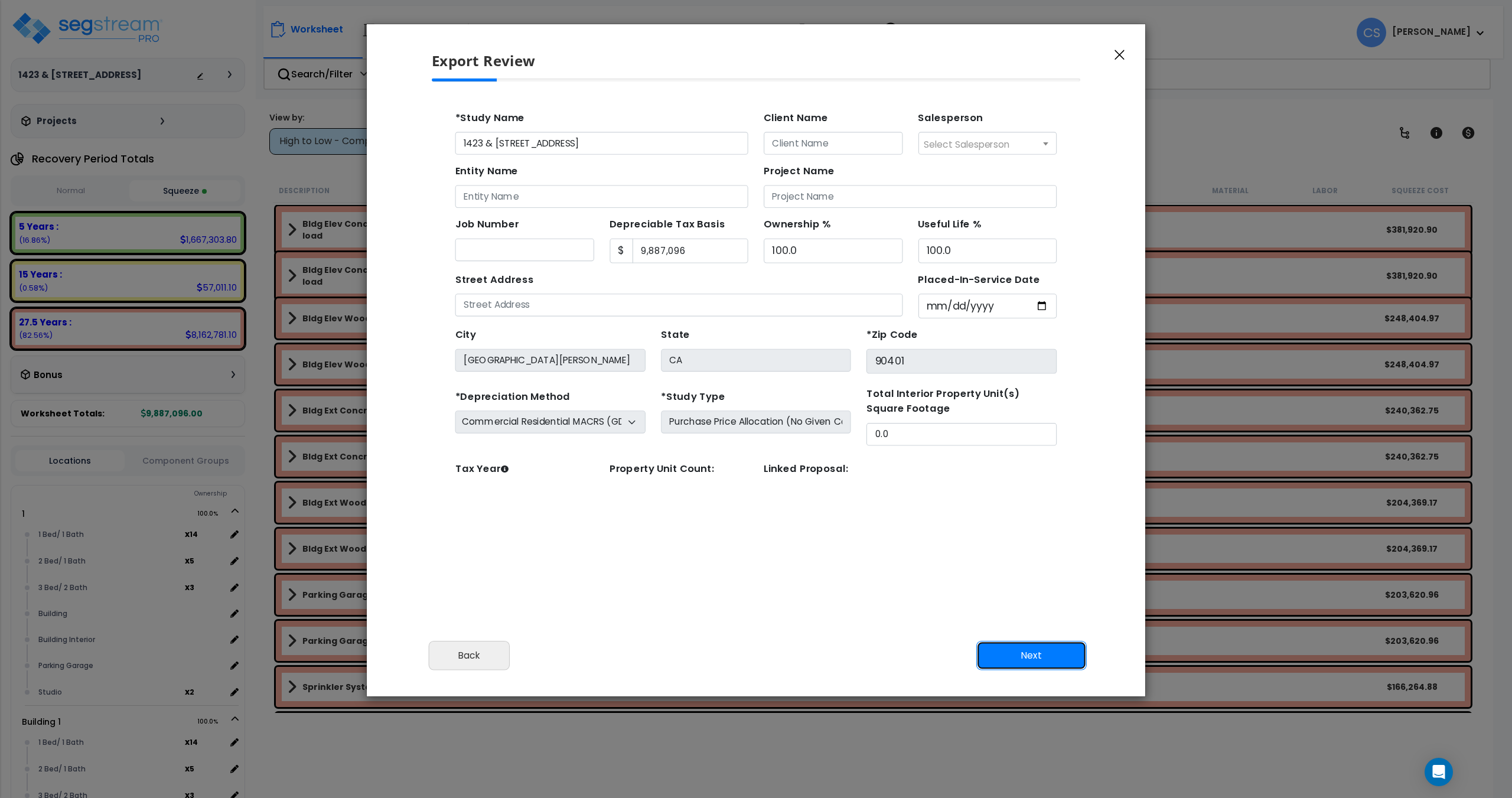
click at [1038, 665] on button "Next" at bounding box center [1032, 655] width 111 height 30
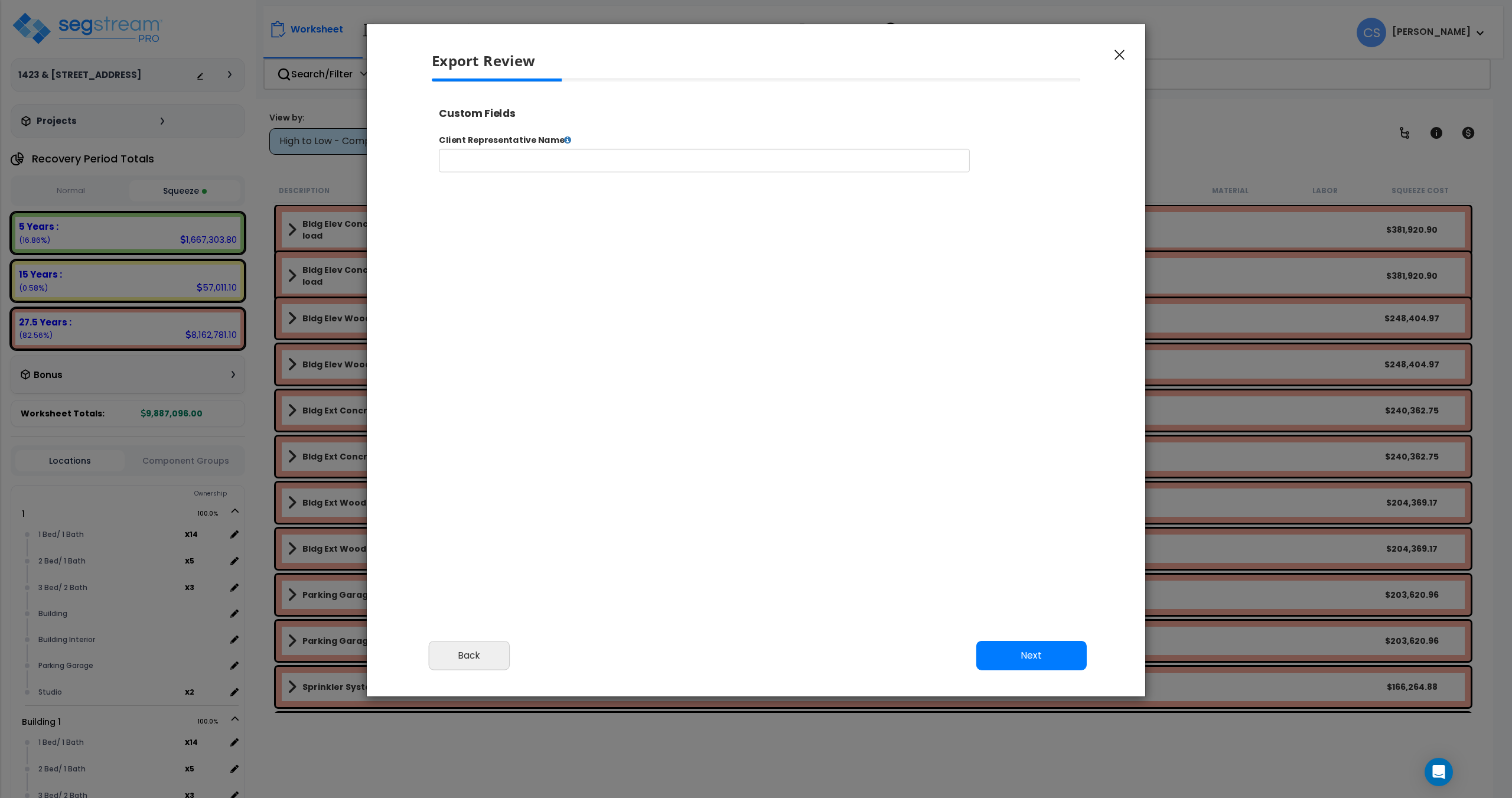
select select "2024"
click at [1020, 657] on button "Next" at bounding box center [1032, 655] width 111 height 30
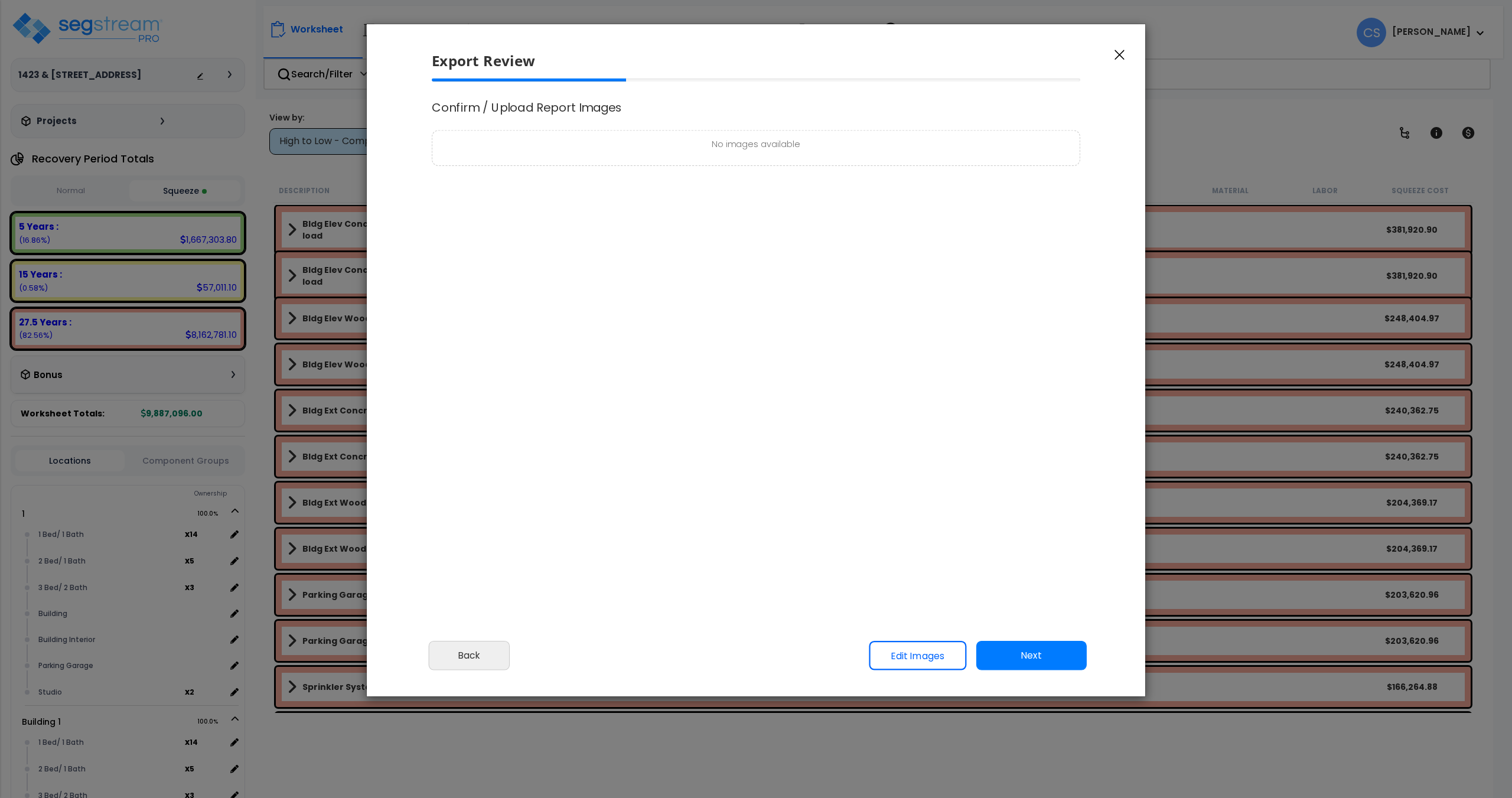
click at [1037, 661] on button "Next" at bounding box center [1032, 655] width 111 height 30
click at [630, 144] on div "Choose Report version Complete Final Report (PDF) Engineering Reports Only (MS …" at bounding box center [757, 125] width 668 height 92
click at [621, 134] on button "Complete Final Report (PDF)" at bounding box center [578, 129] width 293 height 20
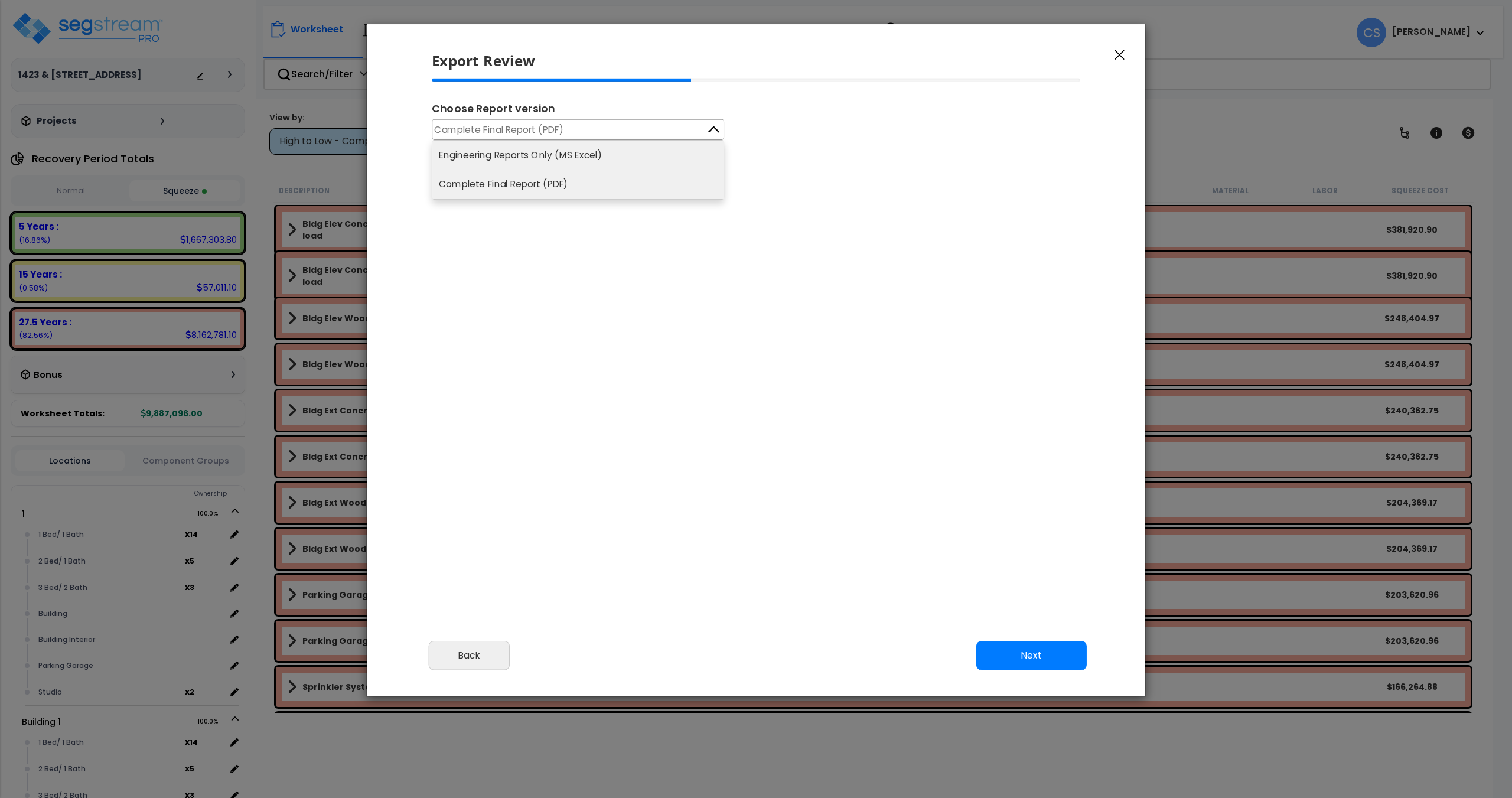
click at [616, 153] on li "Engineering Reports Only (MS Excel)" at bounding box center [577, 154] width 291 height 29
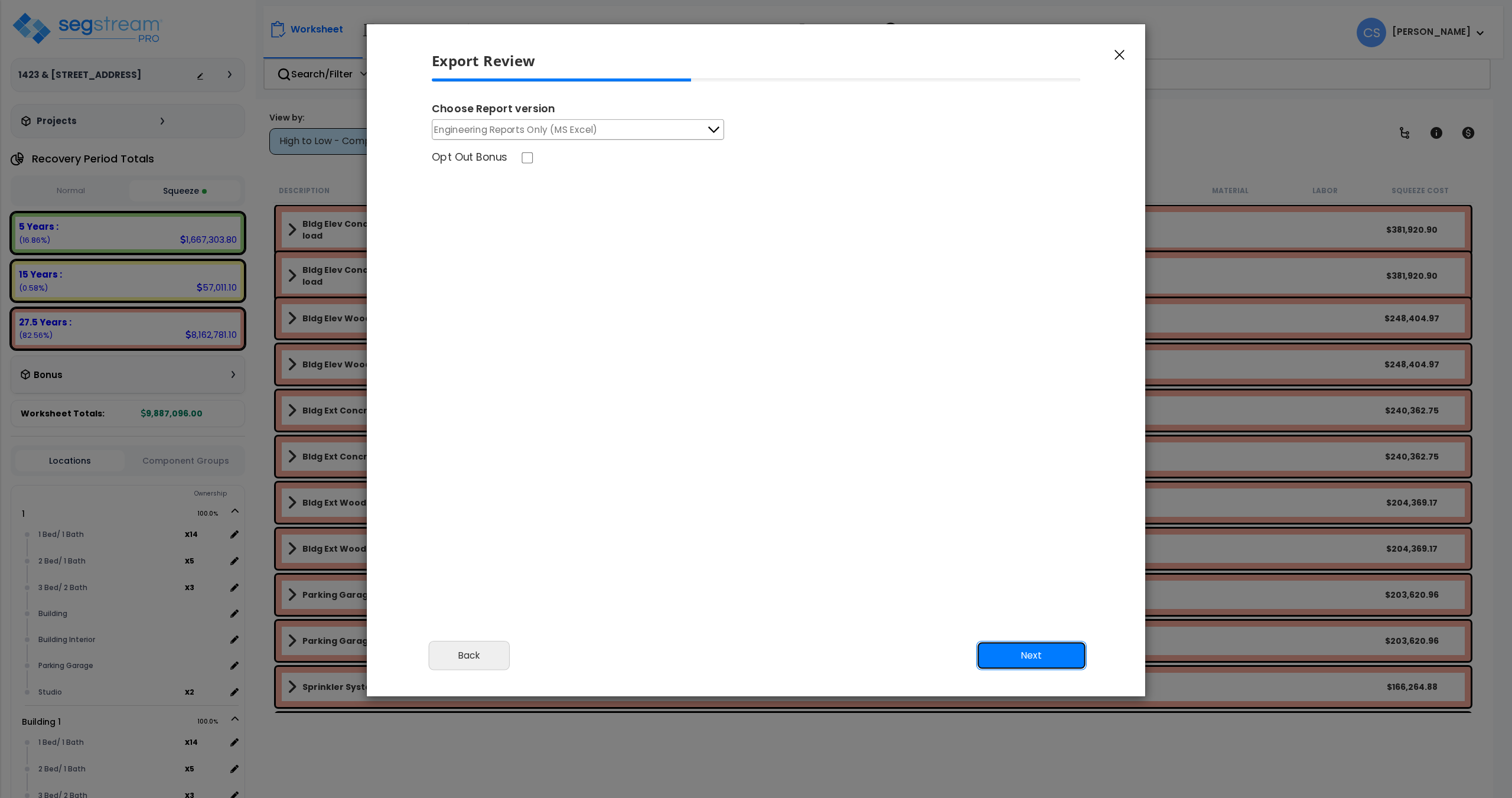
click at [1053, 664] on button "Next" at bounding box center [1032, 655] width 111 height 30
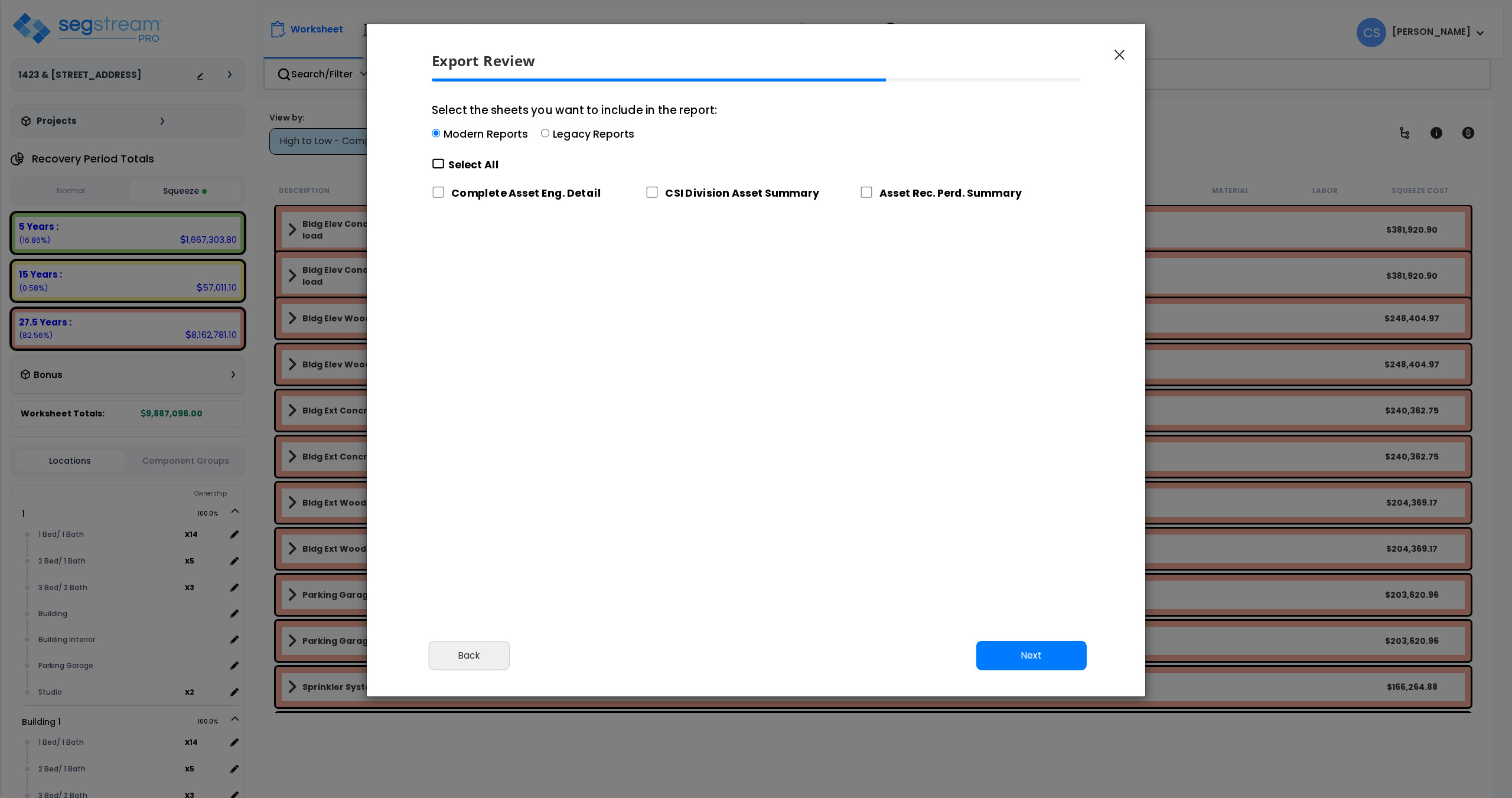
click at [441, 165] on input "Select the sheets you want to include in the report: Modern Reports Legacy Repo…" at bounding box center [438, 164] width 13 height 11
checkbox input "true"
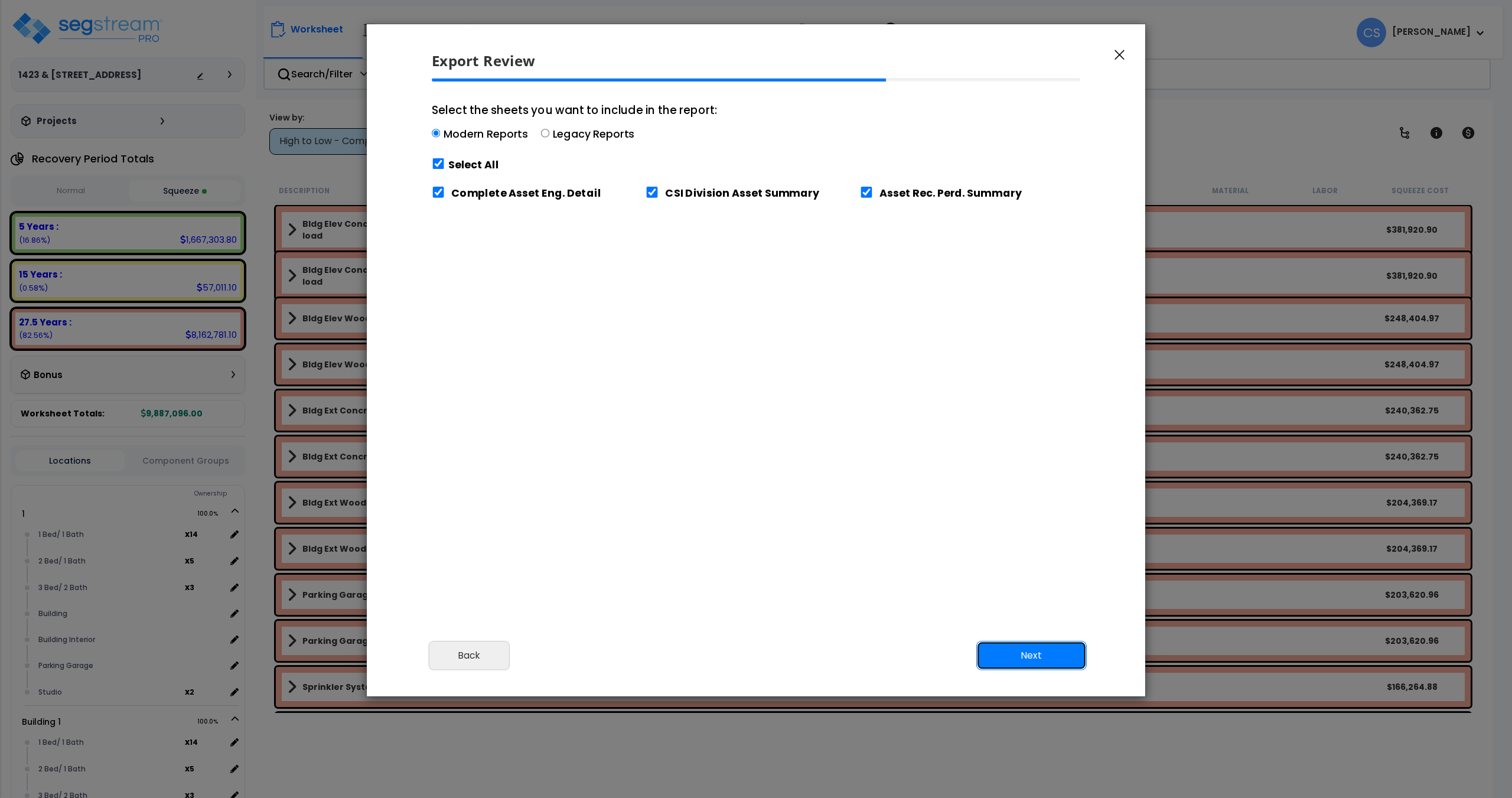
click at [1052, 653] on button "Next" at bounding box center [1032, 655] width 111 height 30
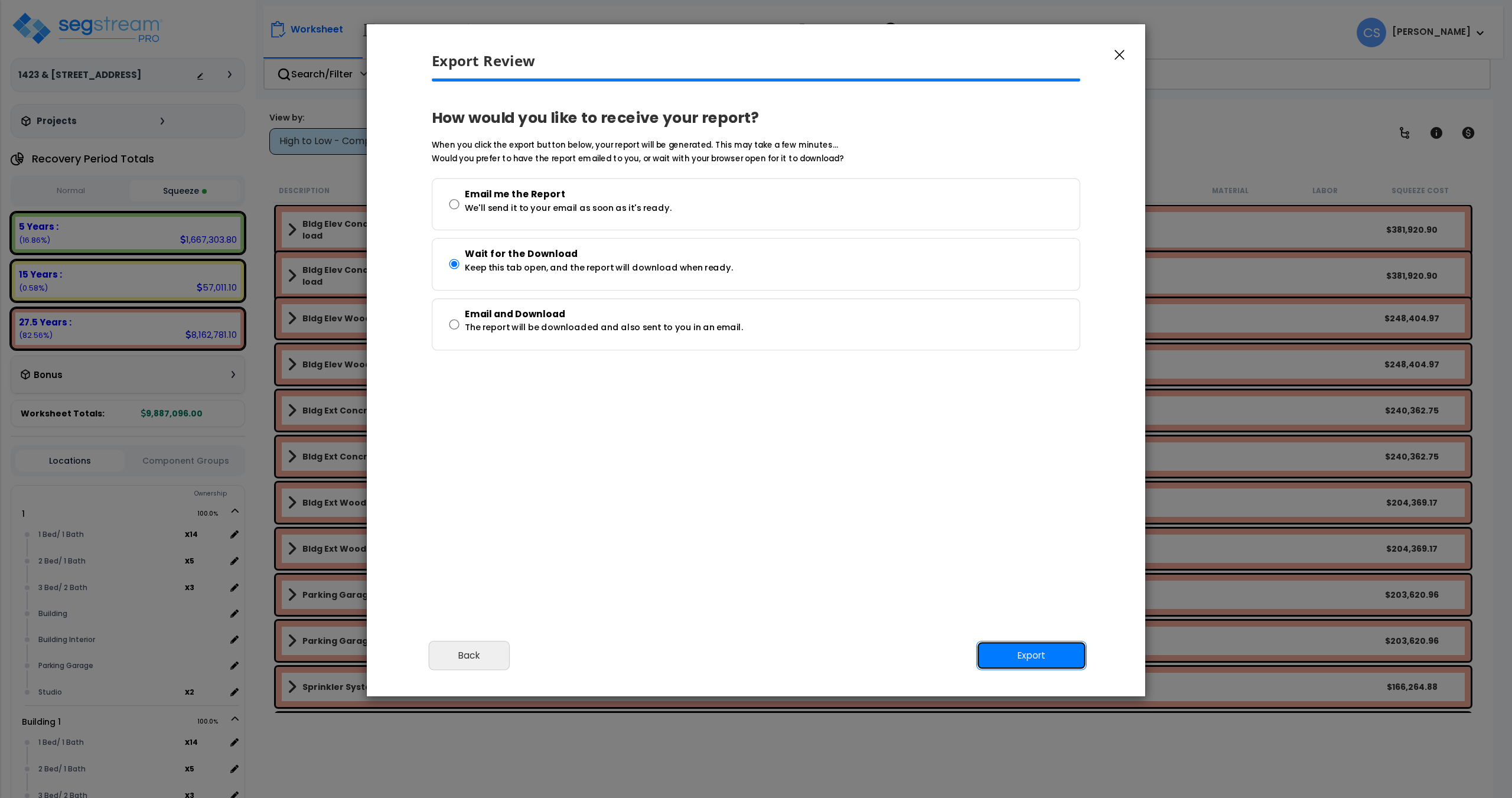
click at [1052, 659] on button "Export" at bounding box center [1032, 655] width 111 height 30
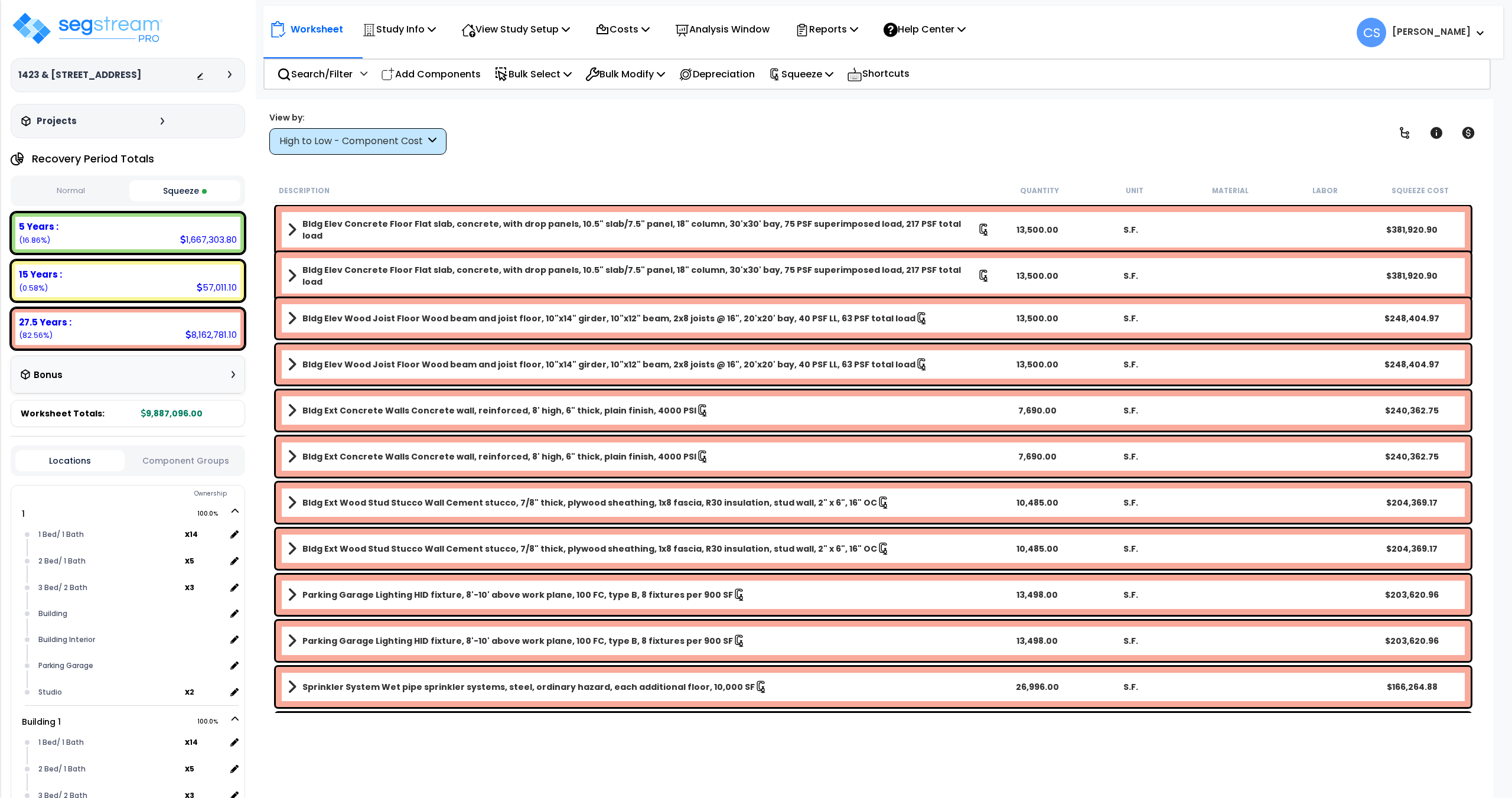
click at [192, 8] on div "1423 & 1425 6th Street Depreciable Tax Basis : $9,887,096.00 Placed-In-Service …" at bounding box center [127, 399] width 256 height 798
click at [155, 27] on img at bounding box center [88, 29] width 153 height 35
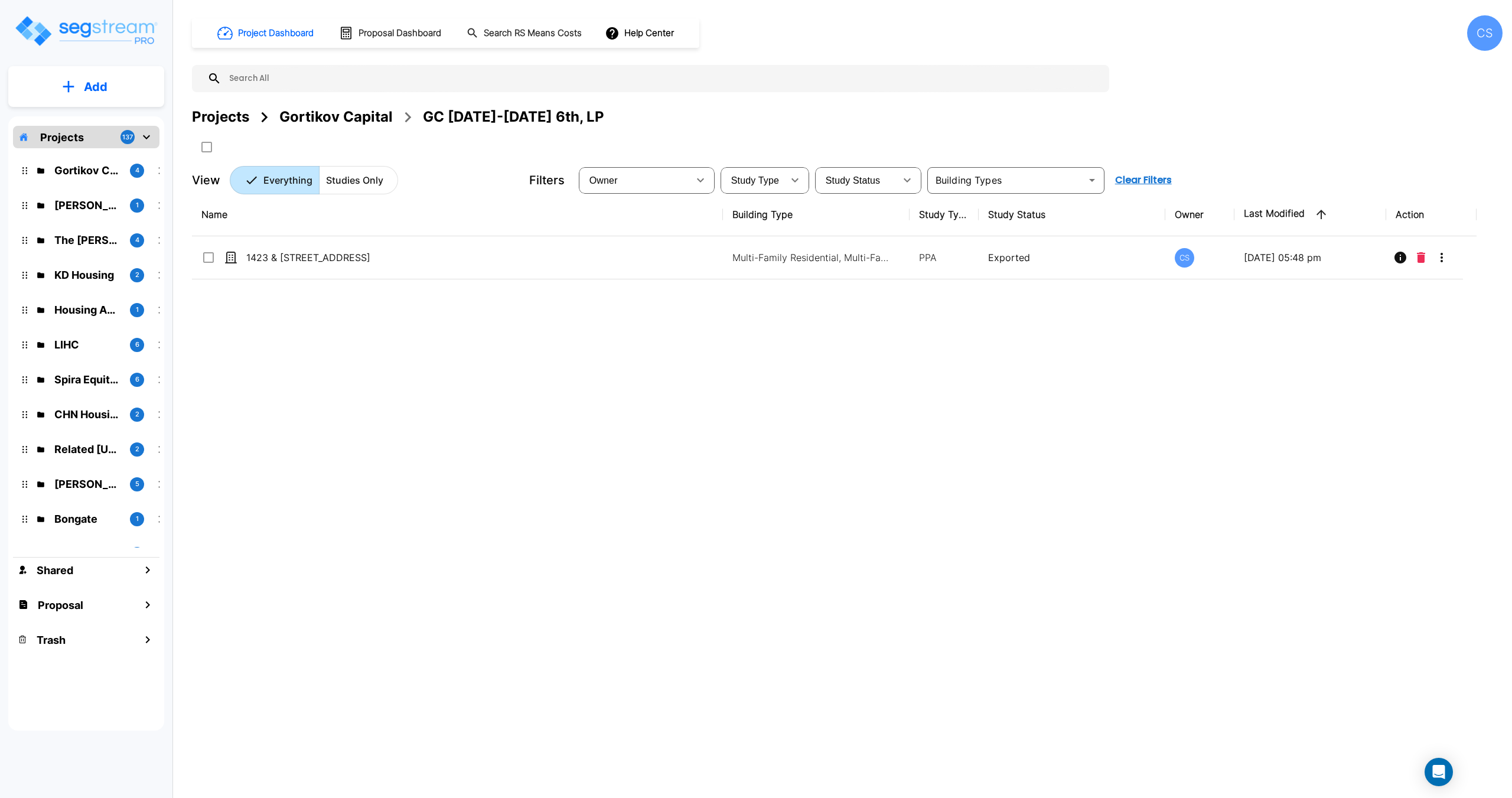
click at [339, 122] on div "Gortikov Capital" at bounding box center [336, 116] width 114 height 21
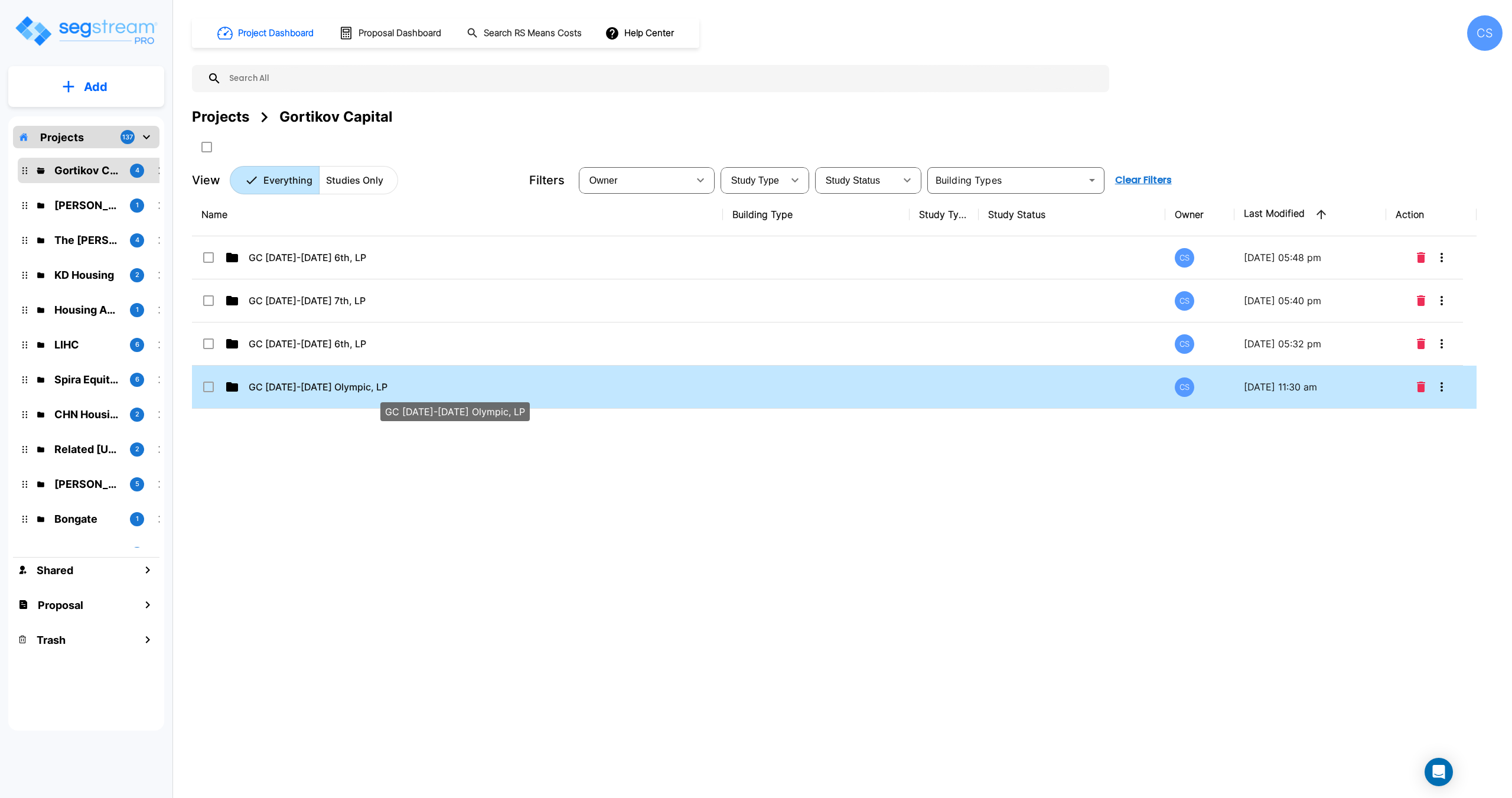
click at [313, 391] on p "GC [DATE]-[DATE] Olympic, LP" at bounding box center [445, 386] width 394 height 14
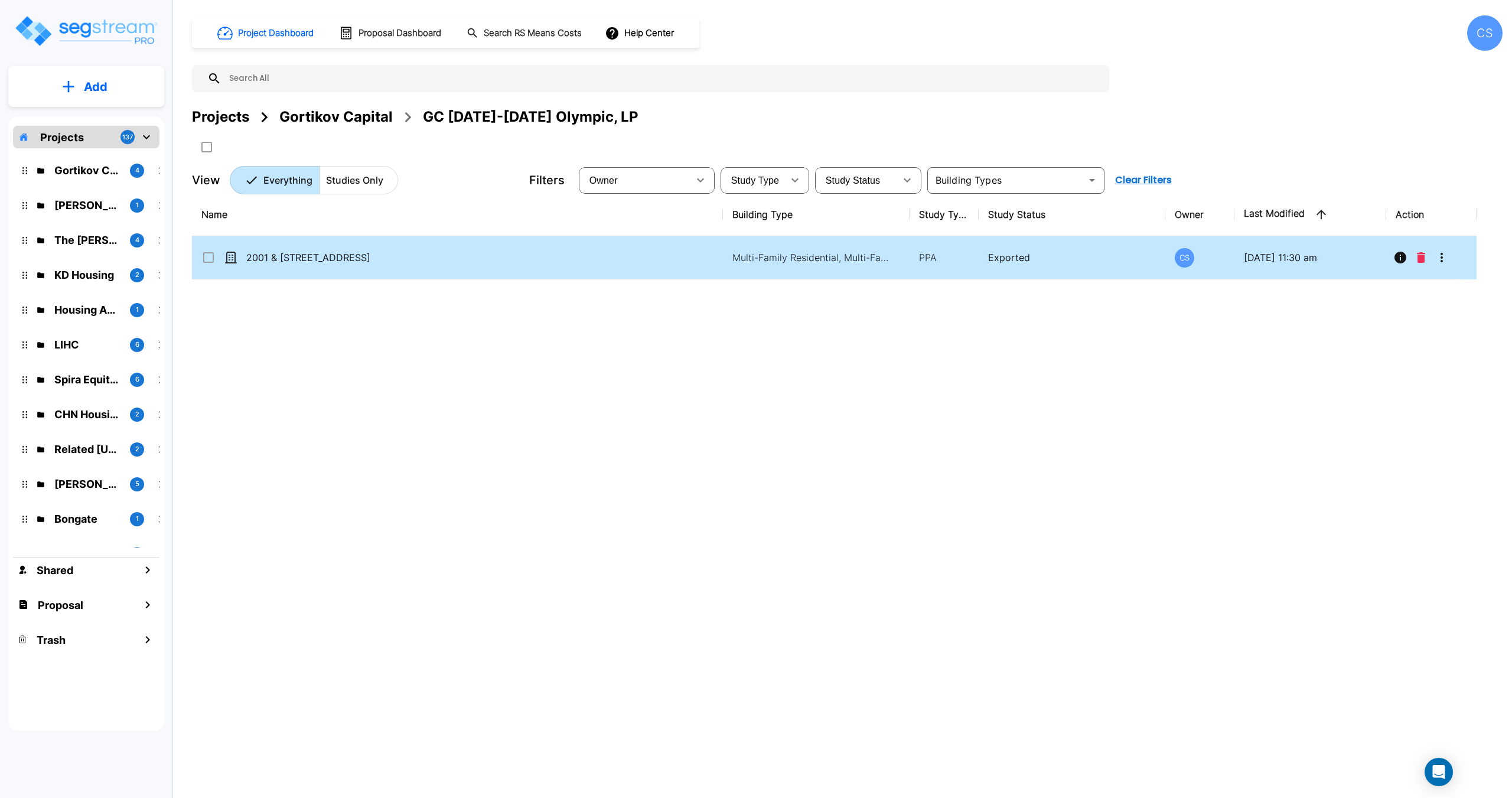
click at [362, 265] on td "2001 & [STREET_ADDRESS]" at bounding box center [457, 257] width 531 height 43
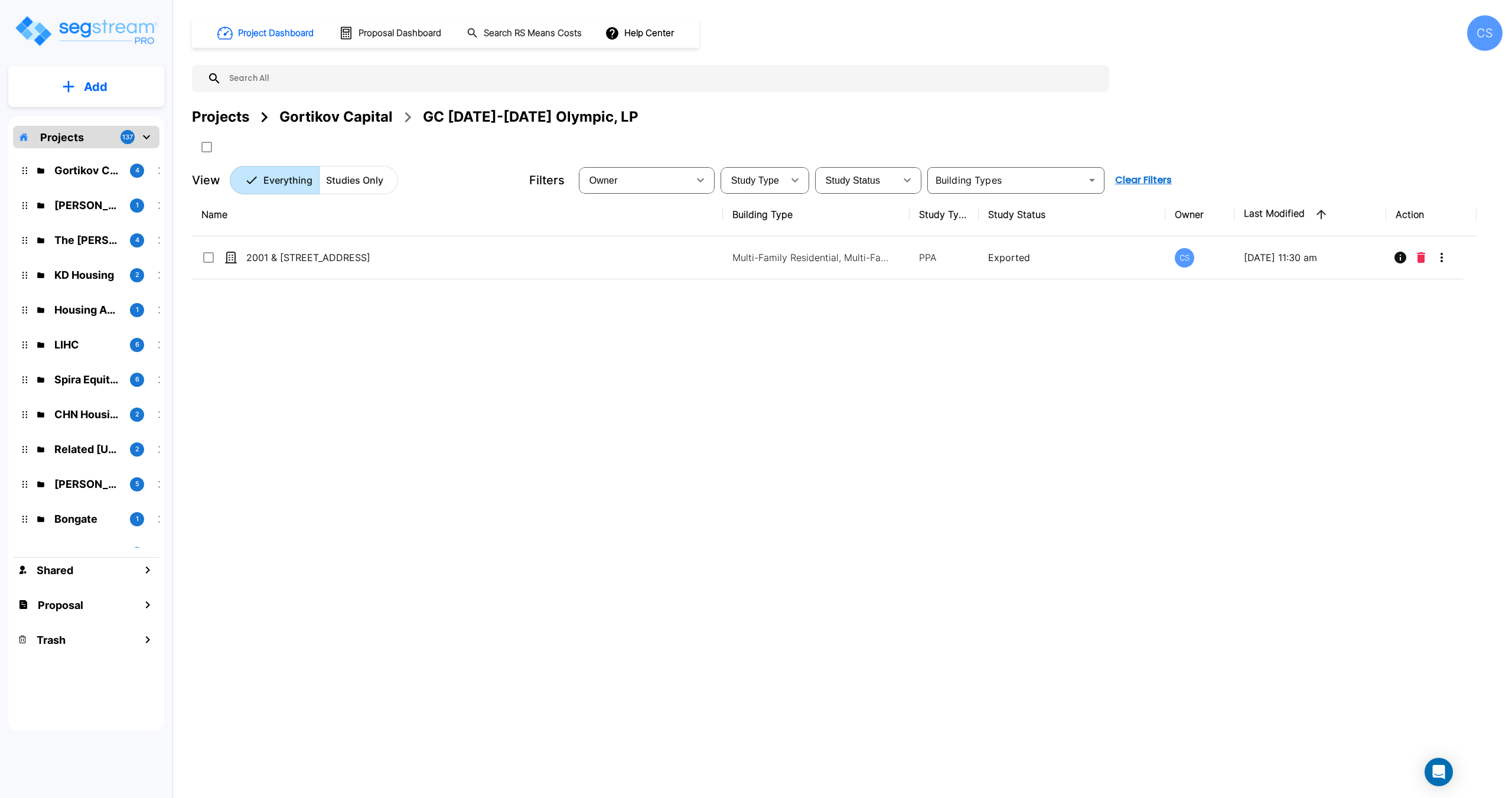
checkbox input "true"
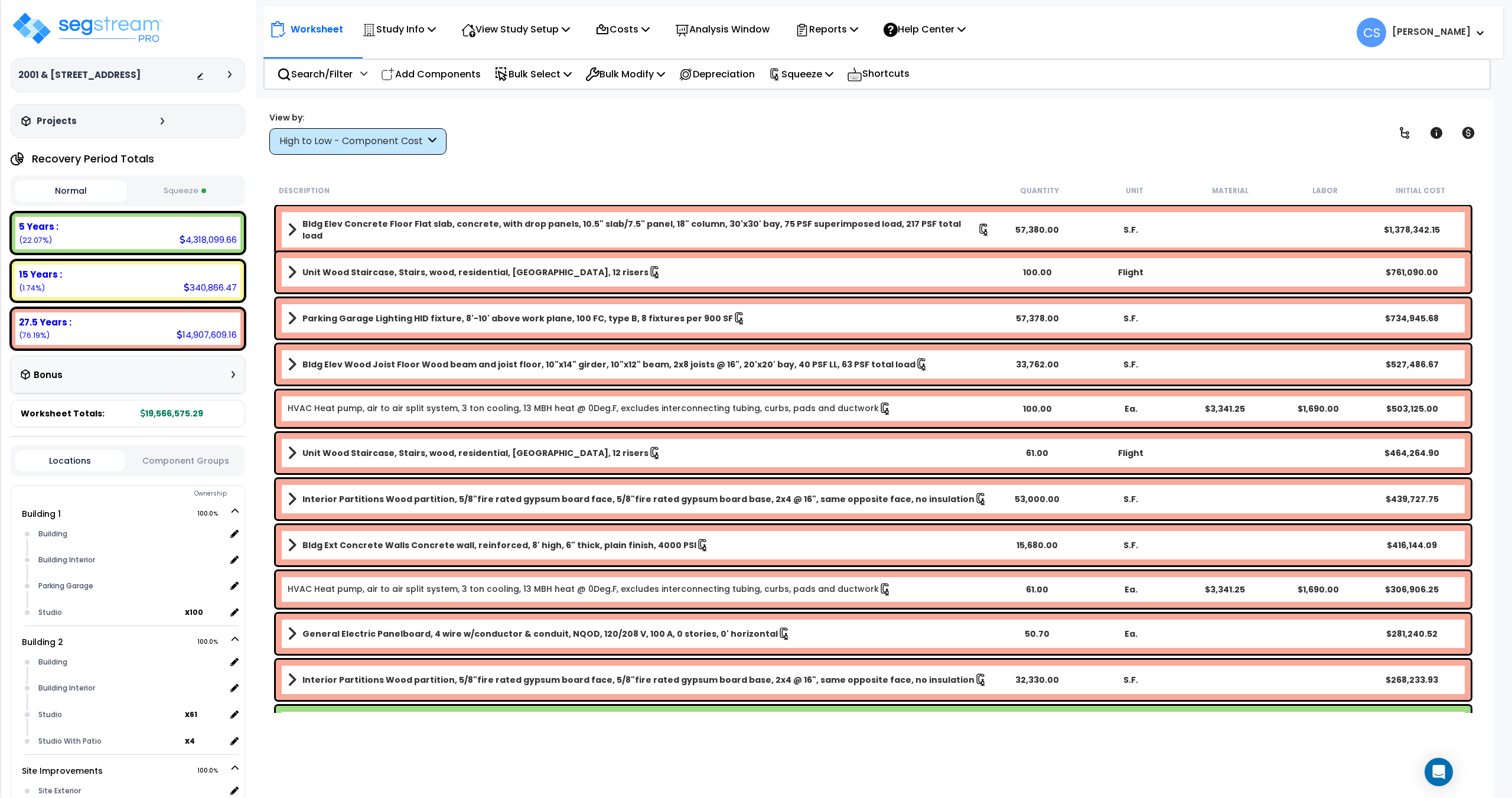
click at [180, 190] on button "Squeeze" at bounding box center [185, 191] width 111 height 20
click at [716, 140] on div "View by: High to Low - Component Cost High to Low - Component Cost" at bounding box center [873, 132] width 1217 height 43
click at [834, 83] on div "Squeeze" at bounding box center [801, 74] width 65 height 28
click at [818, 104] on link "Re-squeeze" at bounding box center [821, 101] width 117 height 24
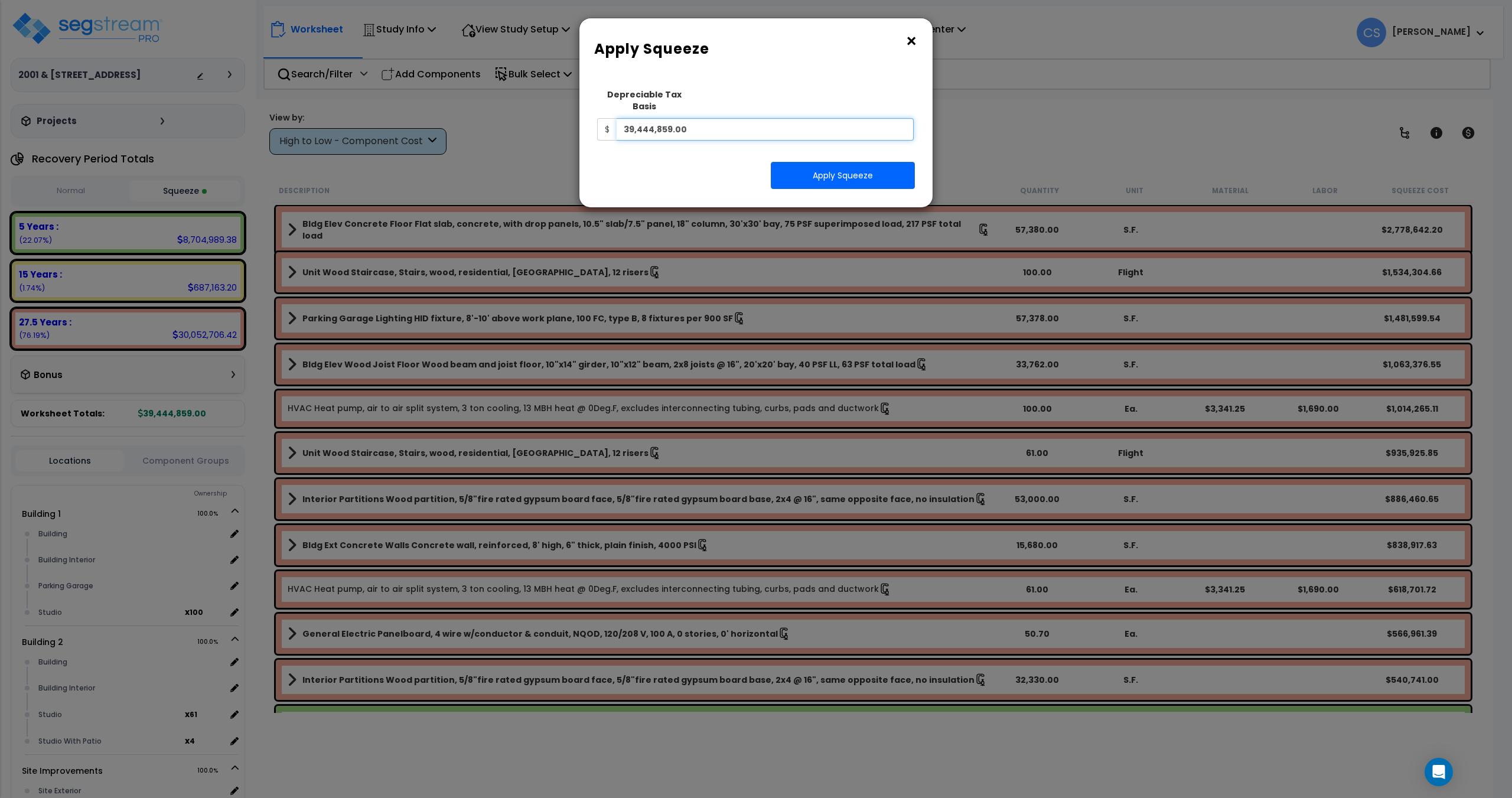
drag, startPoint x: 701, startPoint y: 124, endPoint x: 497, endPoint y: 120, distance: 204.0
click at [509, 120] on div "× Apply Squeeze Squeeze Type Select 1. Squeeze Entire Worksheet 2. Squeeze by T…" at bounding box center [756, 399] width 1512 height 798
paste input "44742524"
type input "44,742,524"
click at [830, 163] on button "Apply Squeeze" at bounding box center [843, 174] width 144 height 27
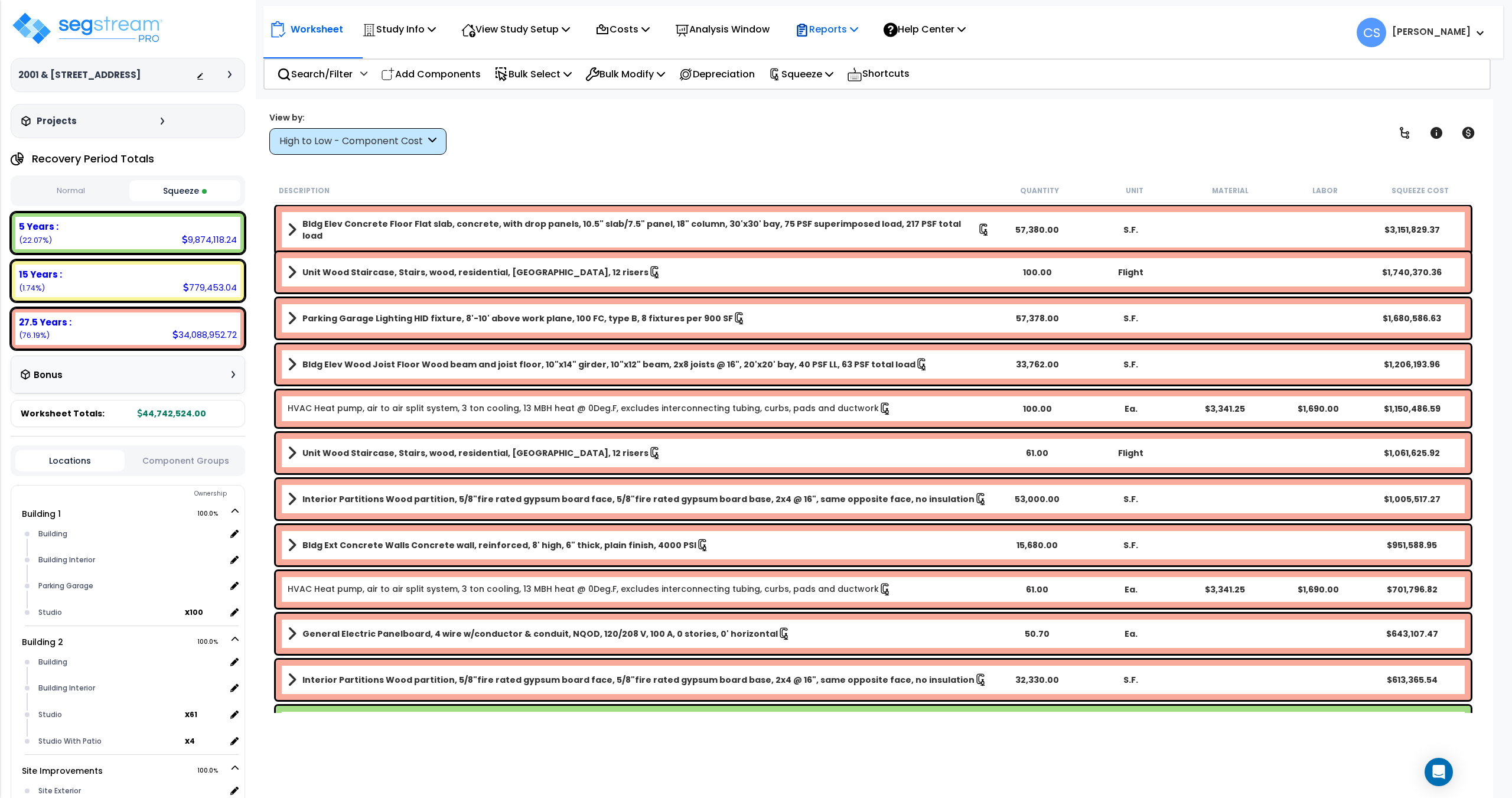
click at [852, 33] on p "Reports" at bounding box center [826, 29] width 63 height 16
click at [840, 55] on link "Get Report" at bounding box center [847, 56] width 117 height 24
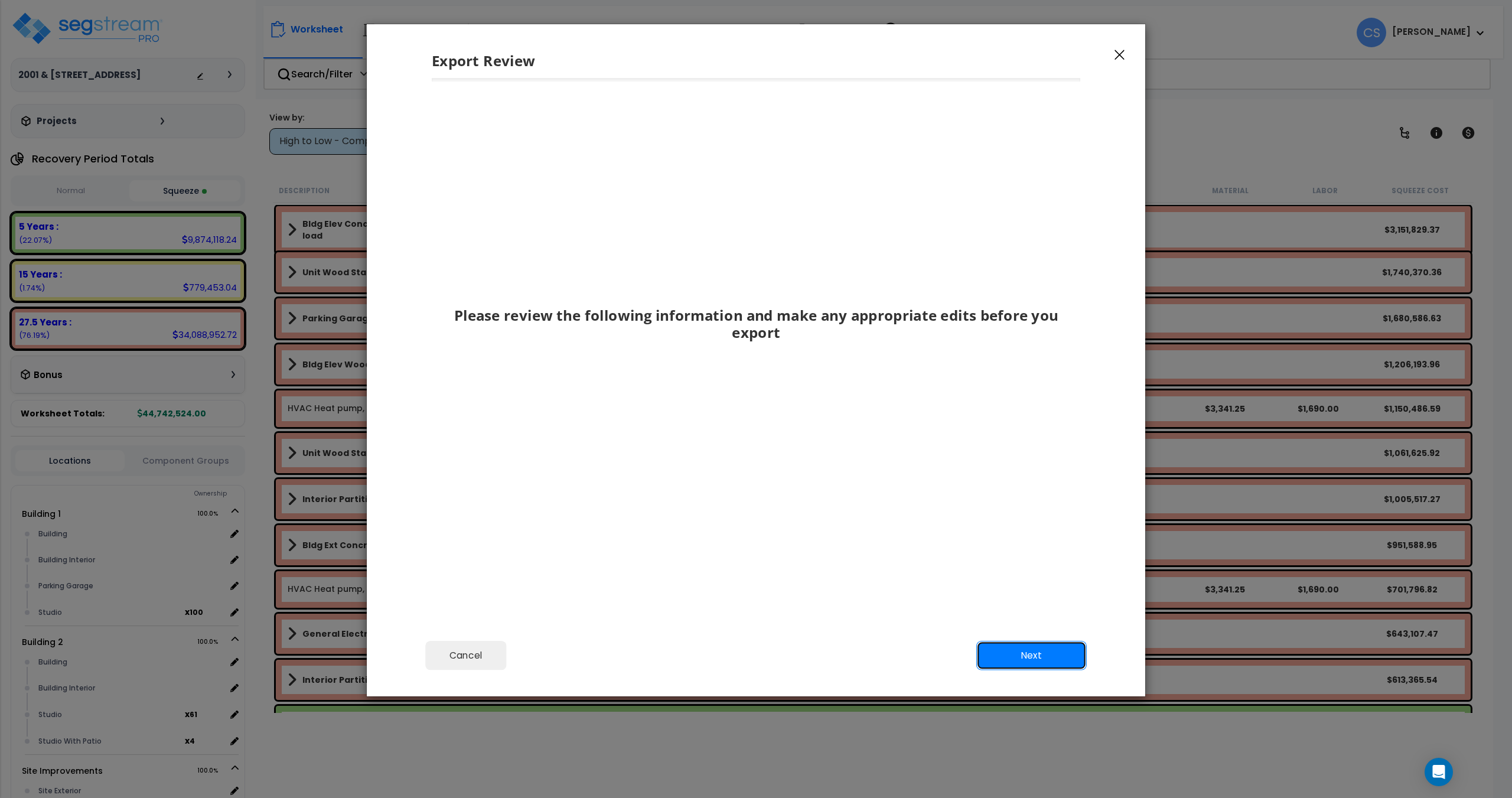
click at [1040, 649] on button "Next" at bounding box center [1032, 655] width 111 height 30
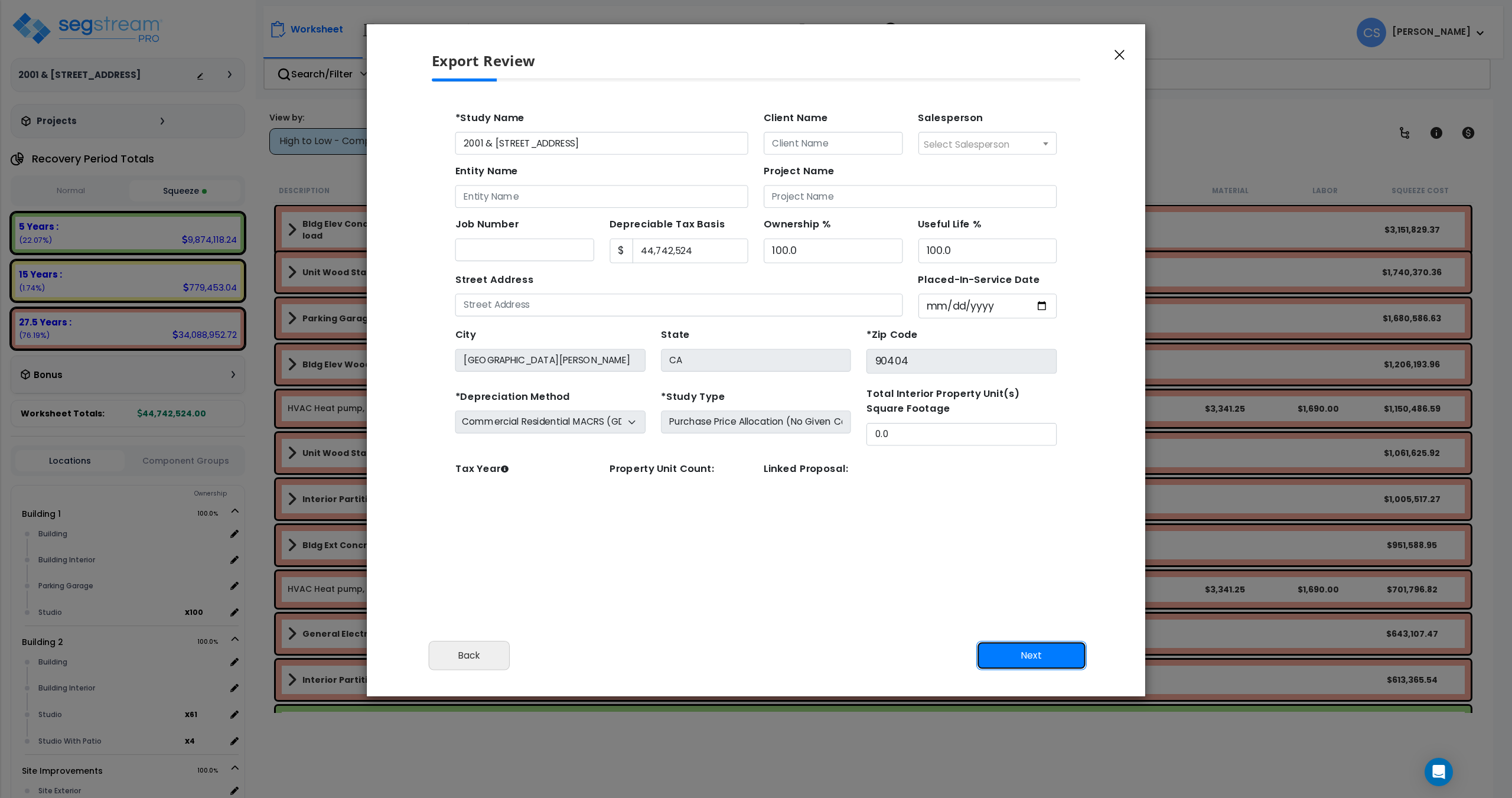
click at [1038, 650] on button "Next" at bounding box center [1032, 655] width 111 height 30
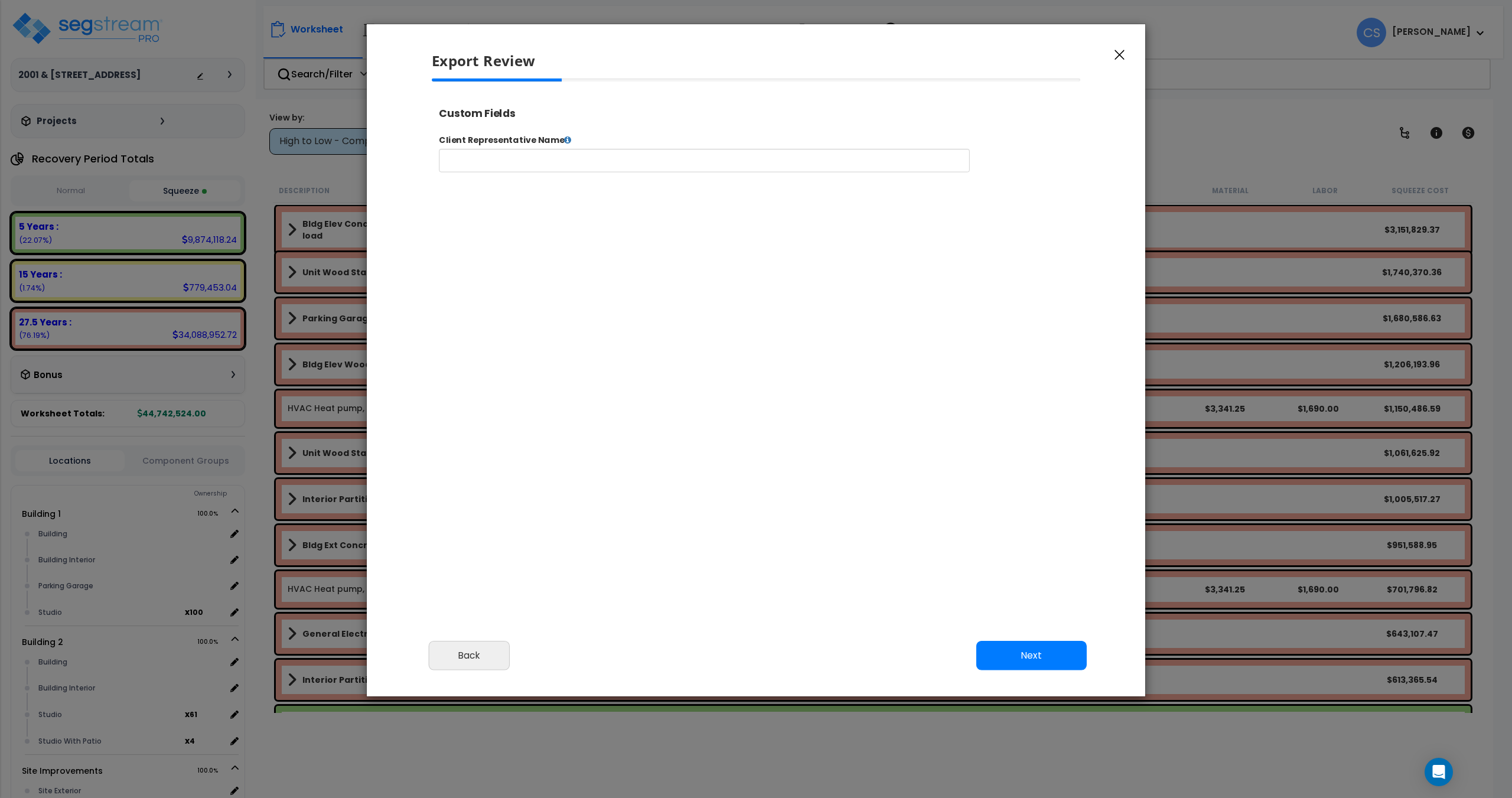
select select "2024"
click at [1013, 652] on button "Next" at bounding box center [1032, 655] width 111 height 30
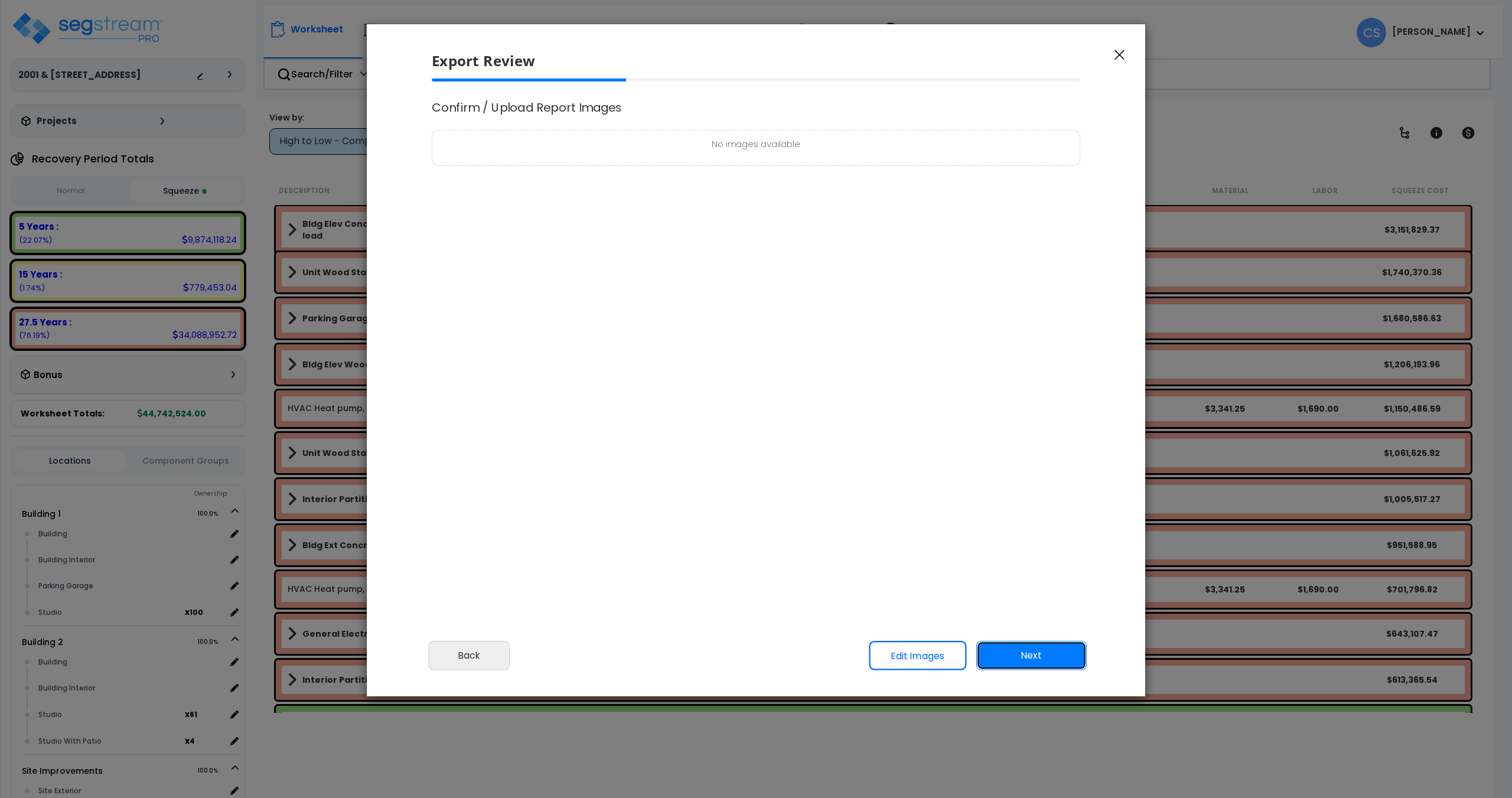
scroll to position [0, 0]
click at [1043, 655] on button "Next" at bounding box center [1032, 655] width 111 height 30
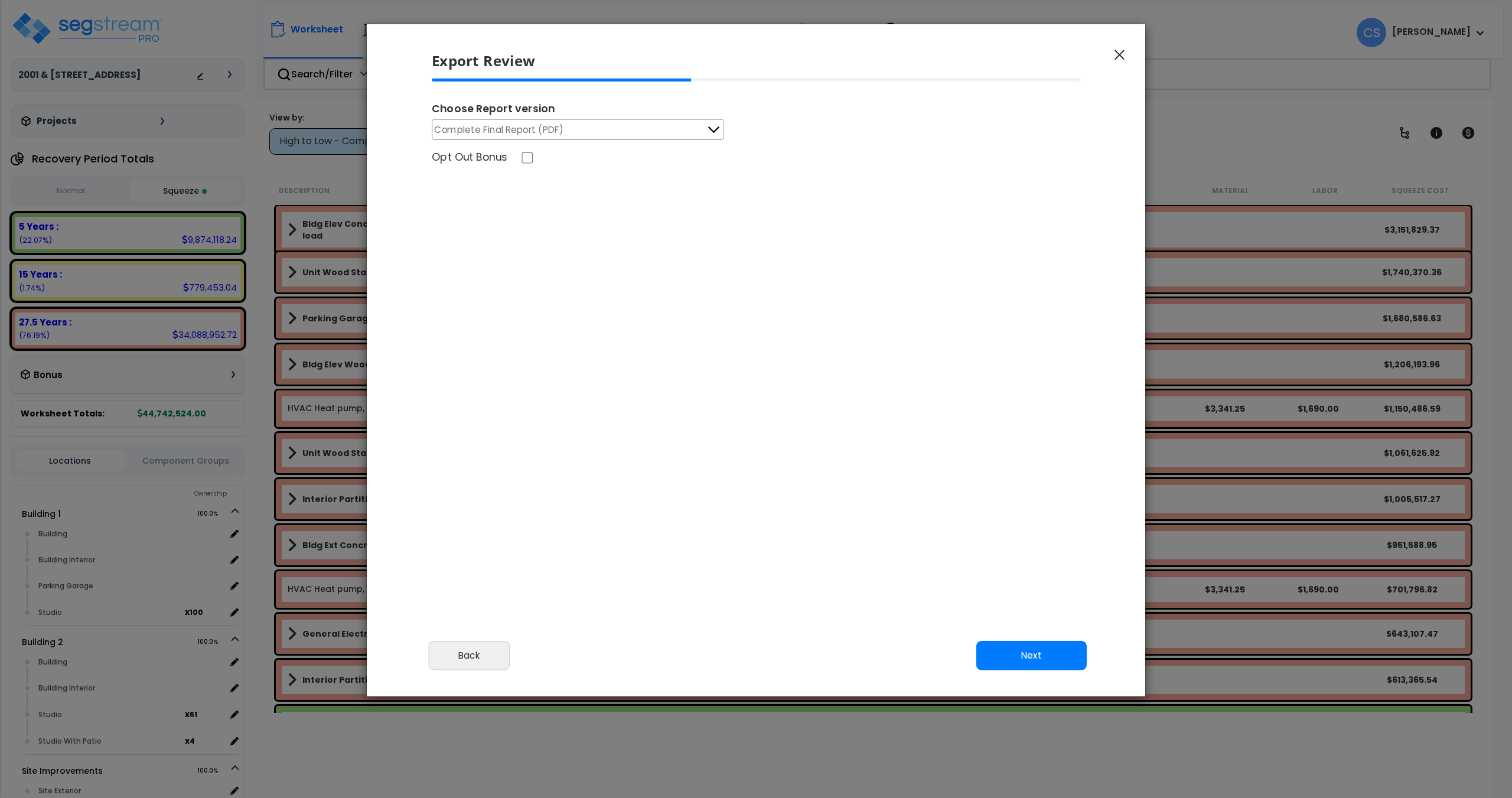
click at [538, 125] on span "Complete Final Report (PDF)" at bounding box center [499, 129] width 129 height 15
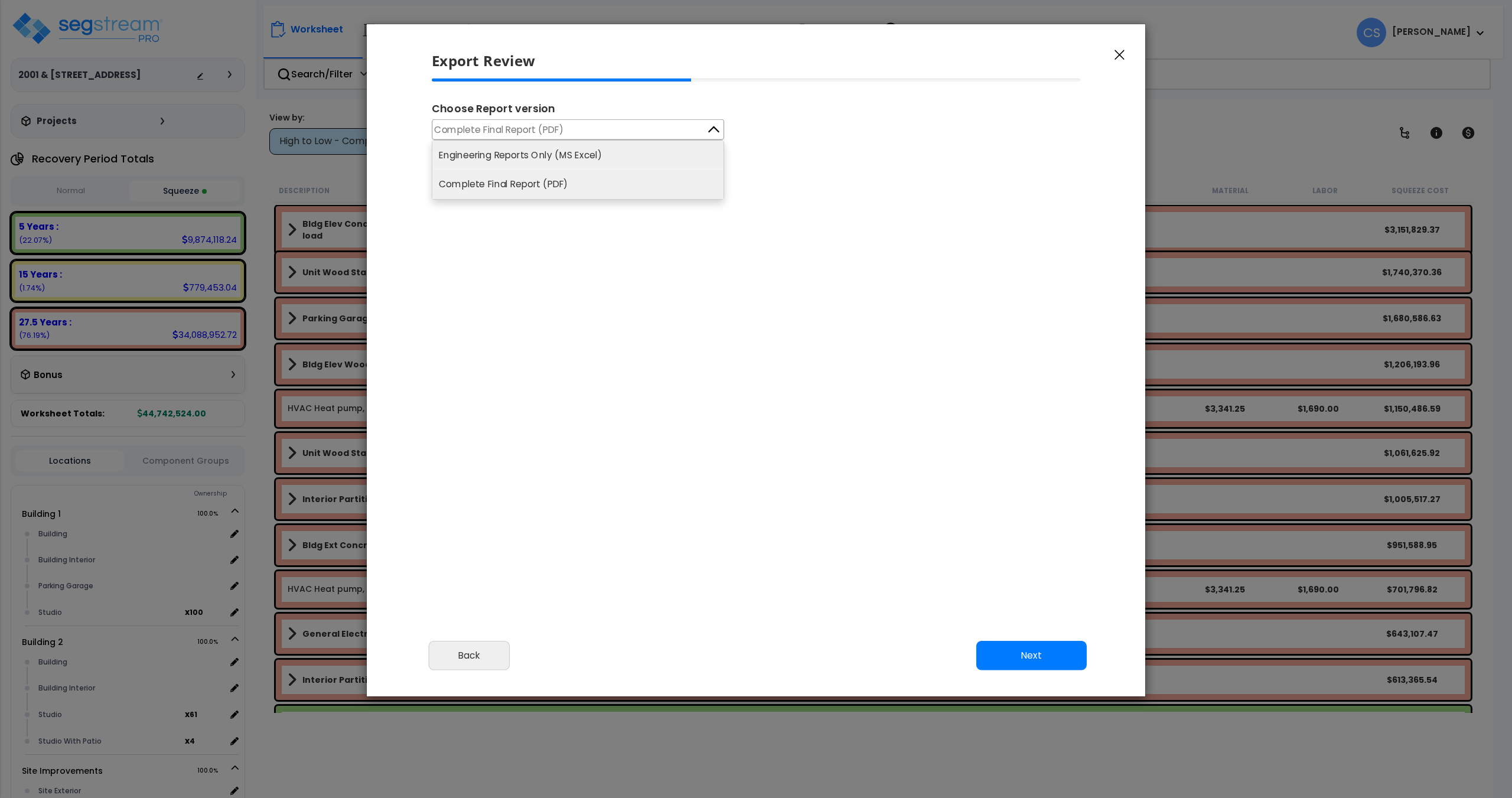
click at [539, 161] on li "Engineering Reports Only (MS Excel)" at bounding box center [577, 154] width 291 height 29
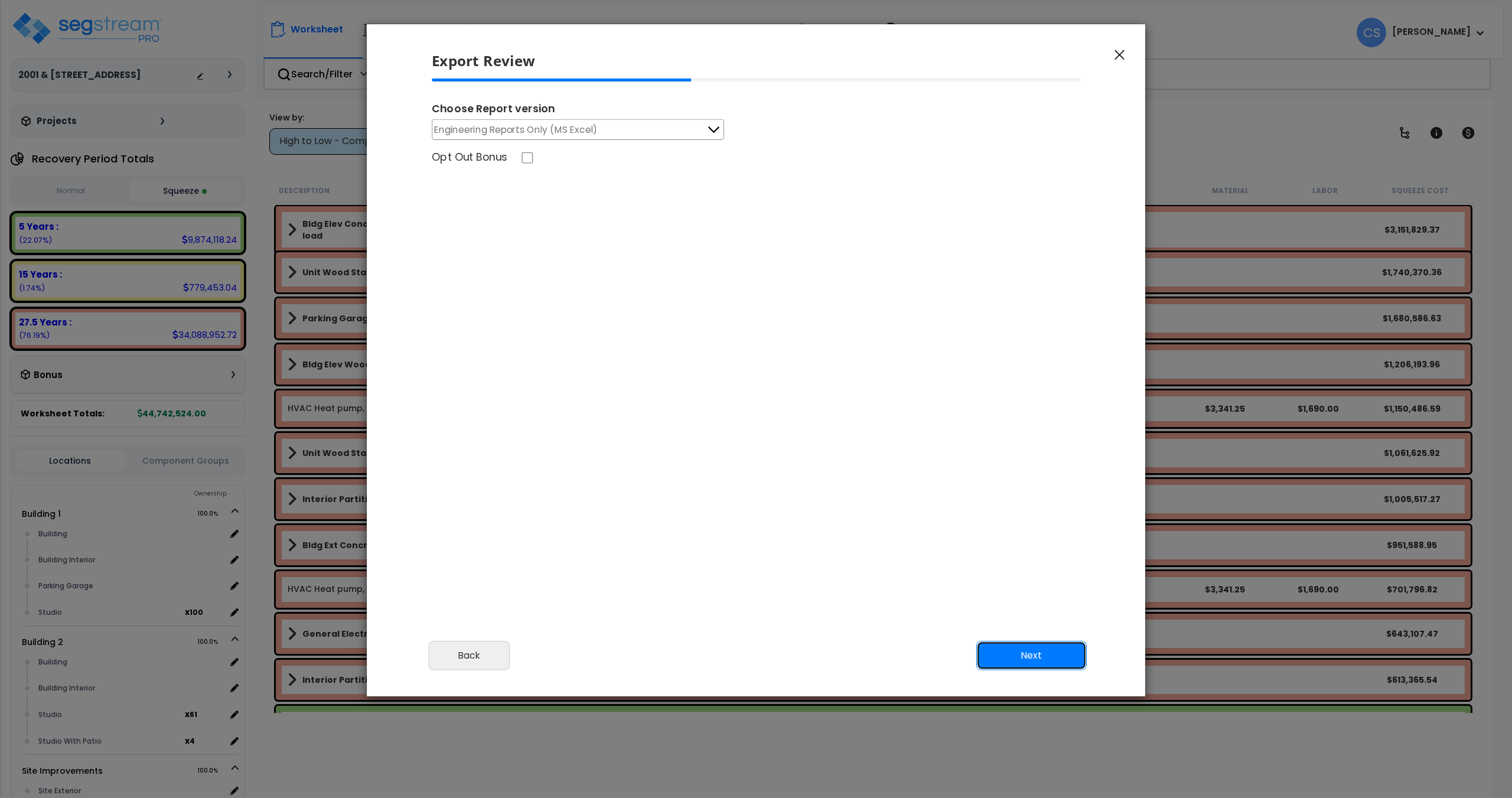
click at [1029, 653] on button "Next" at bounding box center [1032, 655] width 111 height 30
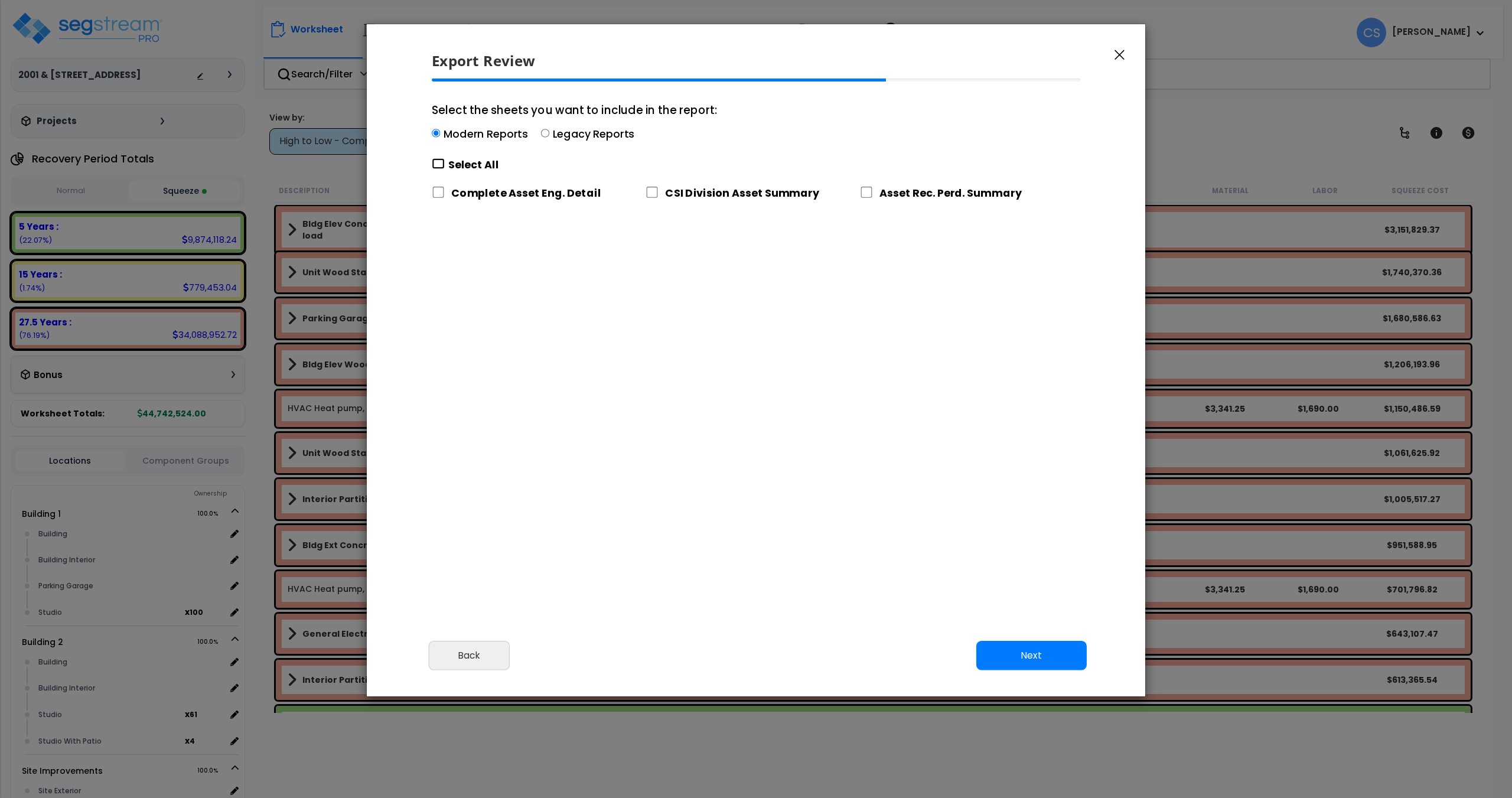
click at [441, 163] on input "Select the sheets you want to include in the report: Modern Reports Legacy Repo…" at bounding box center [438, 164] width 13 height 11
checkbox input "true"
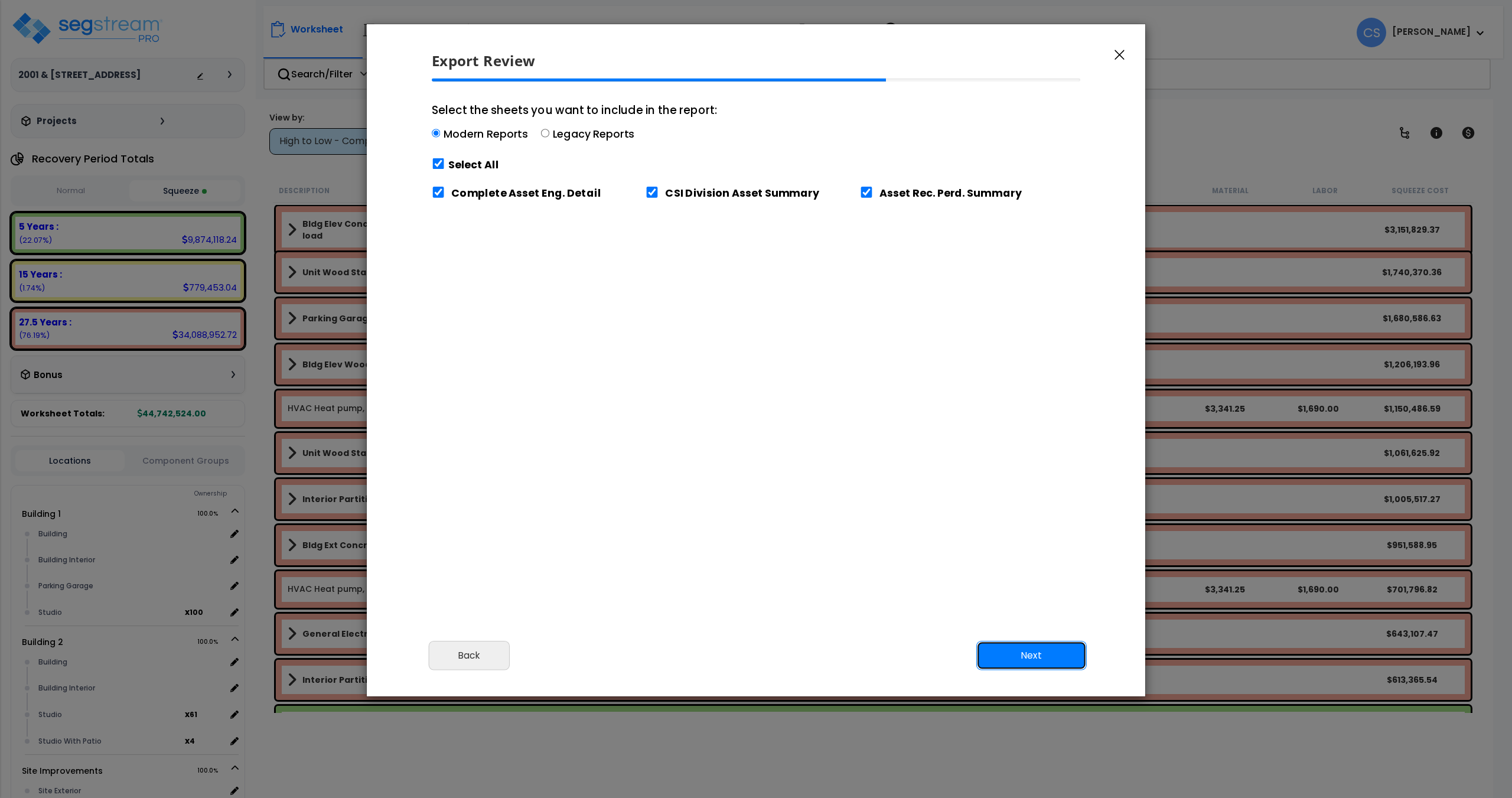
click at [1009, 646] on button "Next" at bounding box center [1032, 655] width 111 height 30
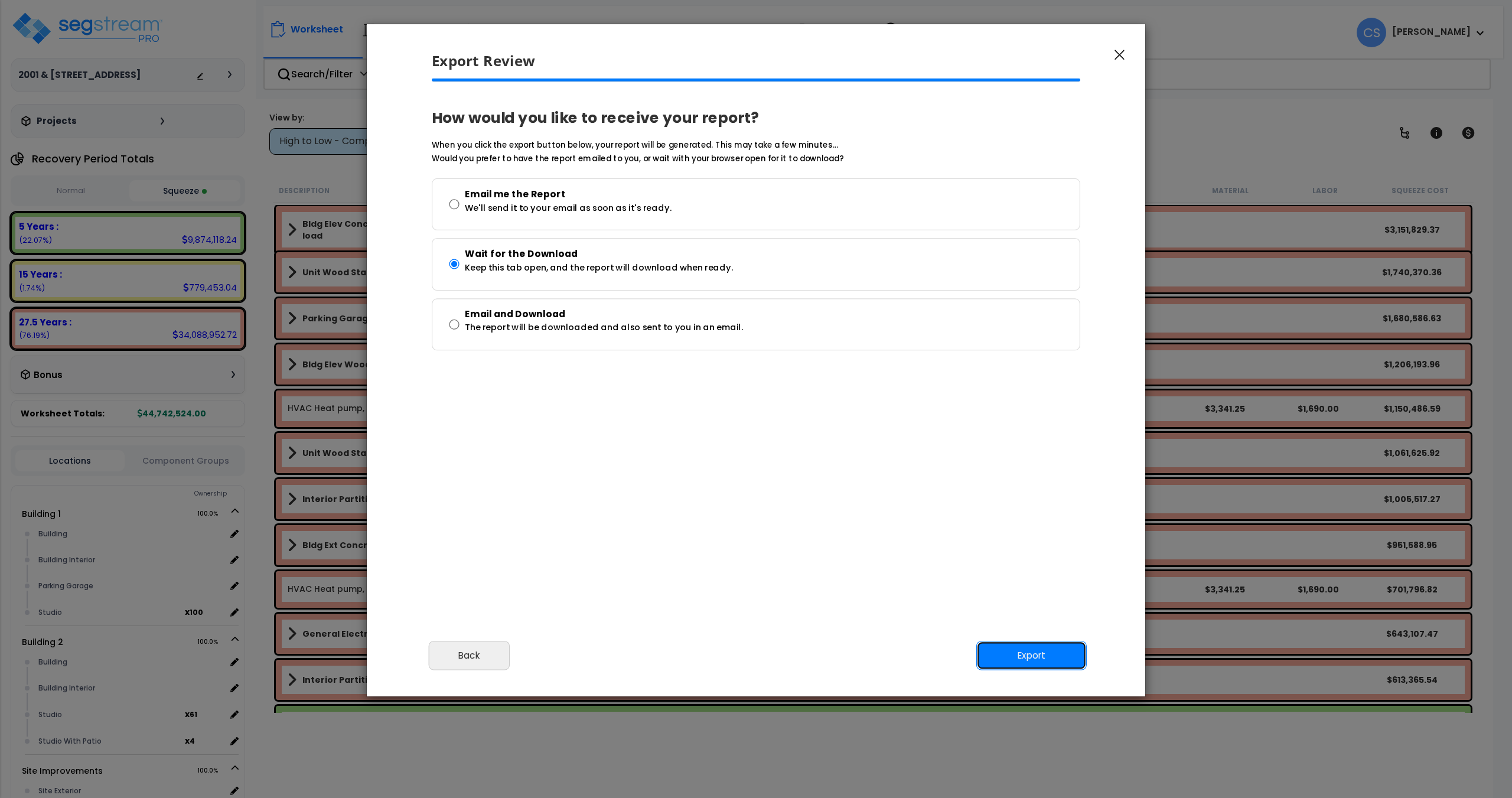
click at [1074, 663] on button "Export" at bounding box center [1032, 655] width 111 height 30
